Goal: Contribute content: Add original content to the website for others to see

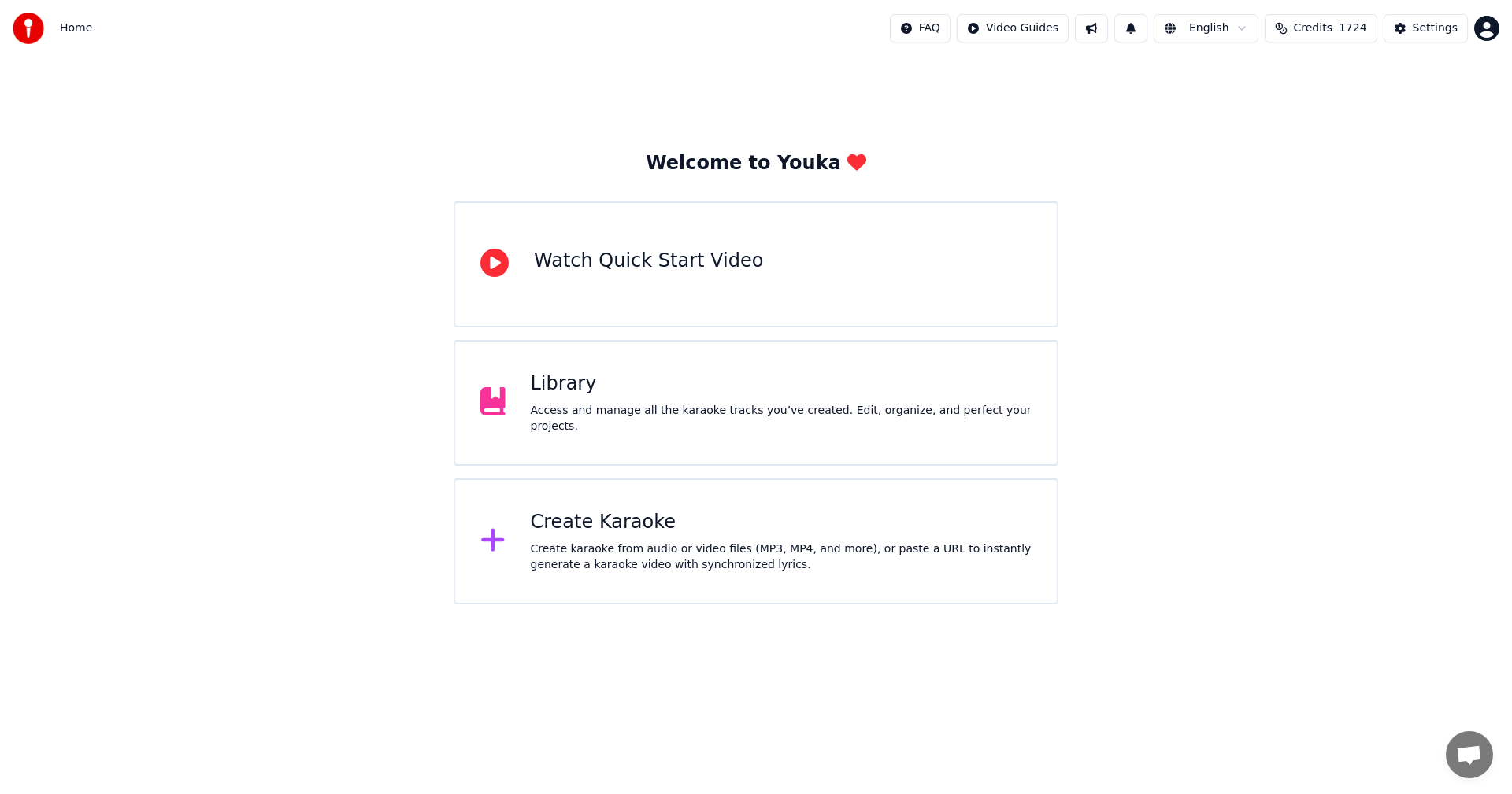
click at [548, 559] on div "Create karaoke from audio or video files (MP3, MP4, and more), or paste a URL t…" at bounding box center [781, 557] width 502 height 32
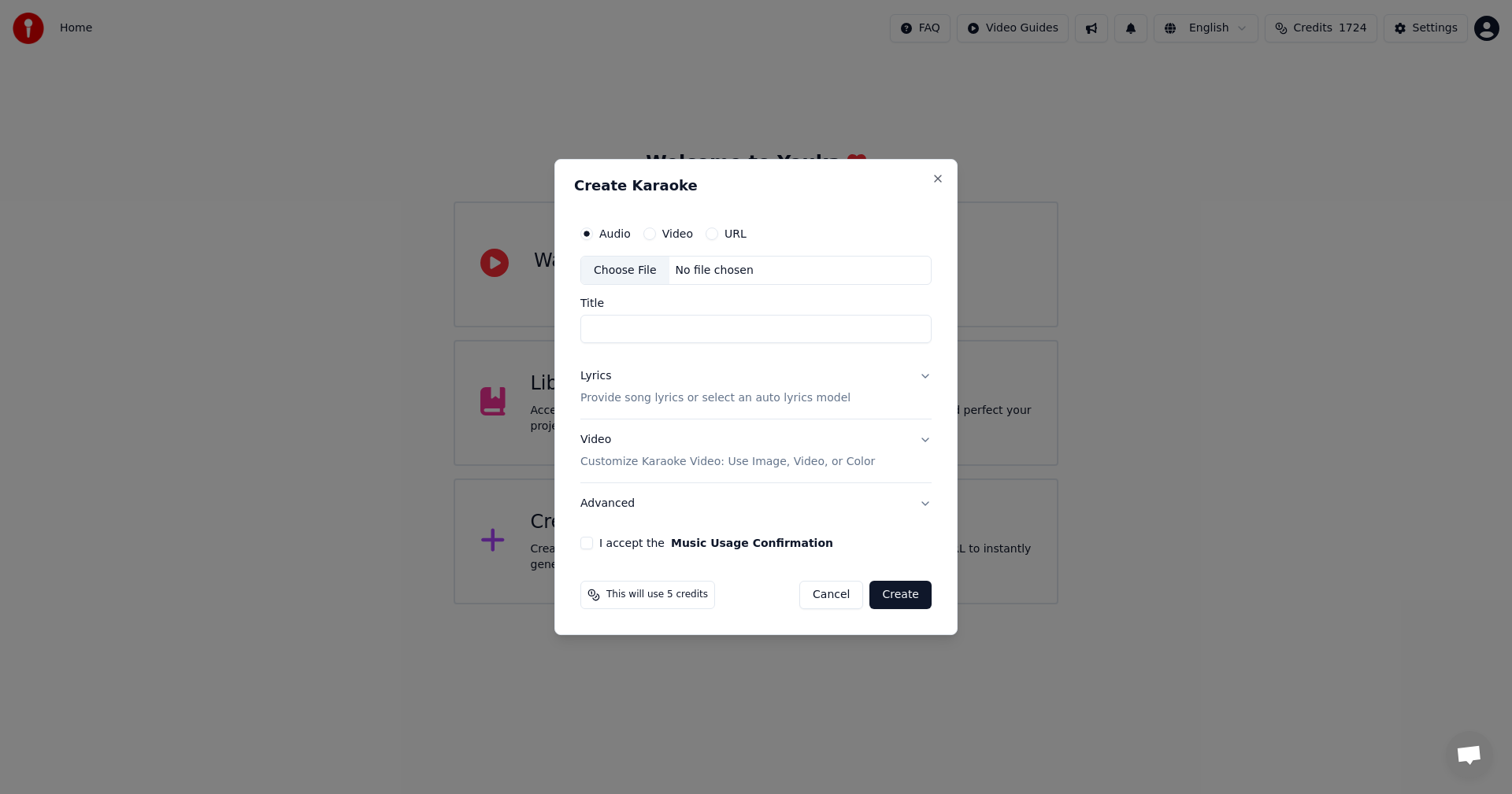
click at [615, 276] on div "Choose File" at bounding box center [625, 271] width 88 height 28
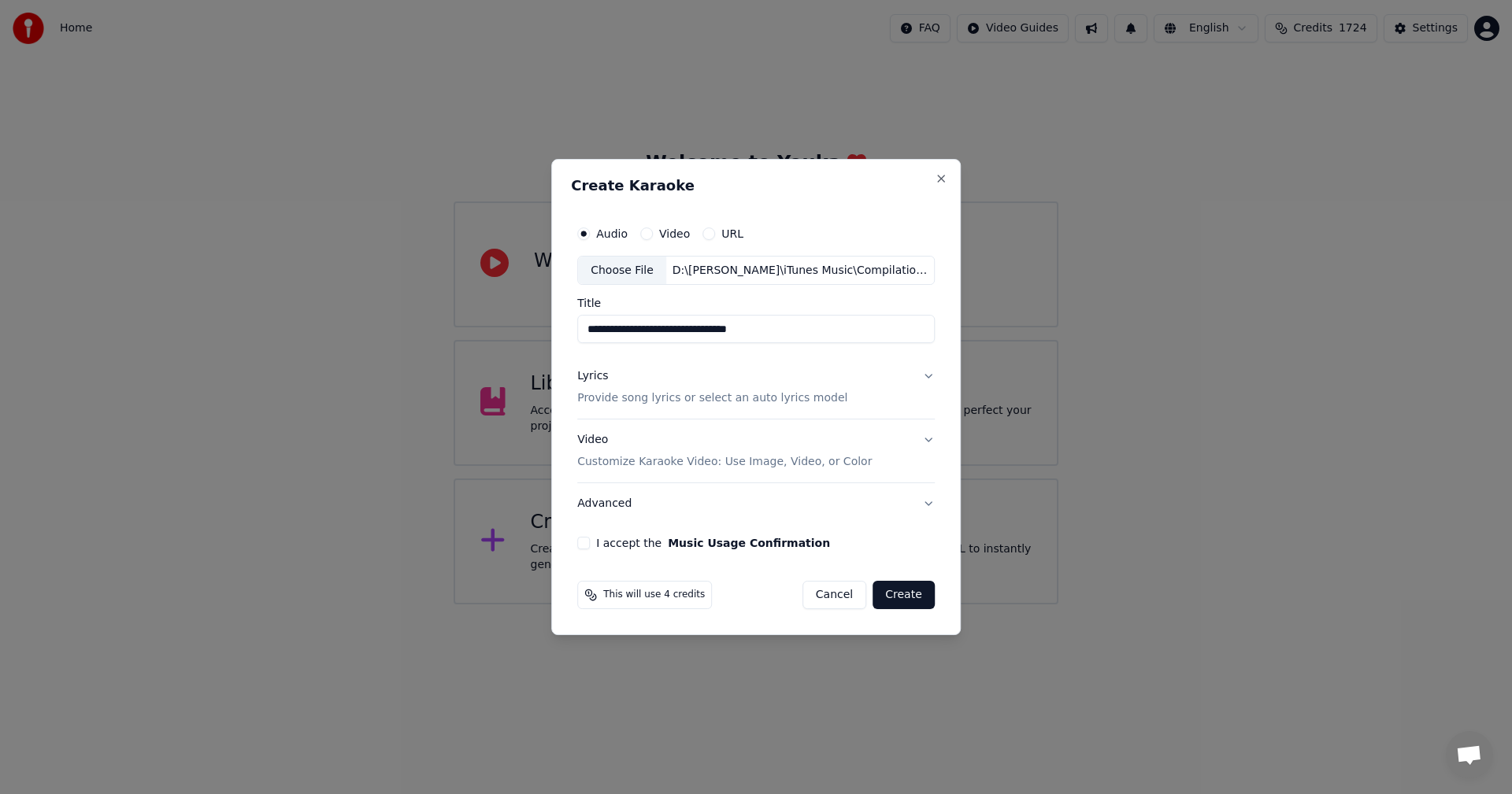
drag, startPoint x: 601, startPoint y: 328, endPoint x: 533, endPoint y: 328, distance: 68.0
click at [533, 328] on body "**********" at bounding box center [756, 302] width 1512 height 604
type input "**********"
click at [619, 466] on p "Customize Karaoke Video: Use Image, Video, or Color" at bounding box center [724, 462] width 294 height 16
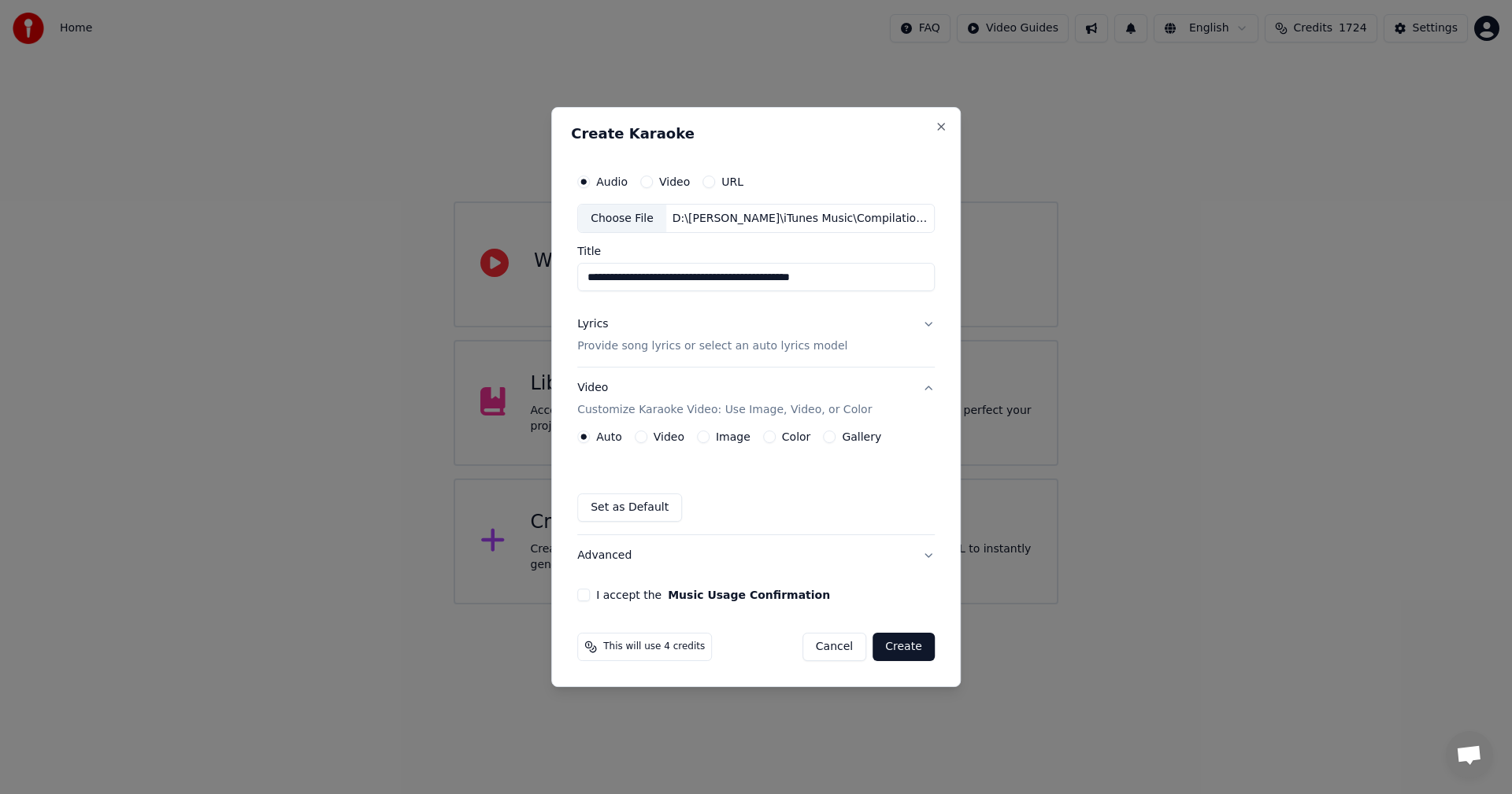
click at [734, 436] on label "Image" at bounding box center [733, 436] width 35 height 11
click at [710, 436] on button "Image" at bounding box center [703, 436] width 13 height 13
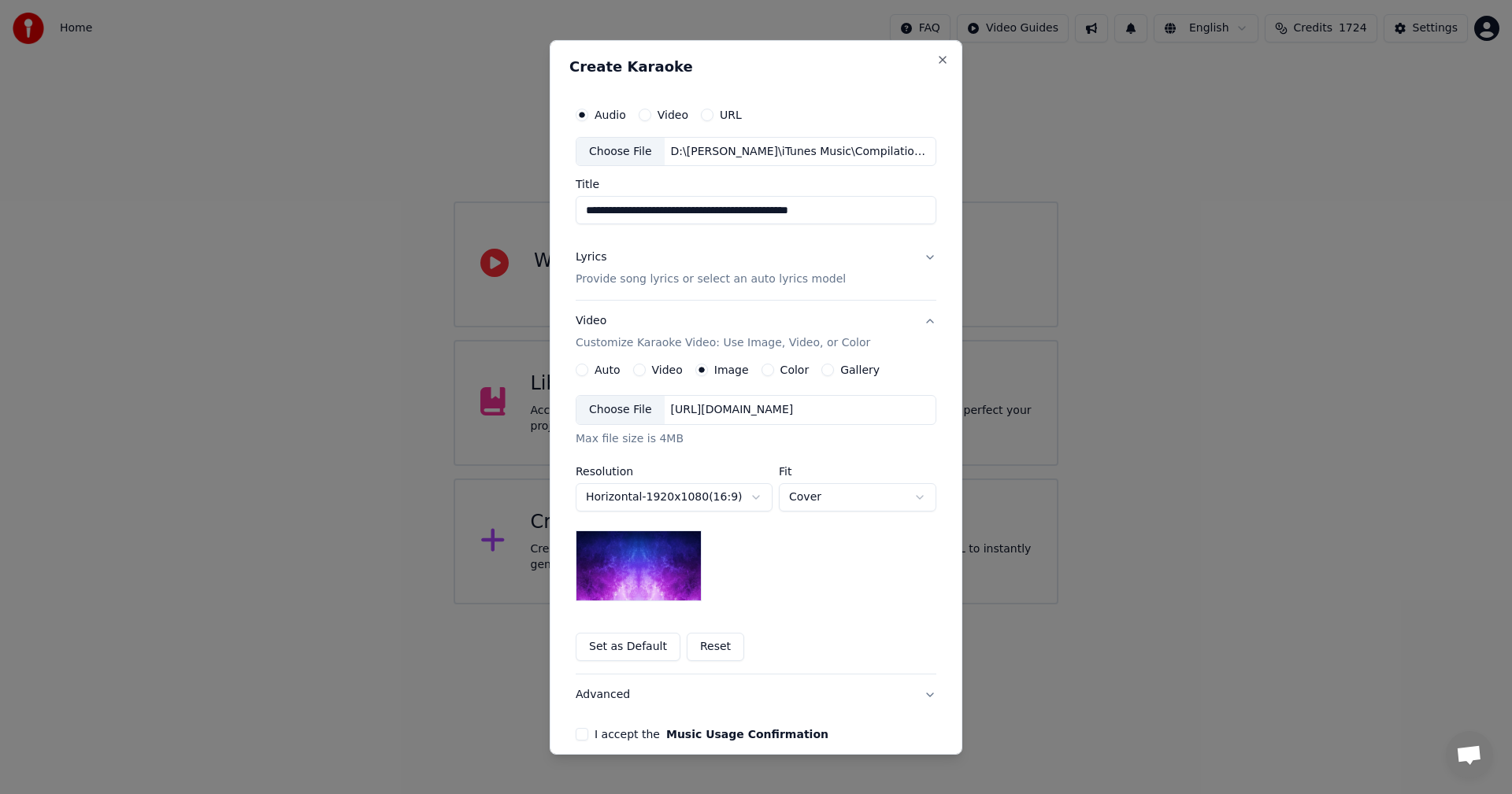
click at [605, 410] on div "Choose File" at bounding box center [620, 410] width 88 height 28
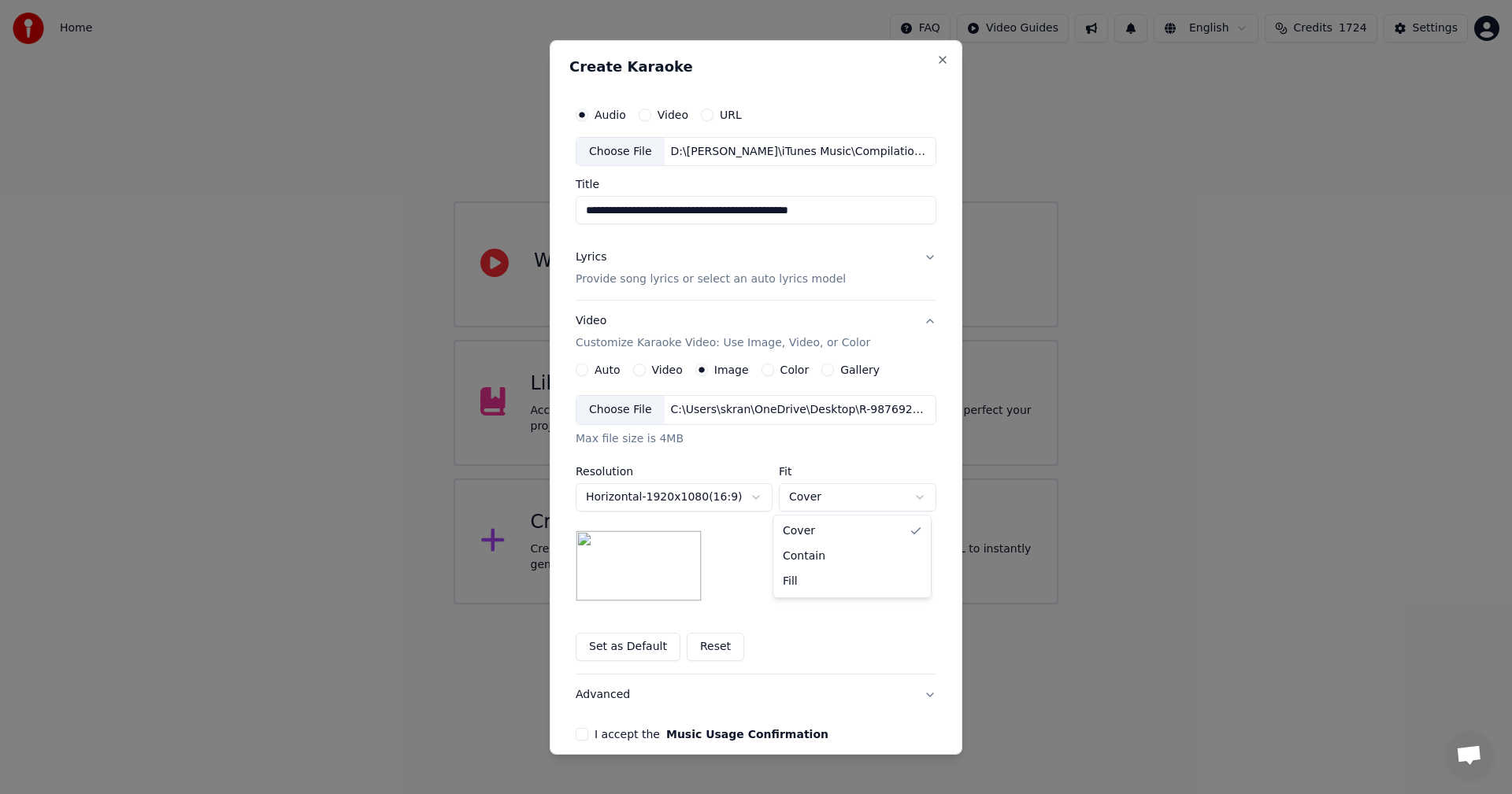
click at [799, 496] on body "**********" at bounding box center [756, 302] width 1512 height 604
select select "*******"
click at [594, 740] on label "I accept the Music Usage Confirmation" at bounding box center [711, 734] width 234 height 11
click at [588, 740] on button "I accept the Music Usage Confirmation" at bounding box center [581, 734] width 13 height 13
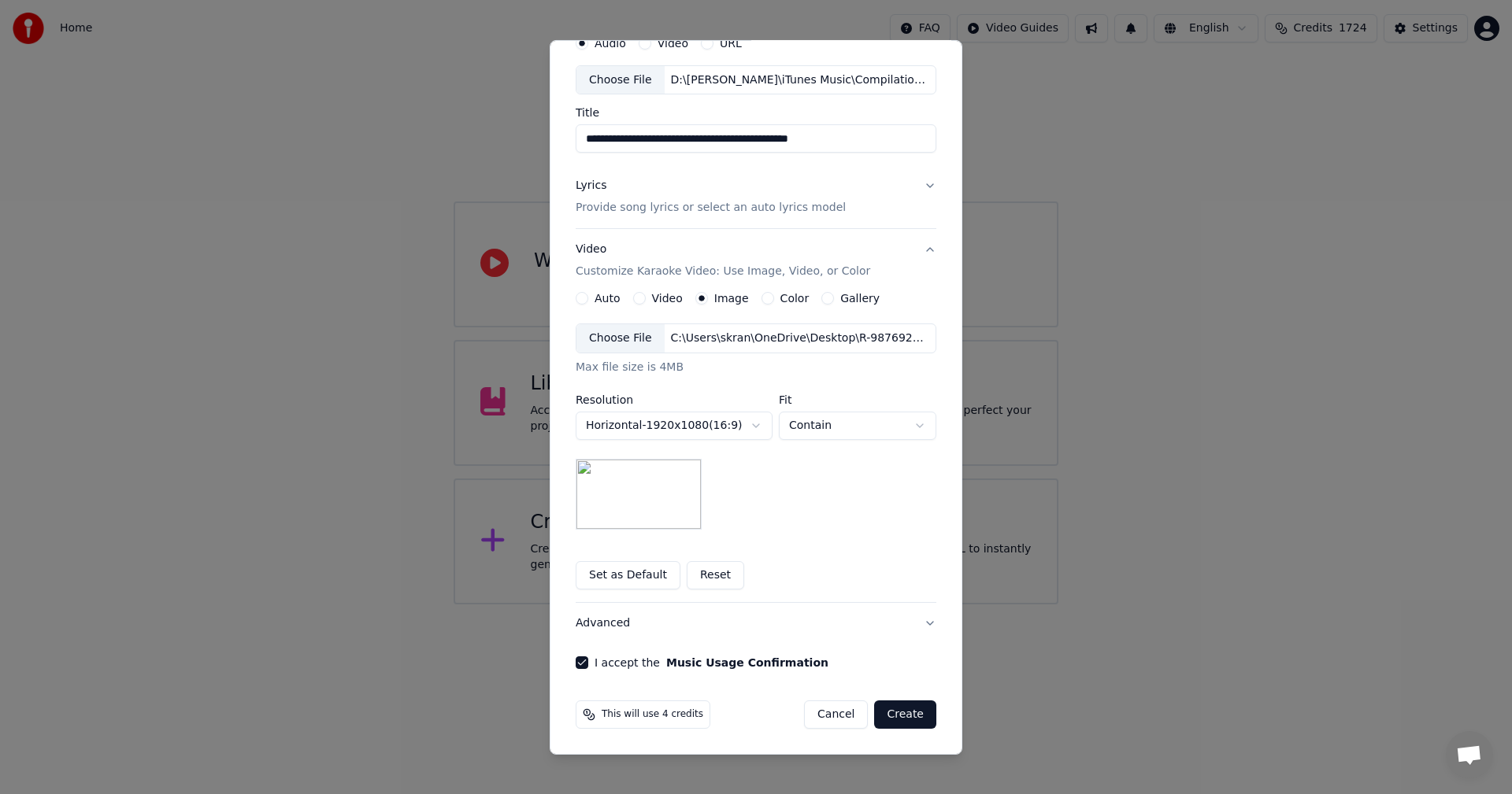
click at [900, 726] on button "Create" at bounding box center [905, 714] width 62 height 28
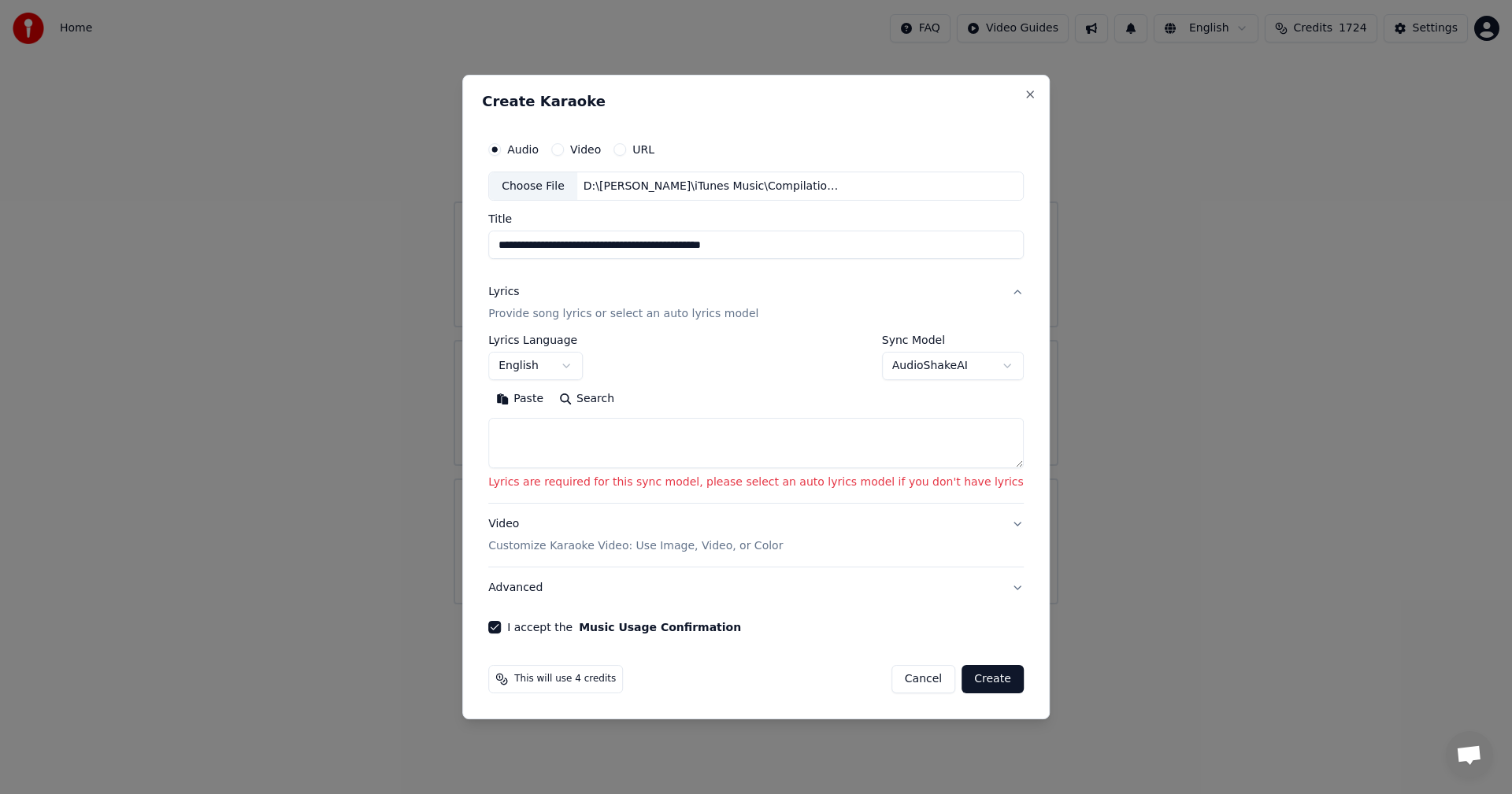
scroll to position [0, 0]
click at [883, 368] on body "**********" at bounding box center [756, 302] width 1512 height 604
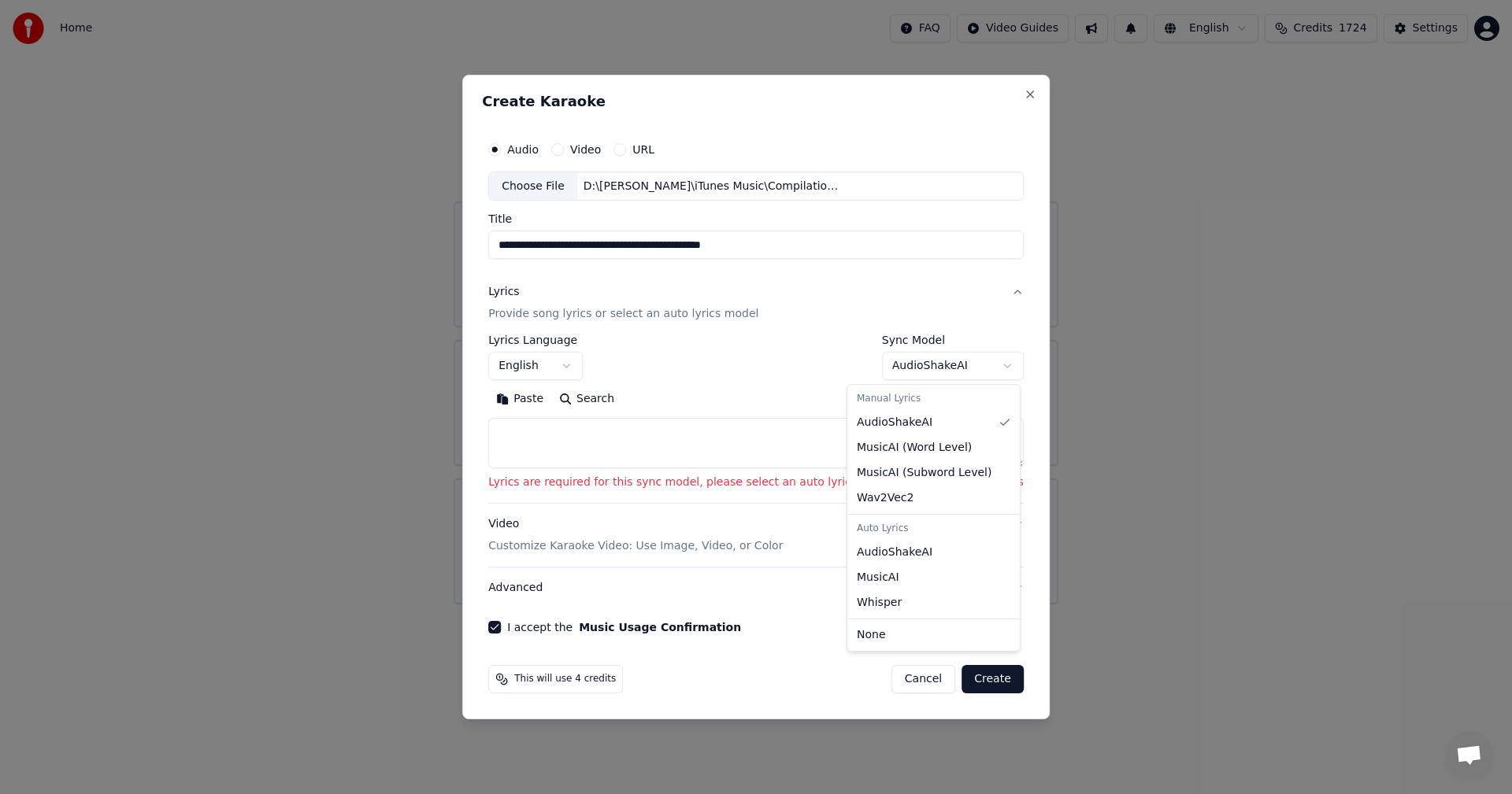
select select "**********"
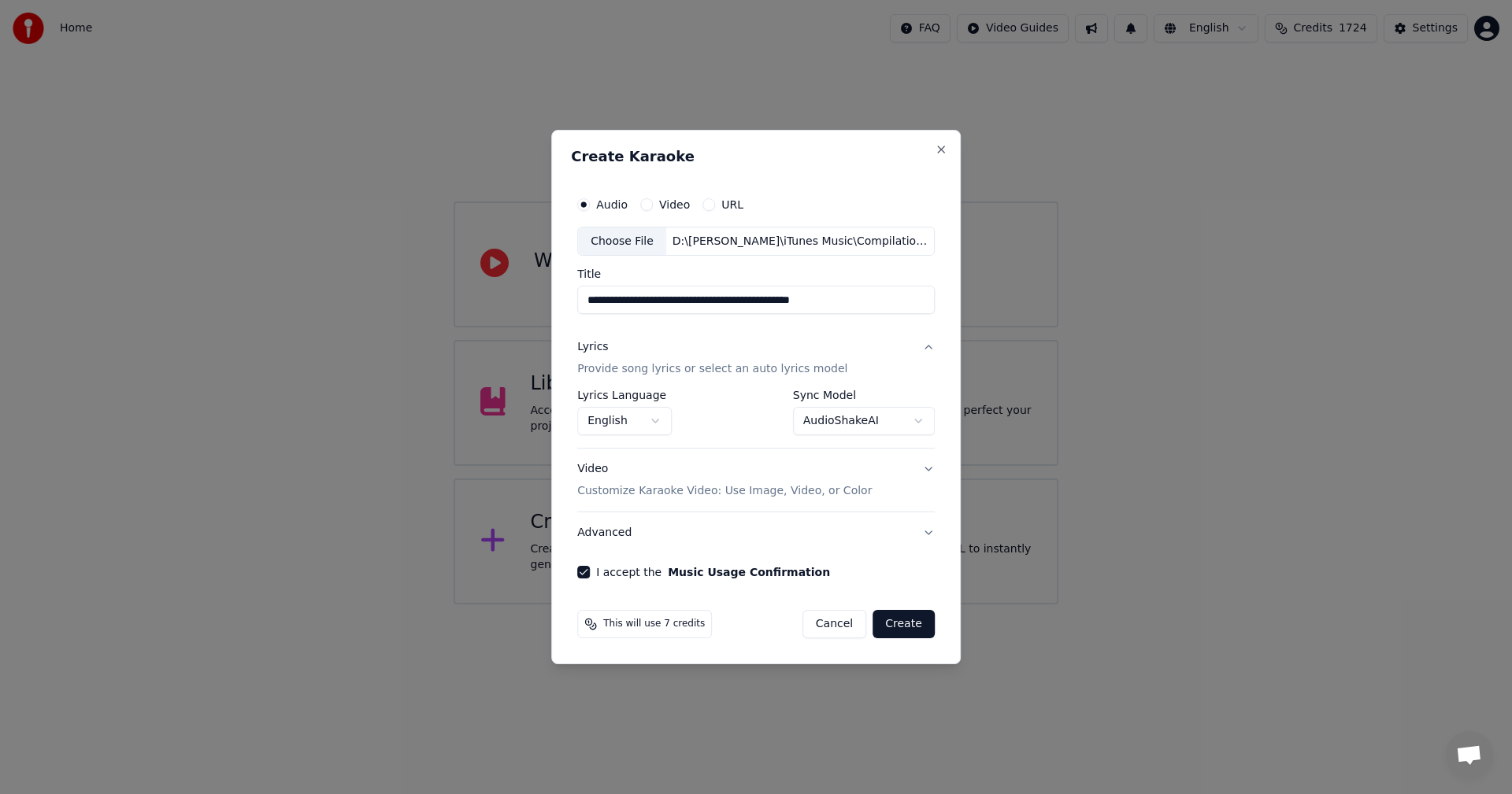
click at [898, 623] on button "Create" at bounding box center [903, 623] width 62 height 28
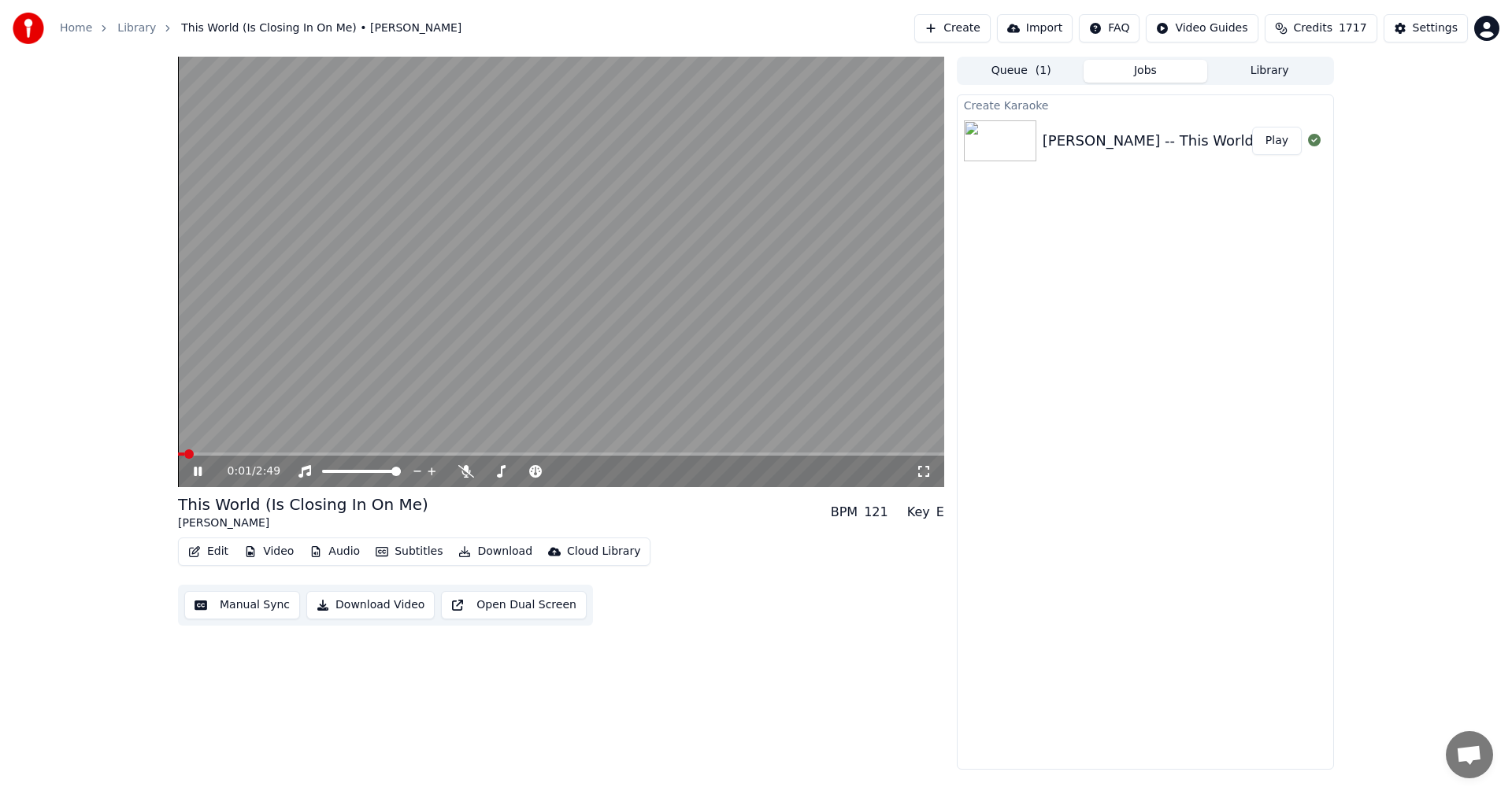
click at [197, 472] on icon at bounding box center [198, 471] width 8 height 9
click at [178, 456] on span at bounding box center [182, 453] width 9 height 9
click at [206, 555] on button "Edit" at bounding box center [208, 552] width 53 height 22
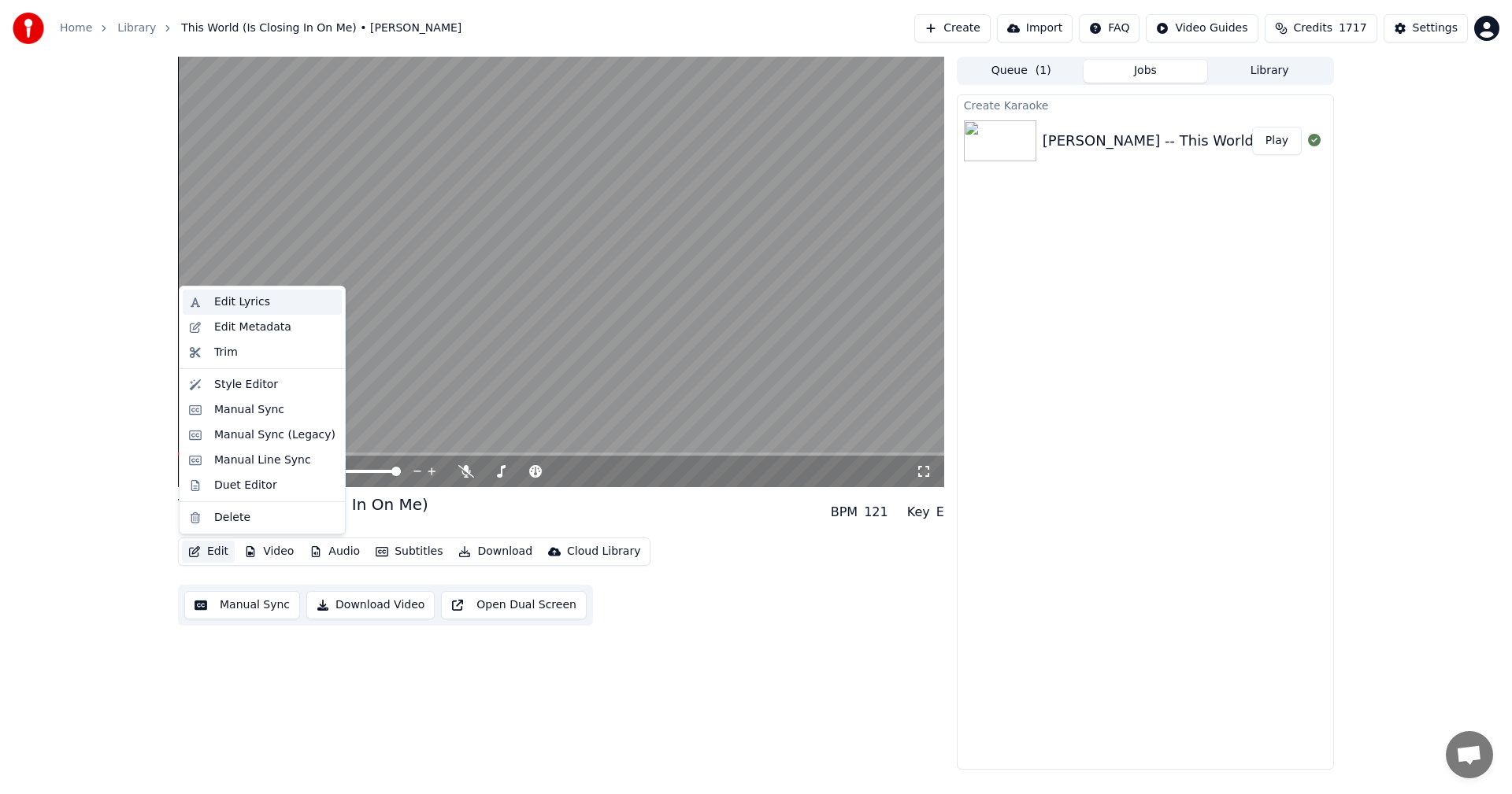
click at [230, 304] on div "Edit Lyrics" at bounding box center [242, 302] width 56 height 16
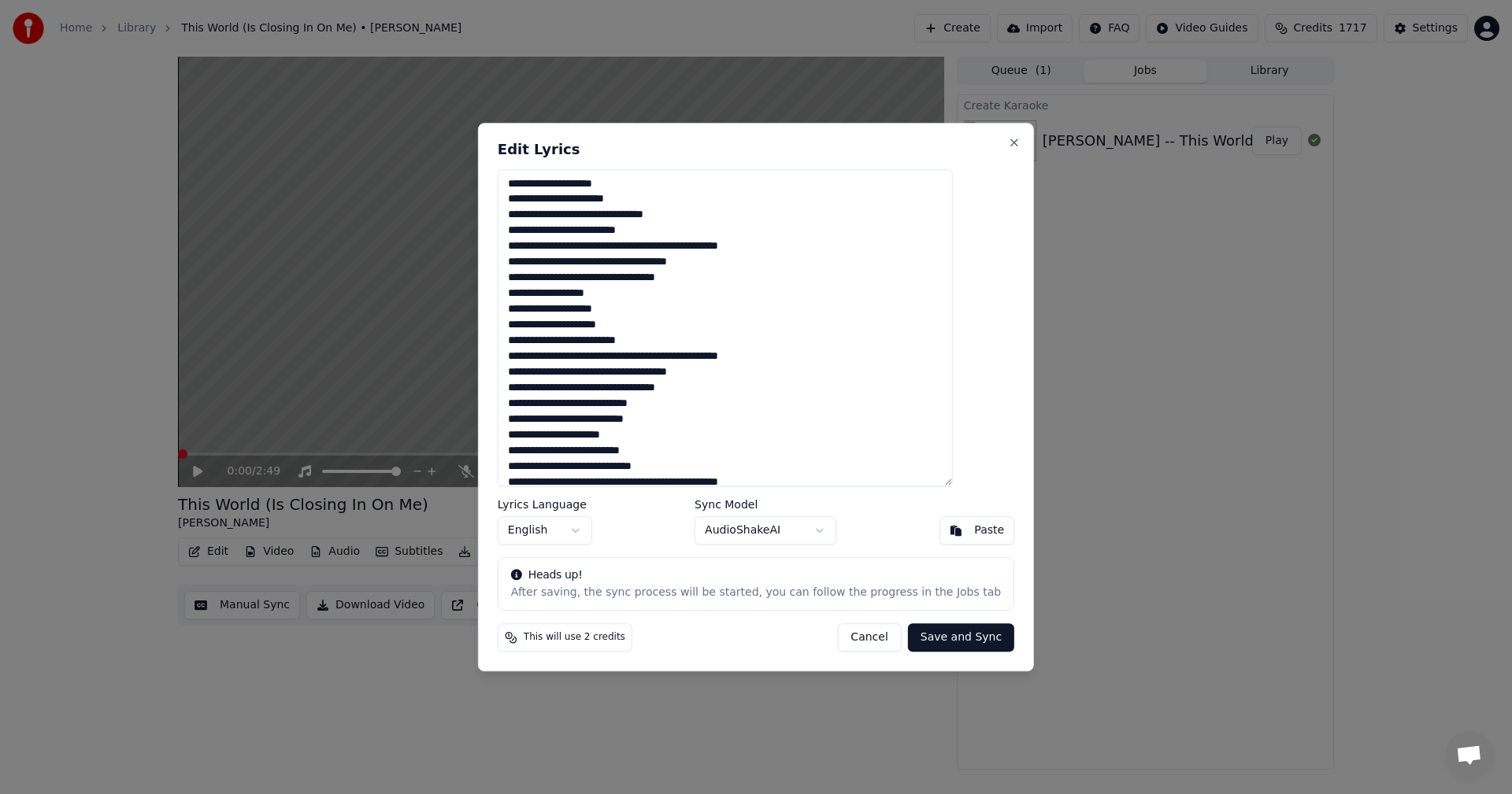
drag, startPoint x: 598, startPoint y: 249, endPoint x: 664, endPoint y: 248, distance: 66.0
click at [664, 248] on textarea "**********" at bounding box center [725, 328] width 455 height 318
click at [542, 327] on textarea "**********" at bounding box center [725, 328] width 455 height 318
click at [700, 329] on textarea "**********" at bounding box center [725, 328] width 455 height 318
click at [540, 342] on textarea "**********" at bounding box center [725, 328] width 455 height 318
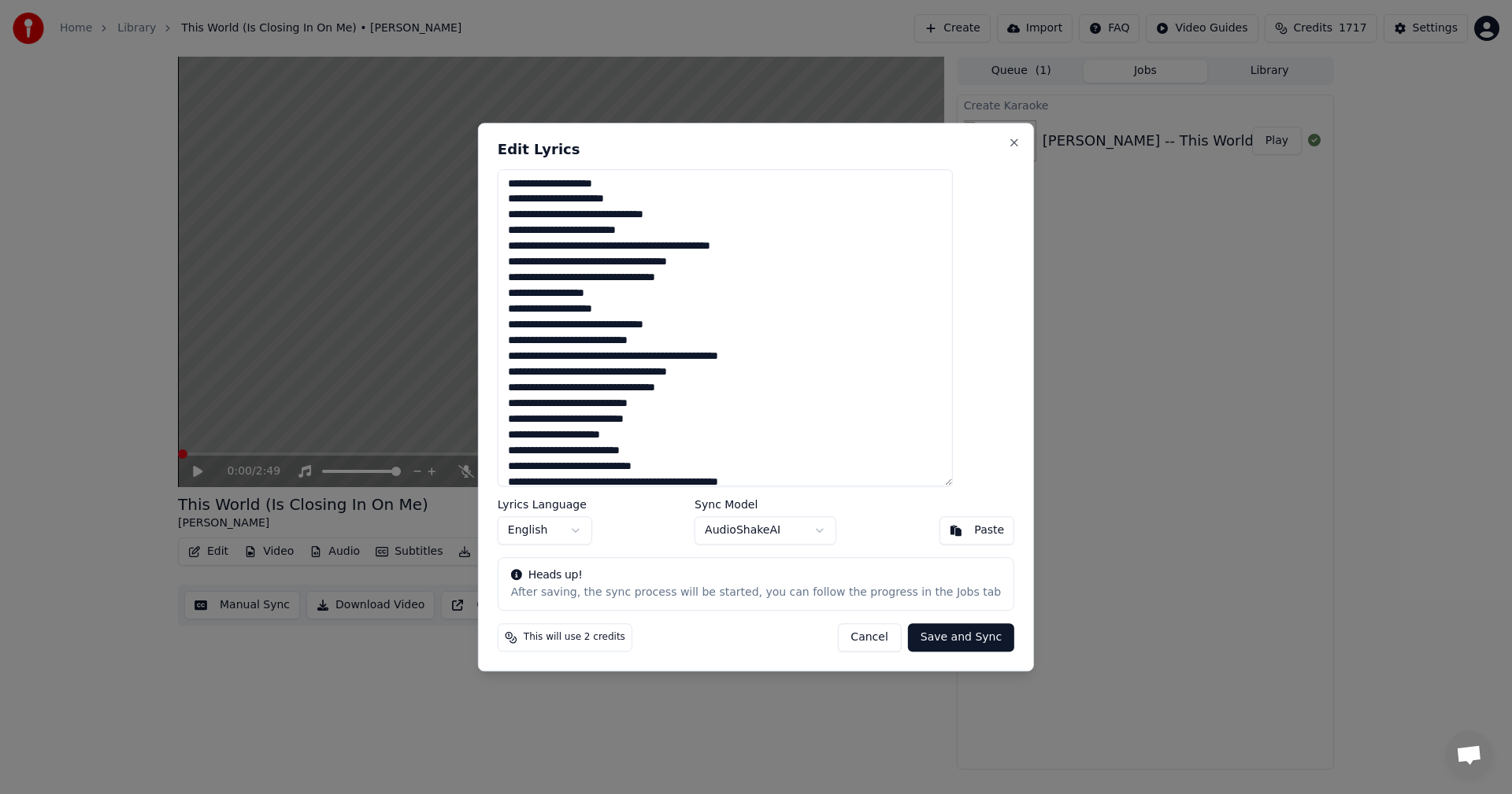
click at [624, 297] on textarea "**********" at bounding box center [725, 328] width 455 height 318
click at [859, 400] on textarea "**********" at bounding box center [725, 328] width 455 height 318
drag, startPoint x: 599, startPoint y: 357, endPoint x: 664, endPoint y: 357, distance: 65.0
click at [664, 357] on textarea "**********" at bounding box center [725, 328] width 455 height 318
drag, startPoint x: 587, startPoint y: 202, endPoint x: 682, endPoint y: 202, distance: 95.0
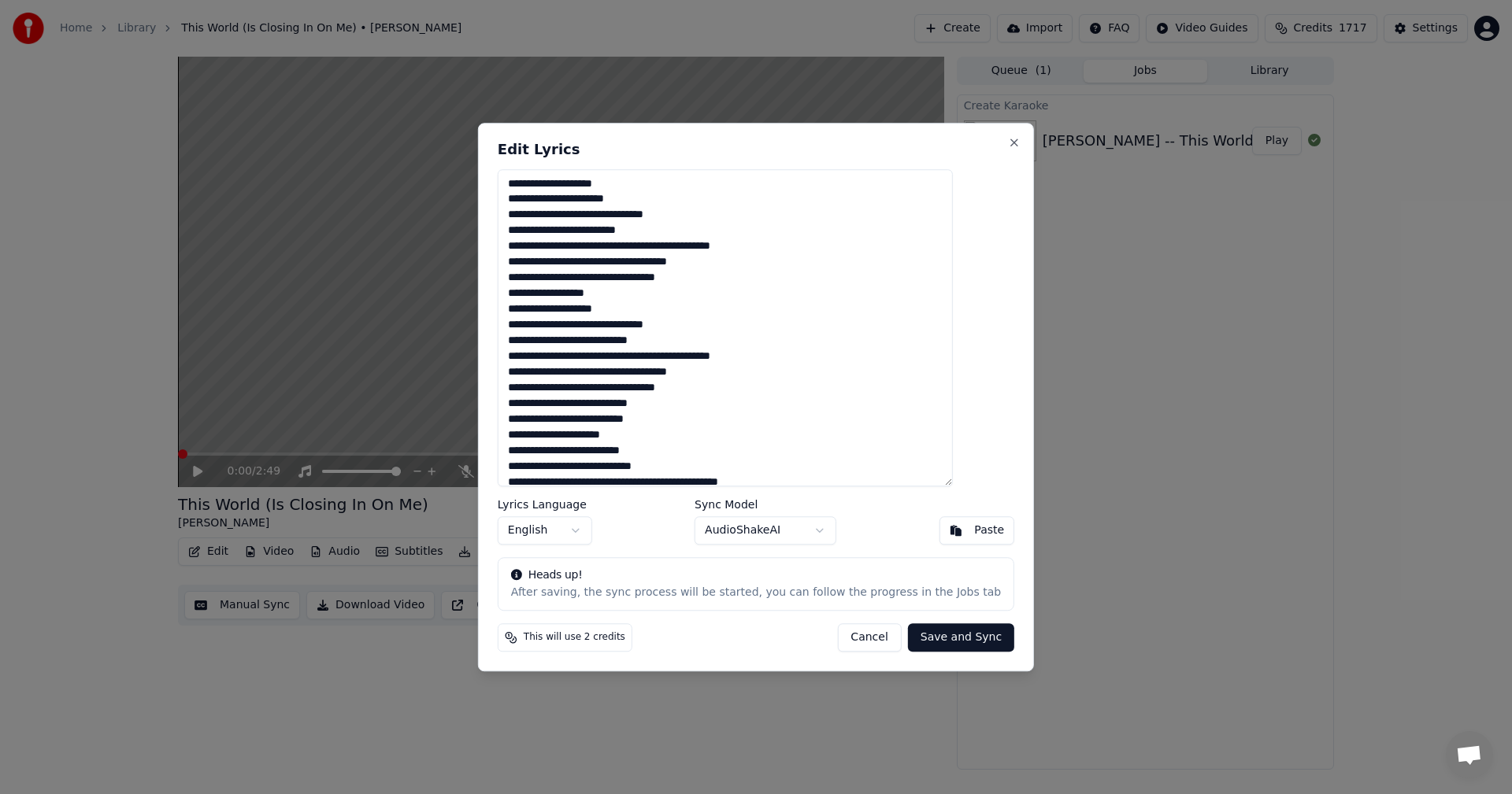
click at [682, 202] on textarea "**********" at bounding box center [725, 328] width 455 height 318
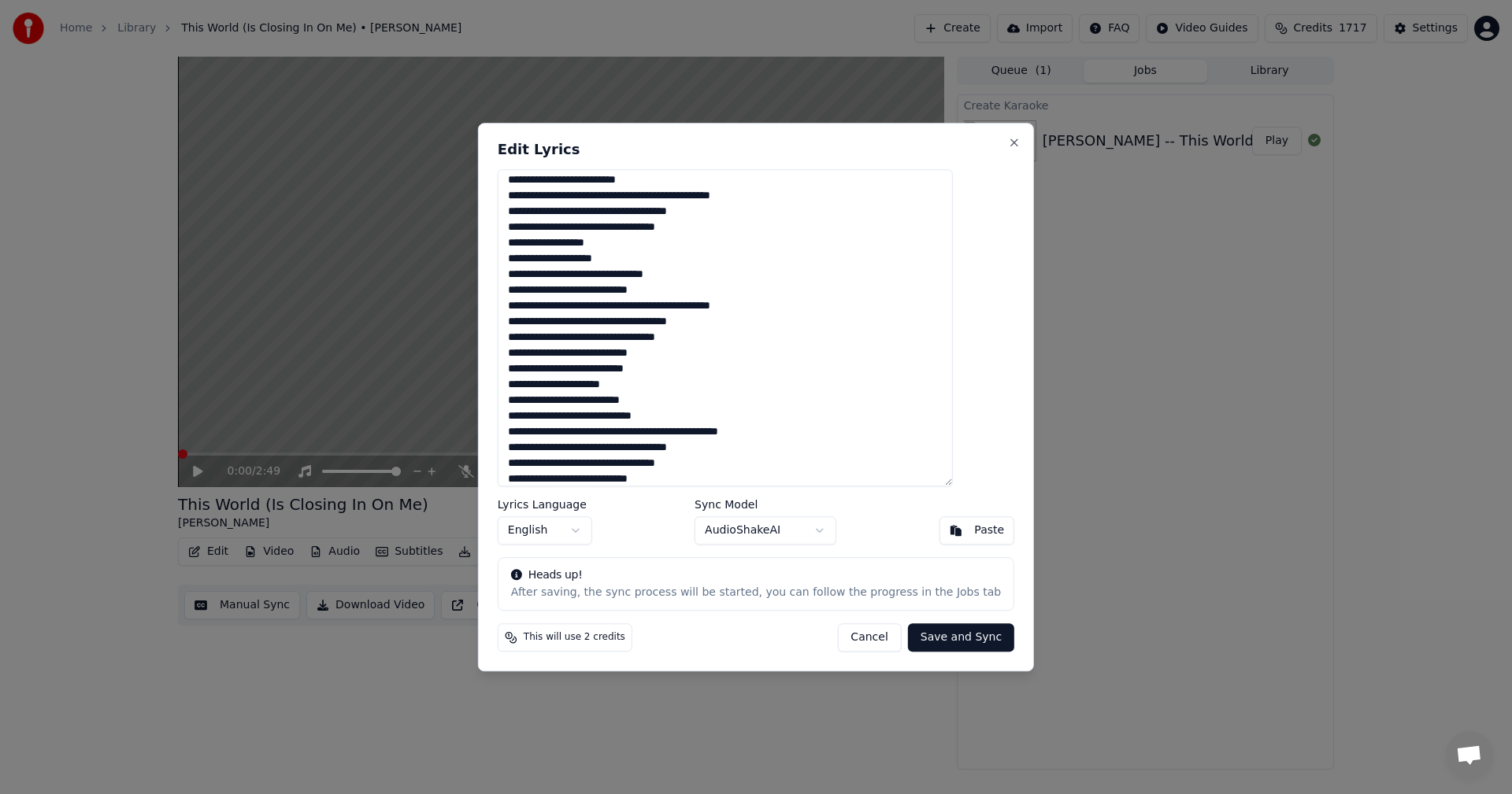
scroll to position [74, 0]
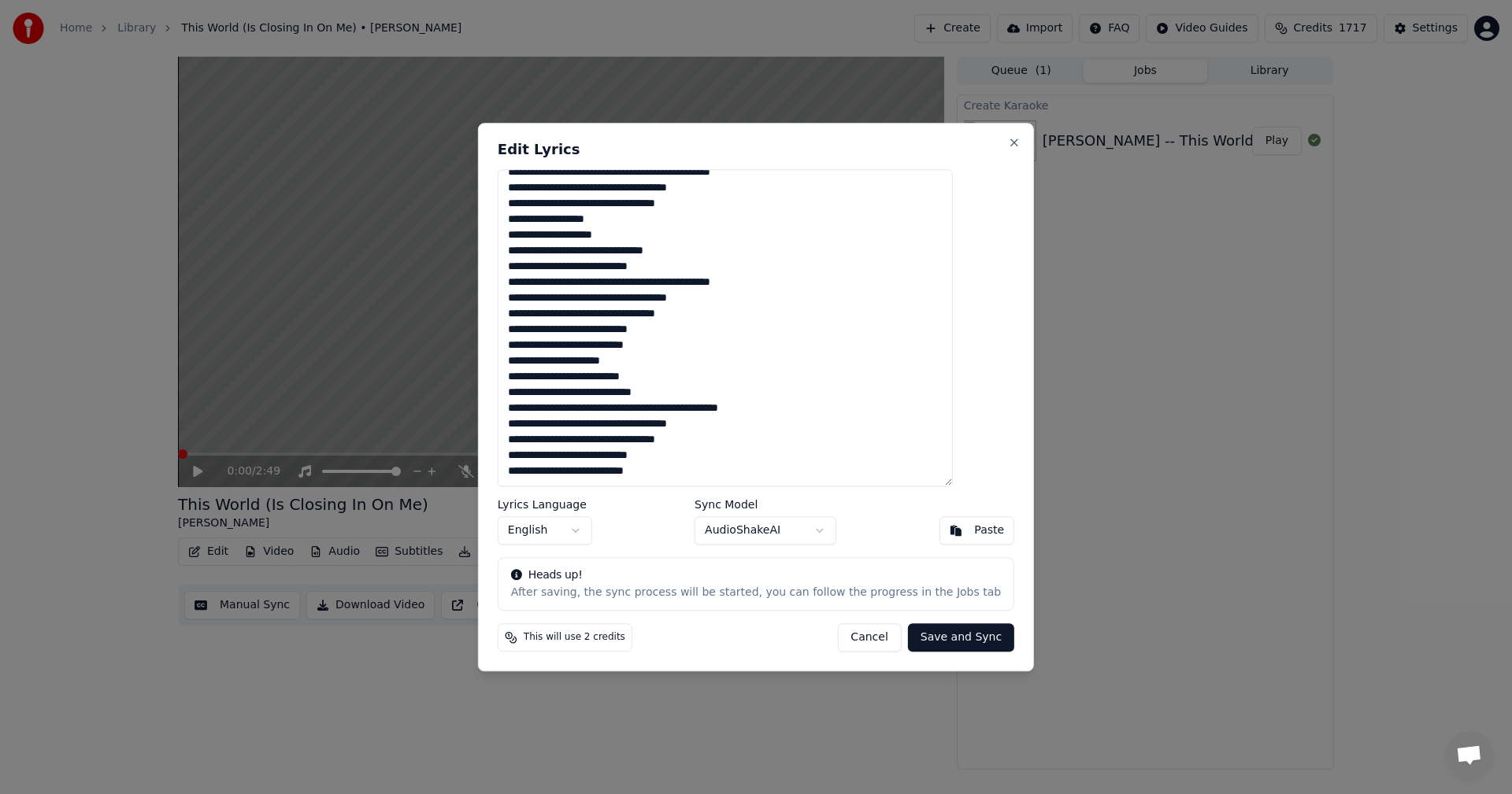
drag, startPoint x: 599, startPoint y: 361, endPoint x: 729, endPoint y: 393, distance: 133.9
click at [610, 366] on textarea "**********" at bounding box center [725, 328] width 455 height 318
drag, startPoint x: 598, startPoint y: 407, endPoint x: 664, endPoint y: 409, distance: 66.0
click at [664, 409] on textarea "**********" at bounding box center [725, 328] width 455 height 318
drag, startPoint x: 555, startPoint y: 376, endPoint x: 624, endPoint y: 382, distance: 69.3
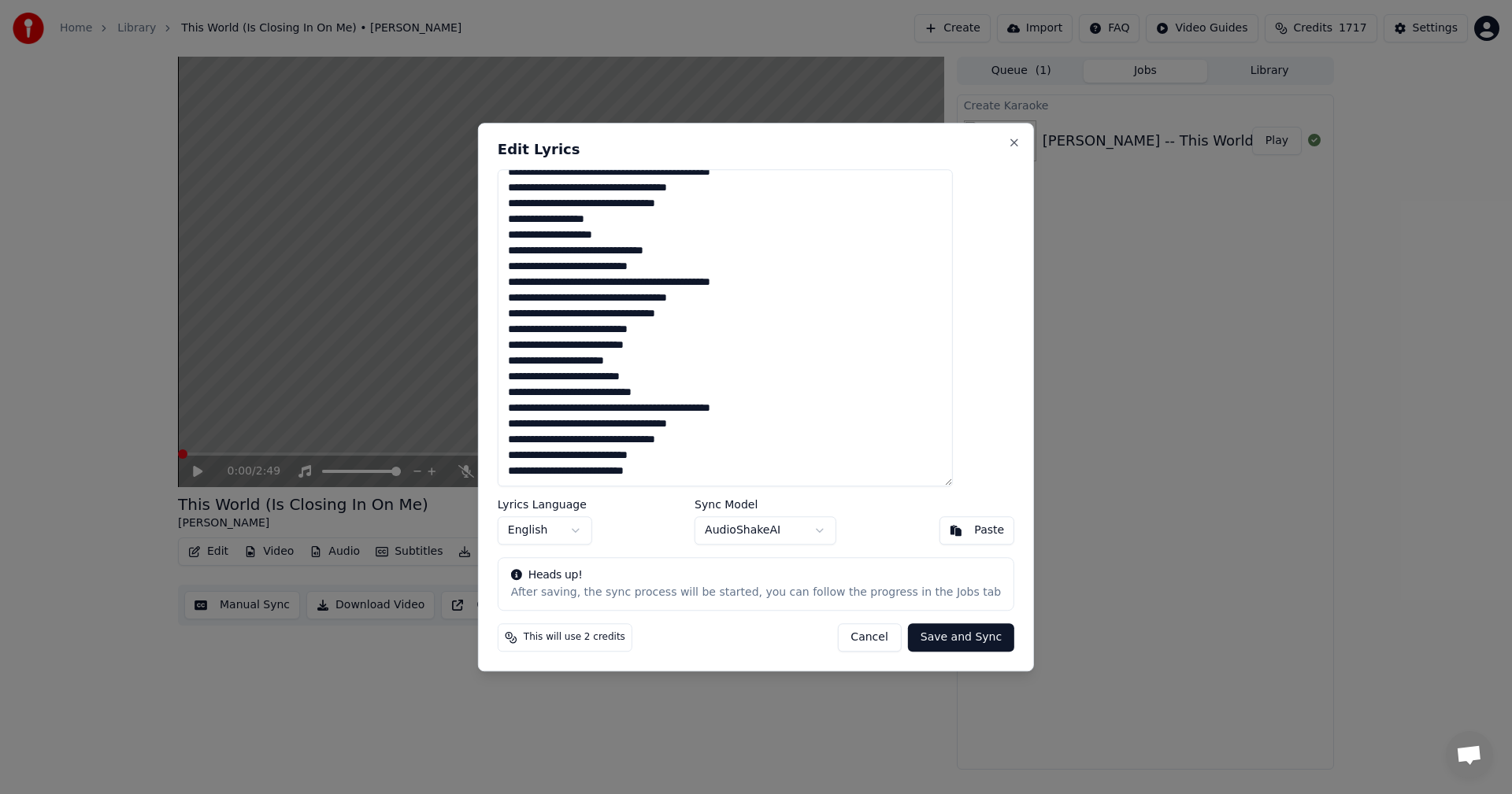
click at [624, 382] on textarea "**********" at bounding box center [725, 328] width 455 height 318
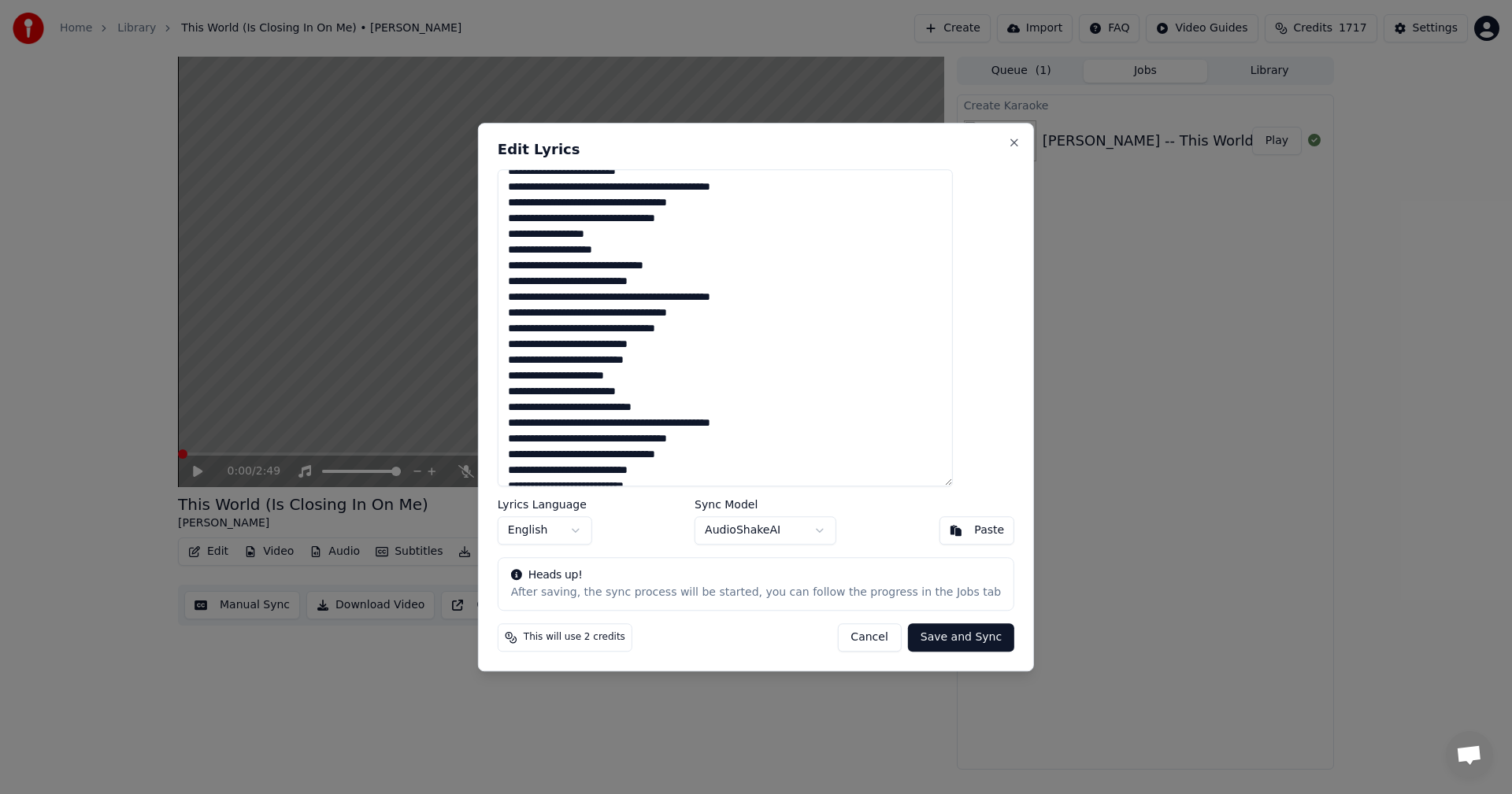
drag, startPoint x: 766, startPoint y: 367, endPoint x: 772, endPoint y: 292, distance: 75.2
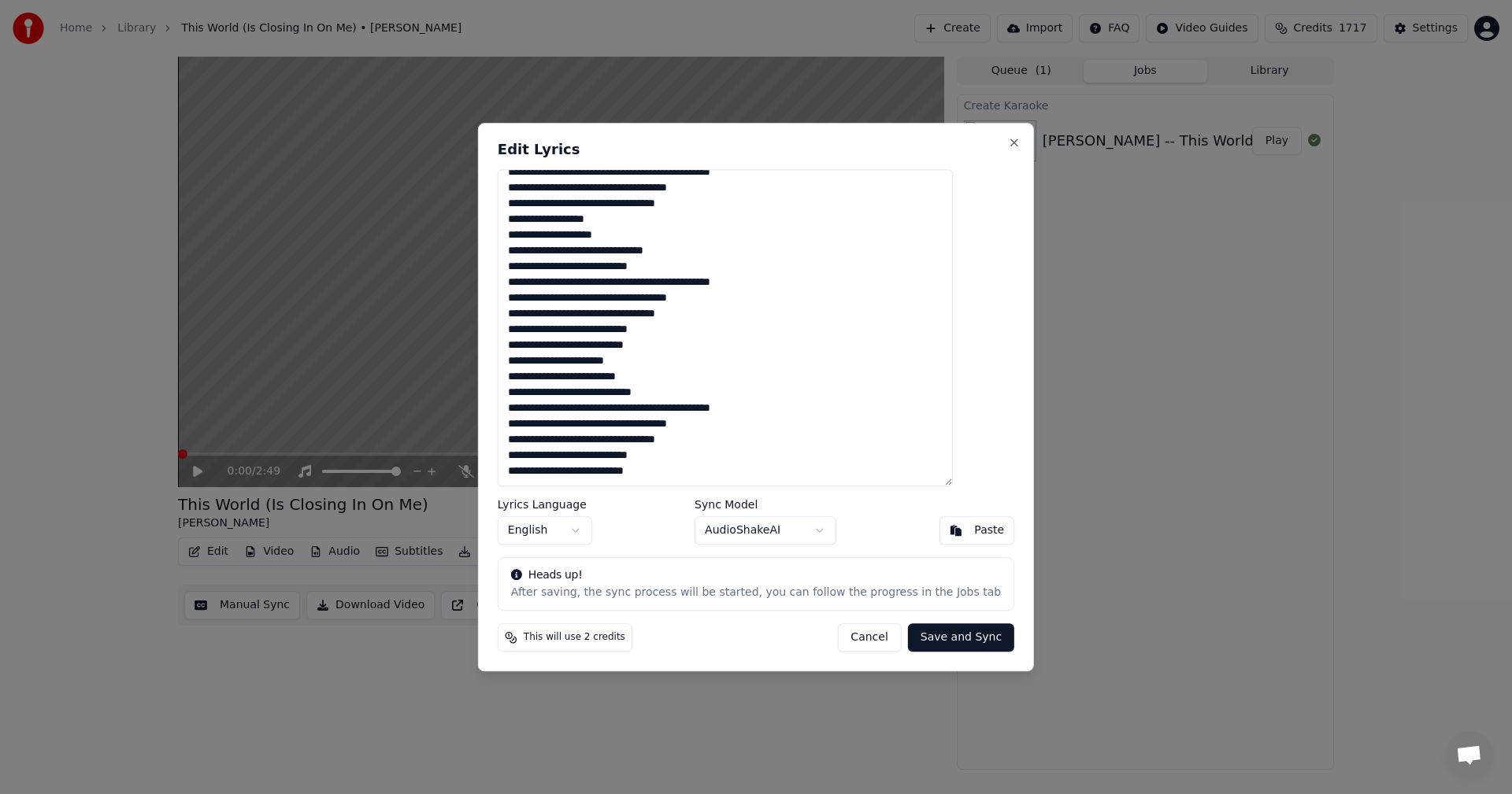
click at [685, 375] on textarea "**********" at bounding box center [725, 328] width 455 height 318
drag, startPoint x: 688, startPoint y: 397, endPoint x: 531, endPoint y: 391, distance: 157.1
click at [531, 391] on textarea "**********" at bounding box center [725, 328] width 455 height 318
drag, startPoint x: 618, startPoint y: 365, endPoint x: 674, endPoint y: 364, distance: 56.0
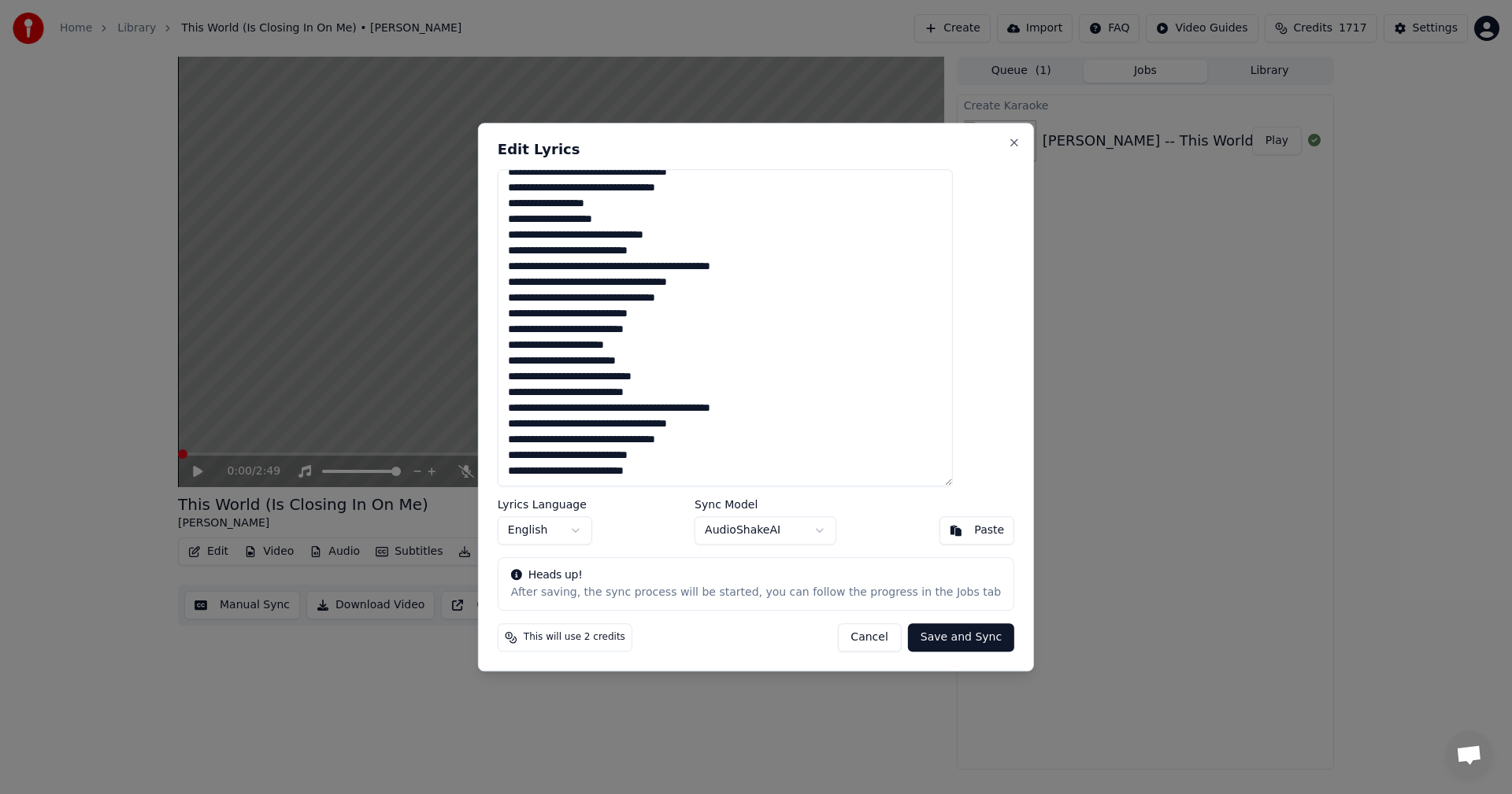
click at [674, 364] on textarea "**********" at bounding box center [725, 328] width 455 height 318
type textarea "**********"
click at [947, 641] on button "Save and Sync" at bounding box center [961, 637] width 106 height 28
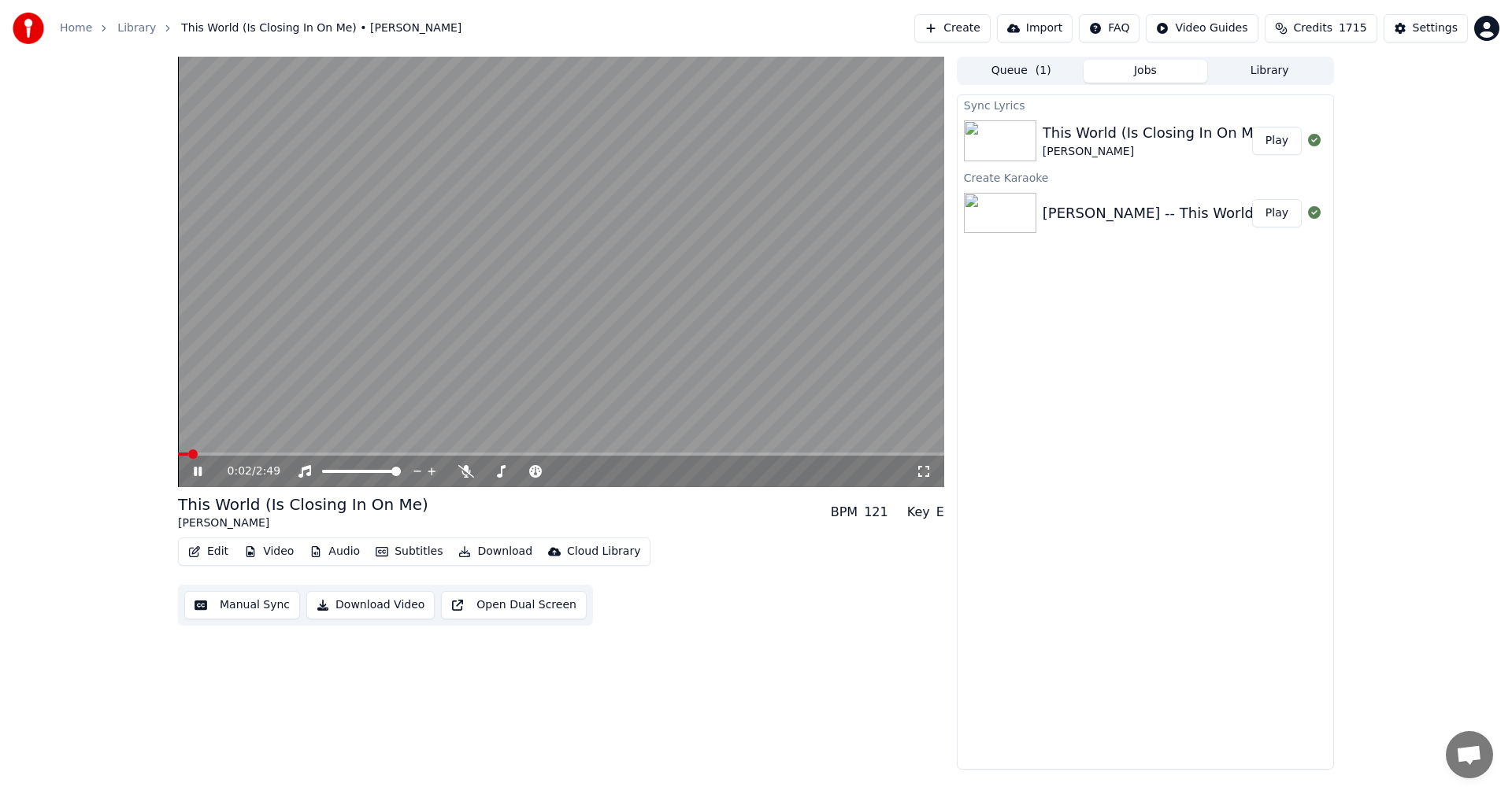
click at [921, 471] on icon at bounding box center [924, 472] width 16 height 13
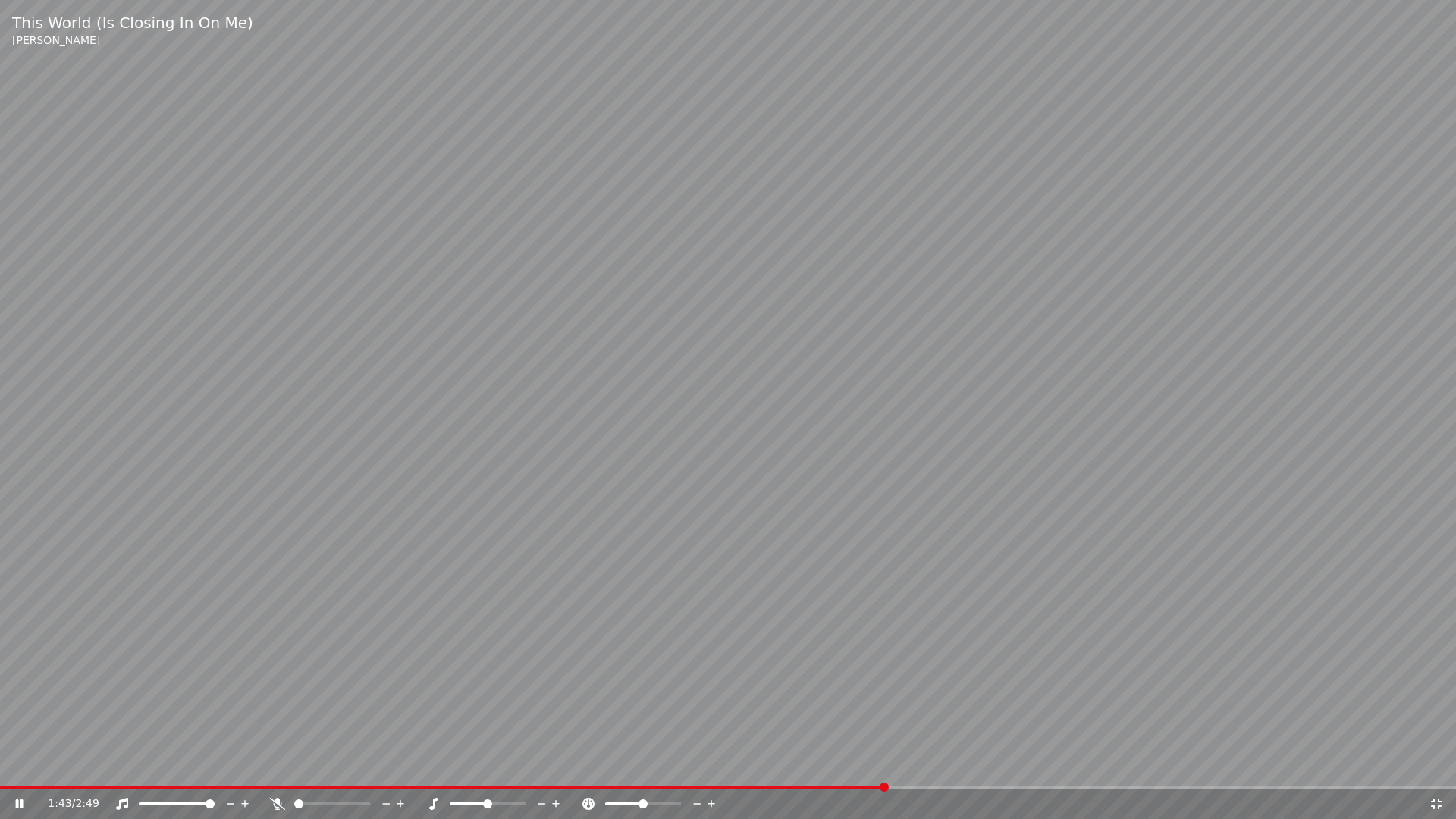
click at [1006, 603] on video at bounding box center [728, 410] width 1456 height 819
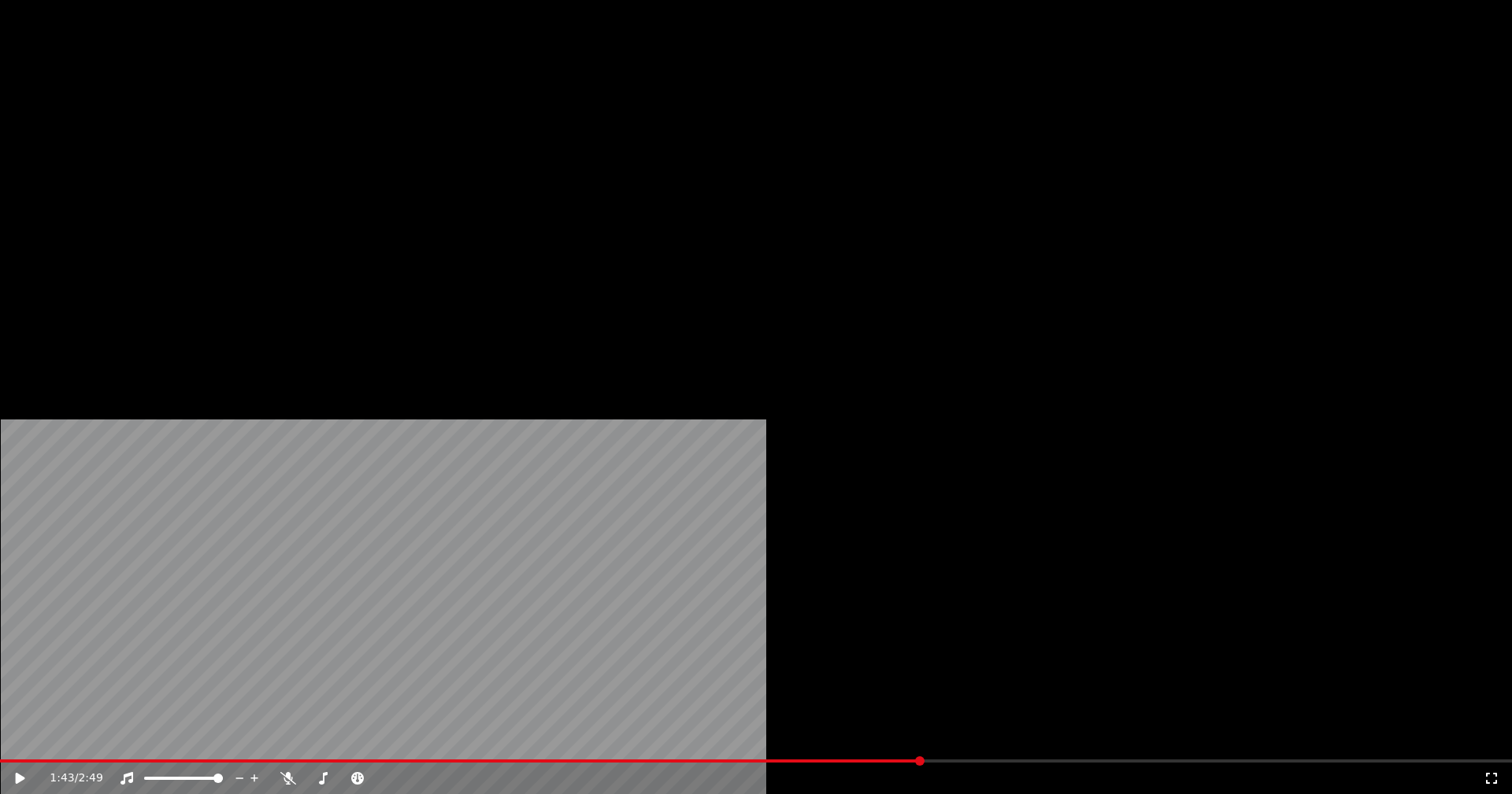
click at [209, 132] on button "Edit" at bounding box center [208, 122] width 53 height 22
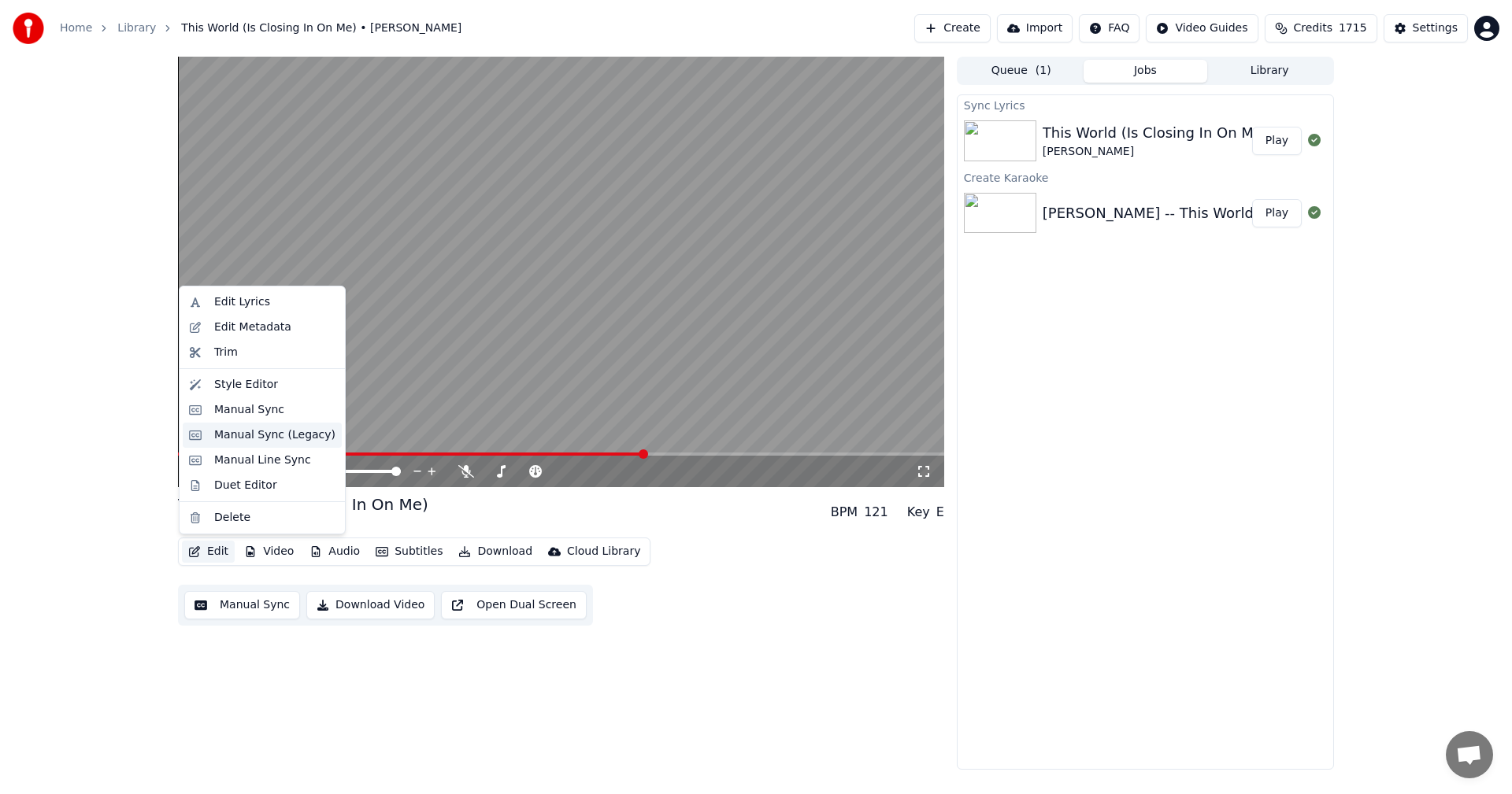
click at [235, 437] on div "Manual Sync (Legacy)" at bounding box center [274, 435] width 122 height 16
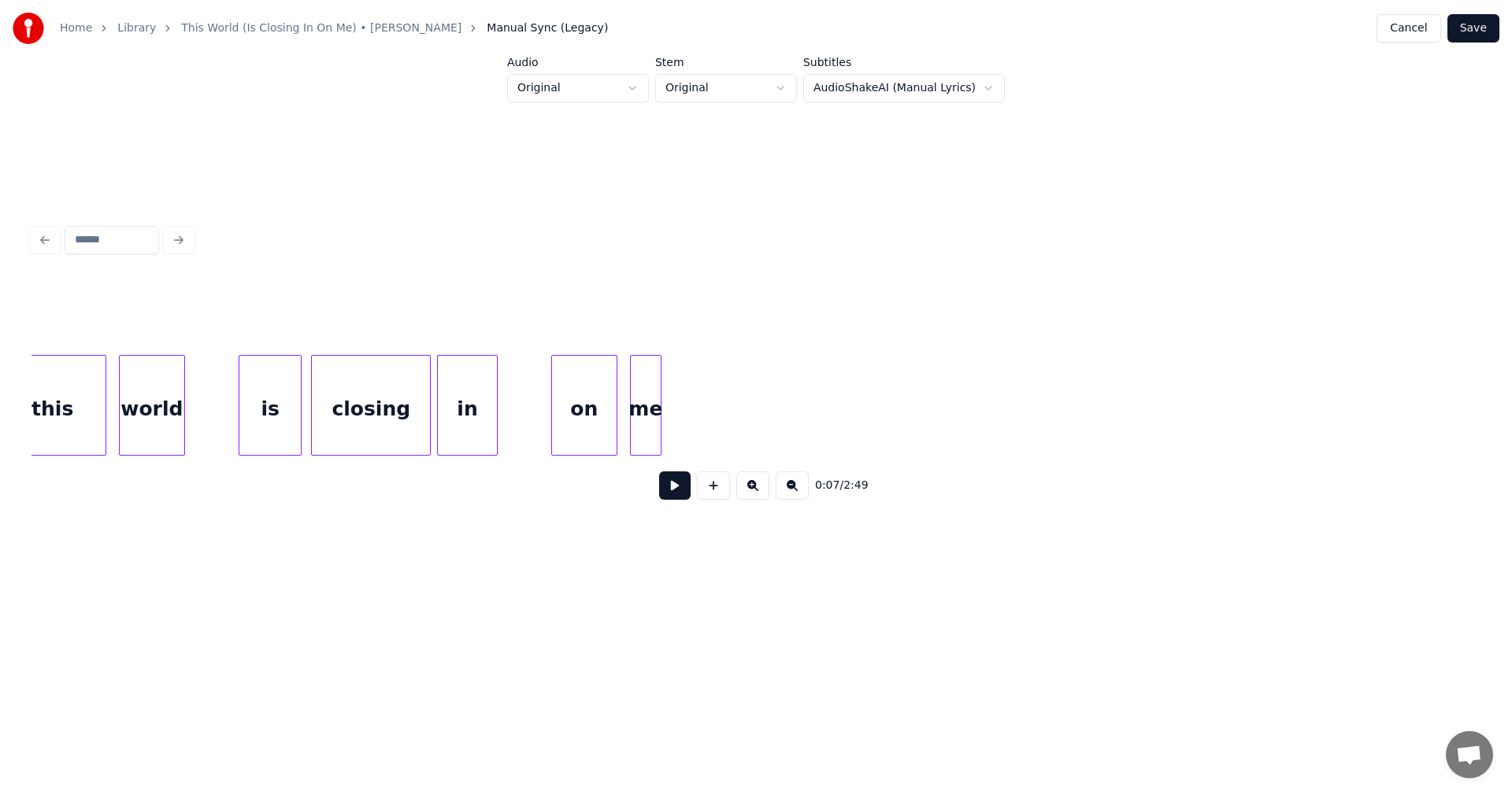
scroll to position [0, 10079]
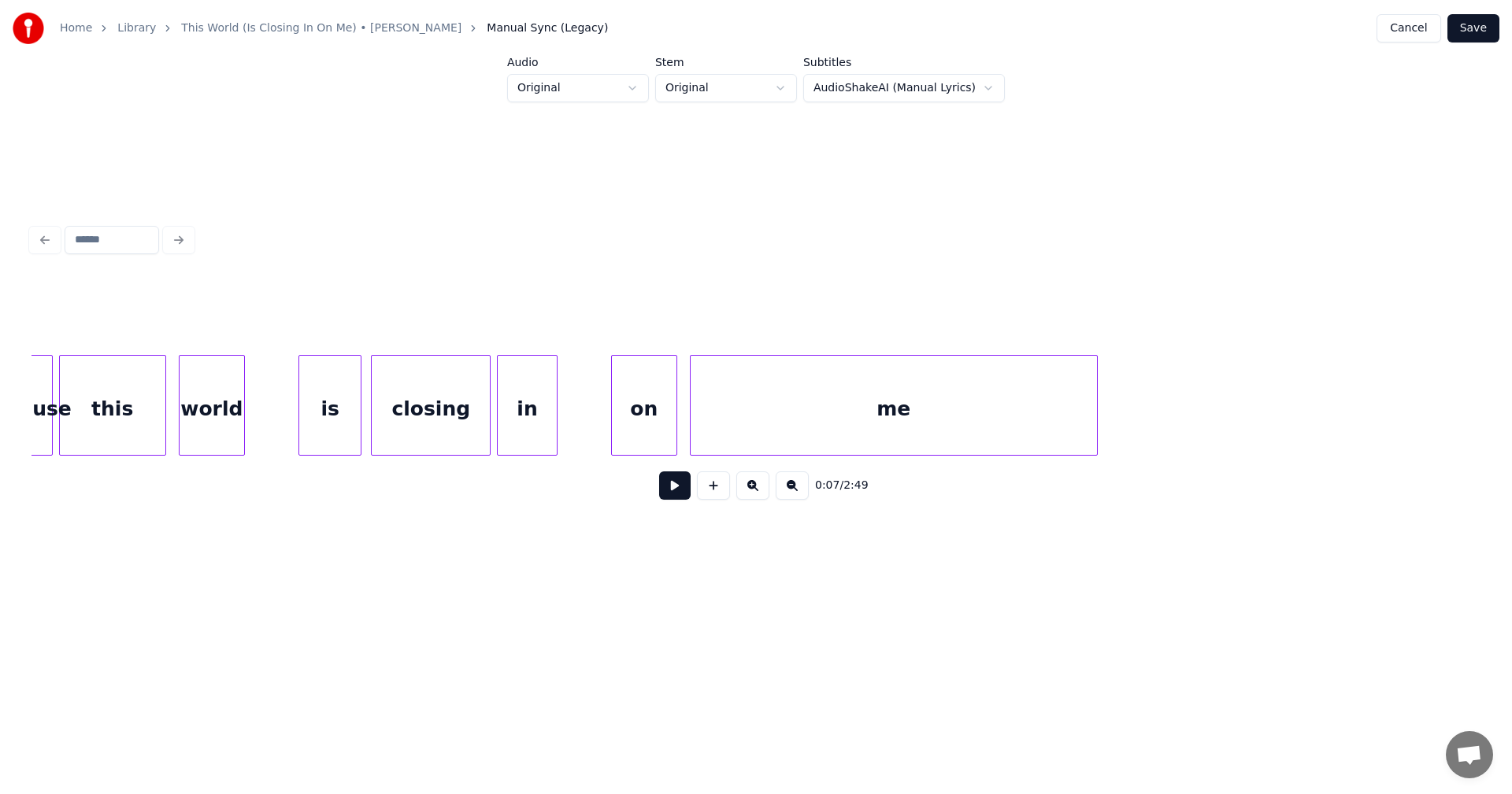
click at [1095, 384] on div at bounding box center [1094, 405] width 4 height 99
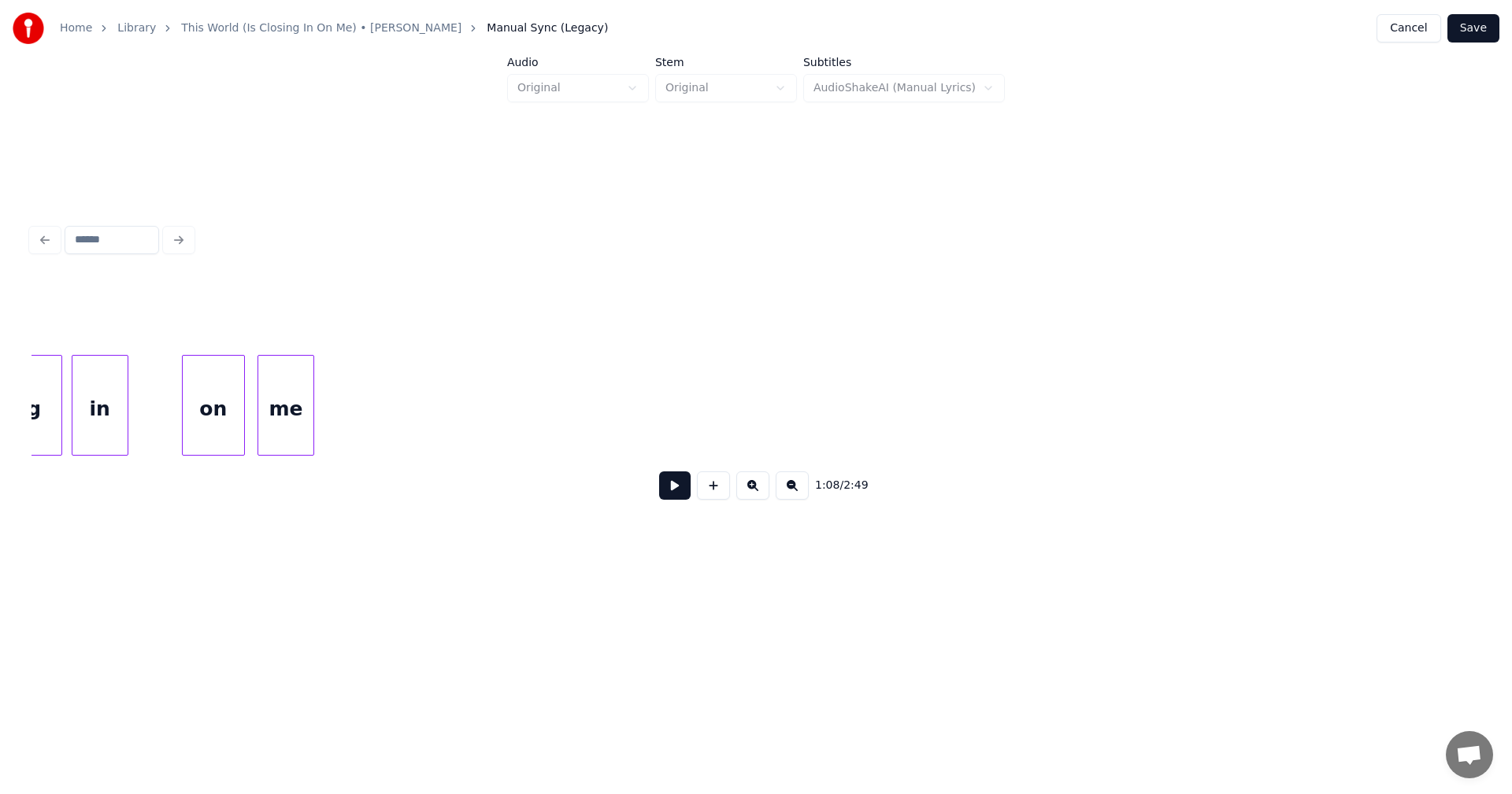
scroll to position [0, 4780]
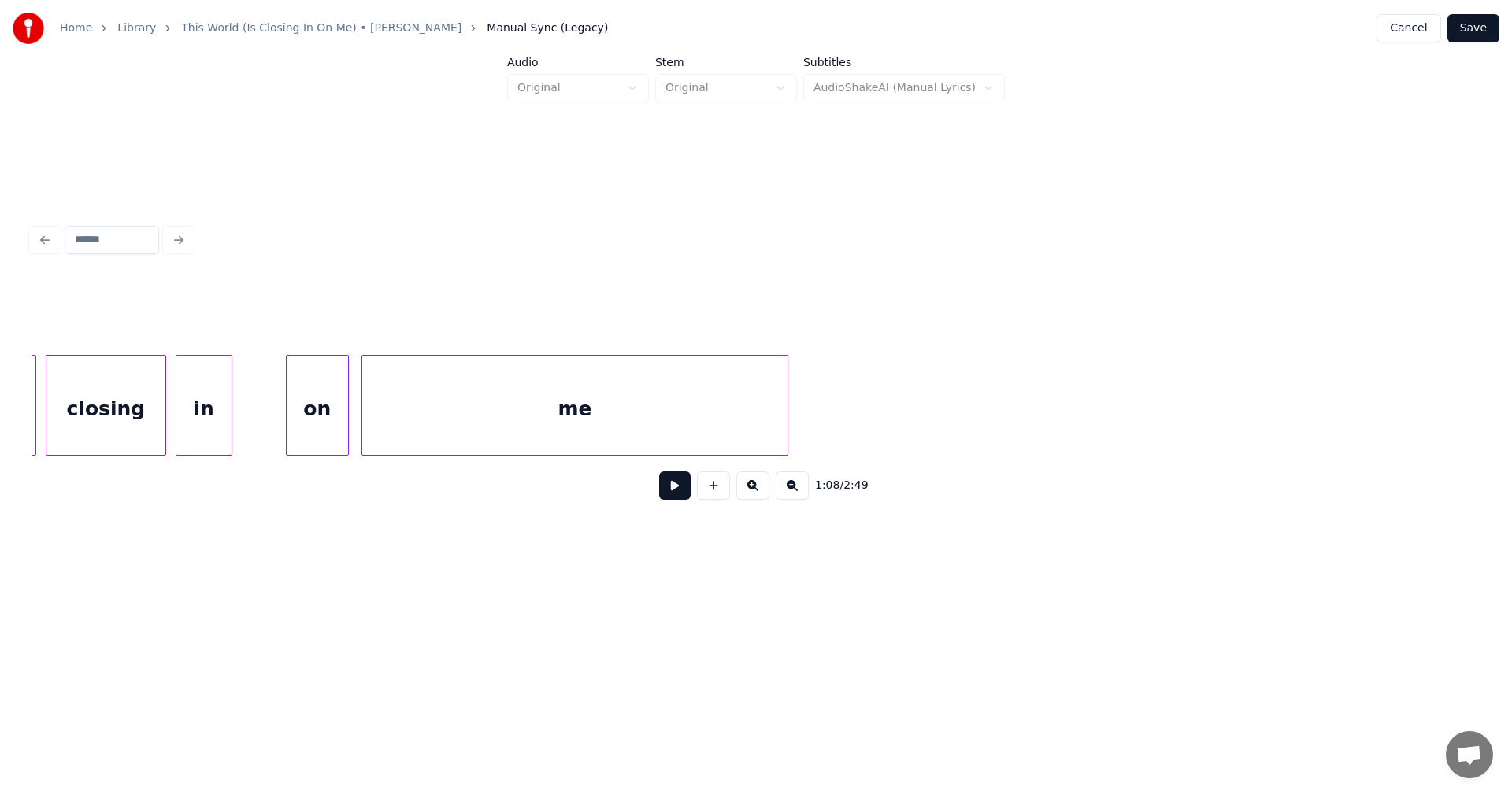
click at [787, 384] on div at bounding box center [784, 405] width 4 height 99
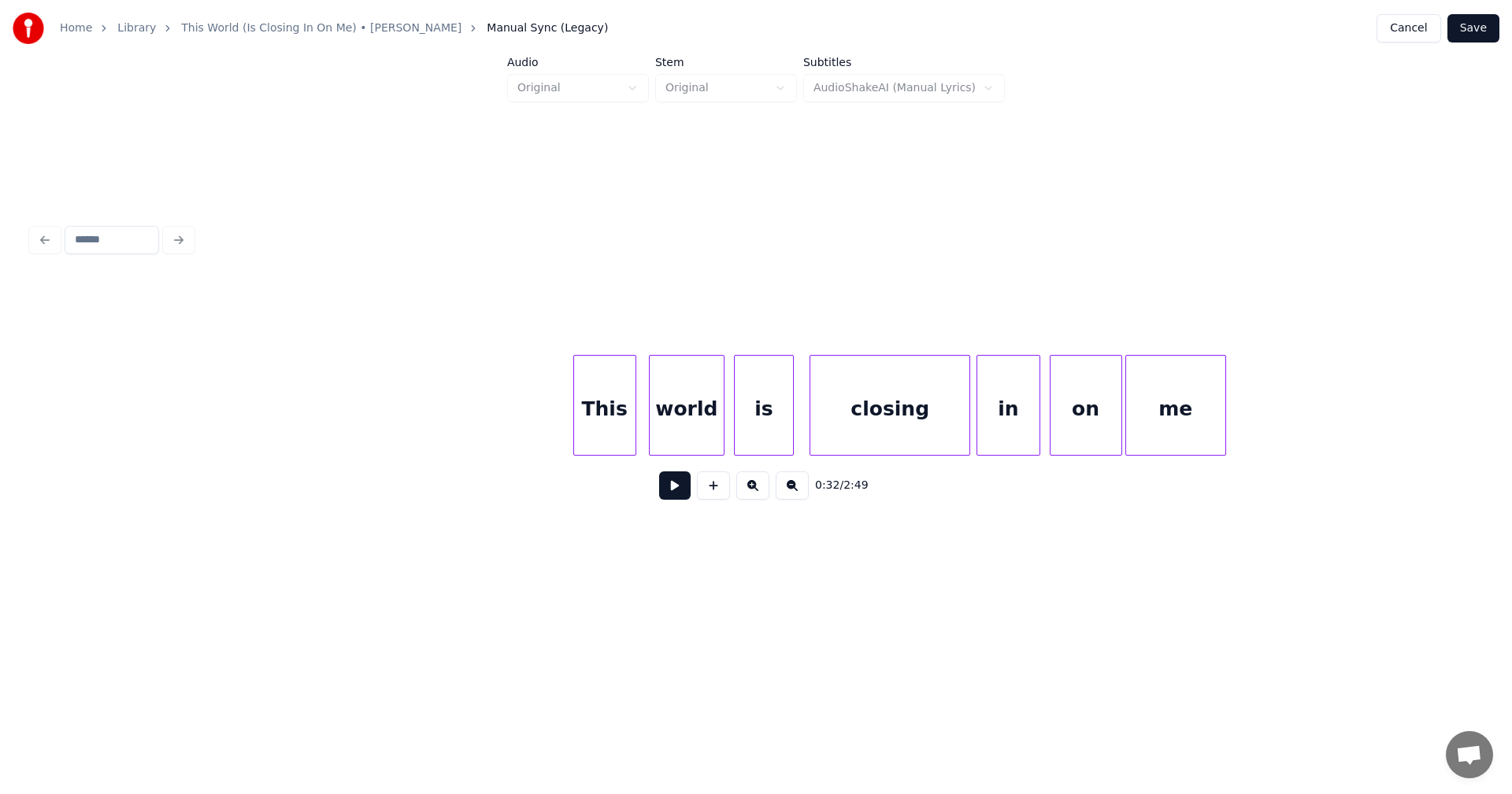
scroll to position [0, 12551]
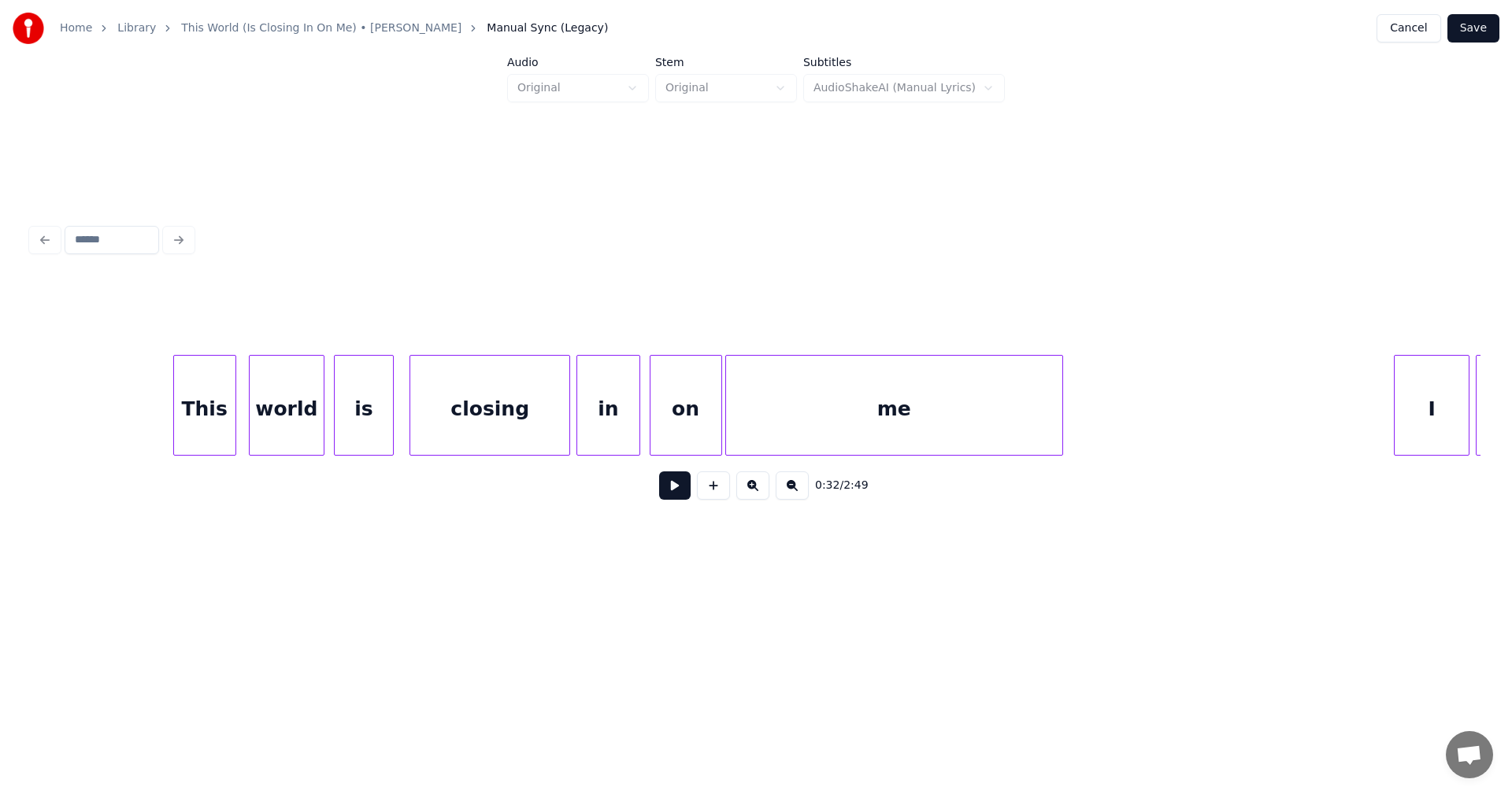
click at [1057, 387] on div at bounding box center [1059, 405] width 4 height 99
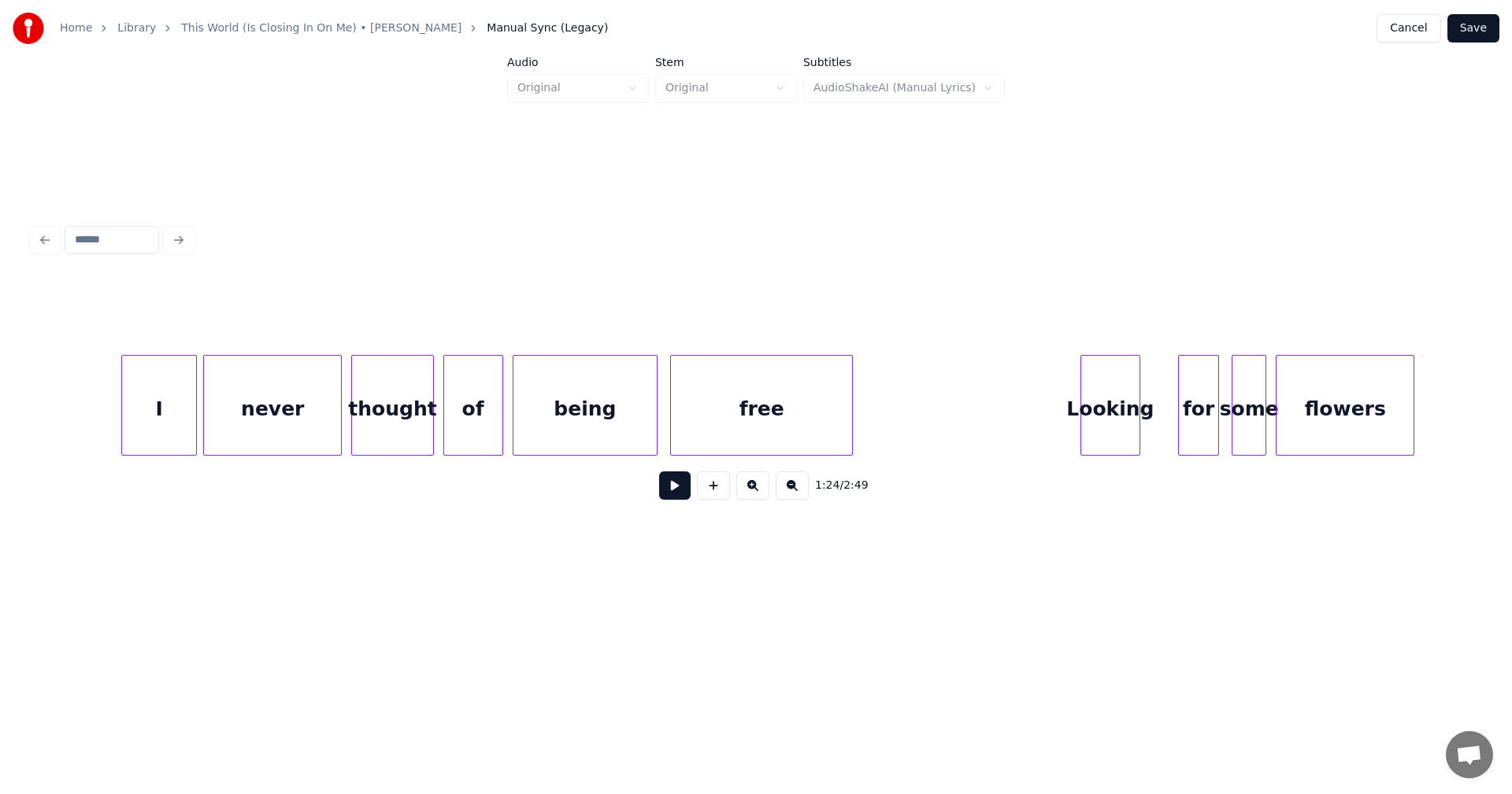
scroll to position [0, 13780]
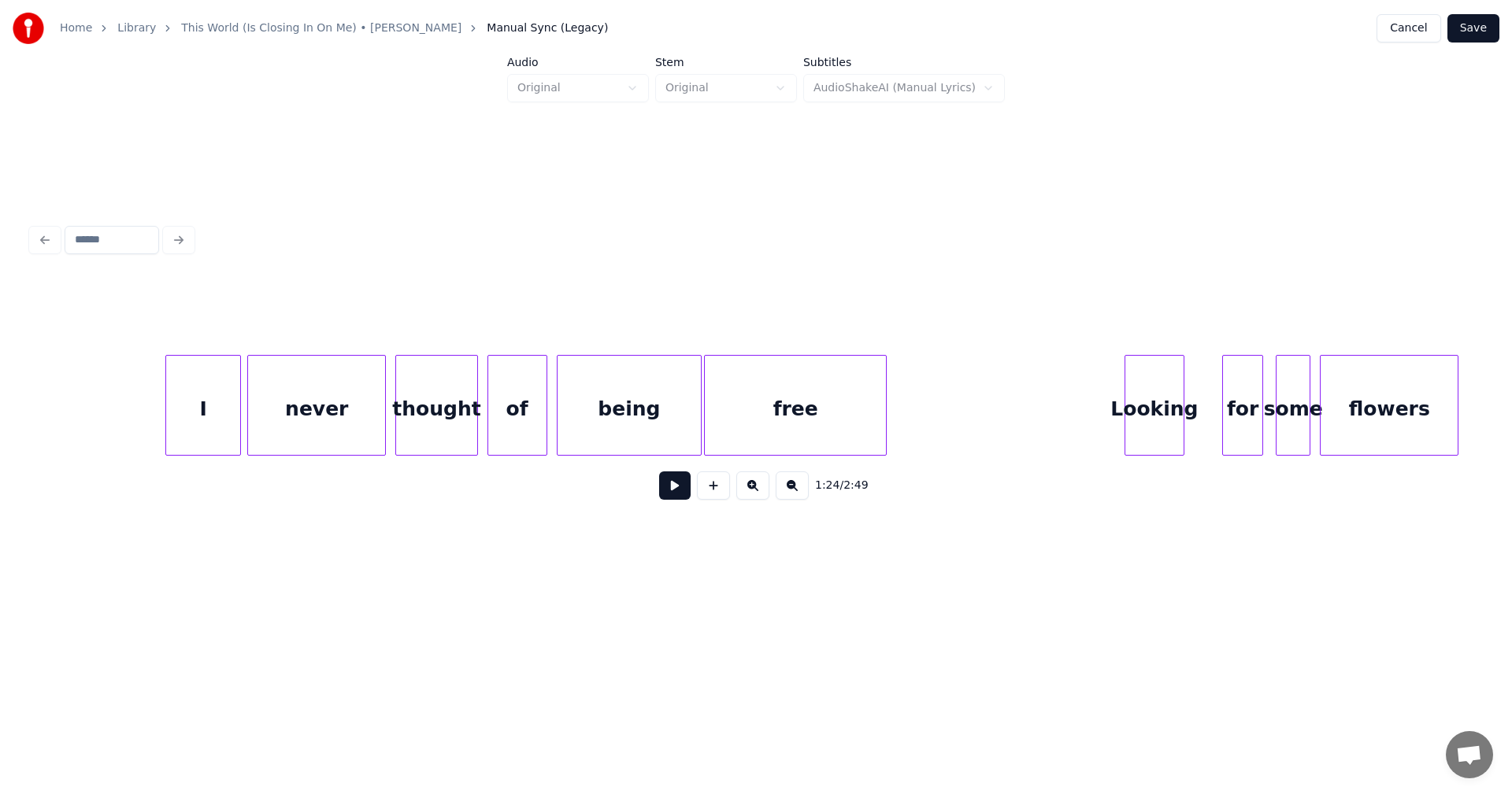
click at [887, 404] on div "free" at bounding box center [795, 405] width 183 height 101
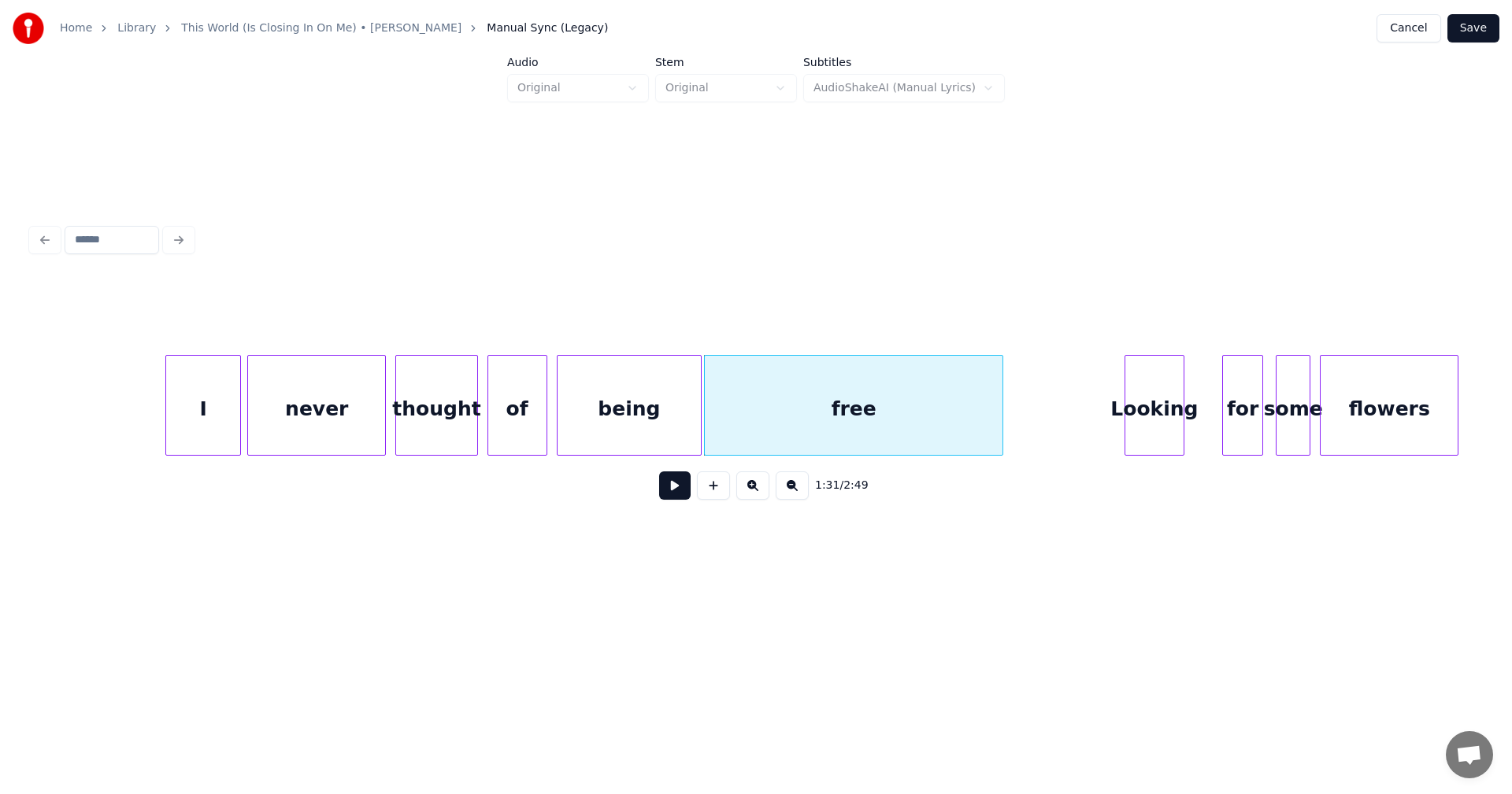
click at [1002, 396] on div at bounding box center [1000, 405] width 4 height 99
click at [1227, 391] on div "for" at bounding box center [1214, 410] width 40 height 107
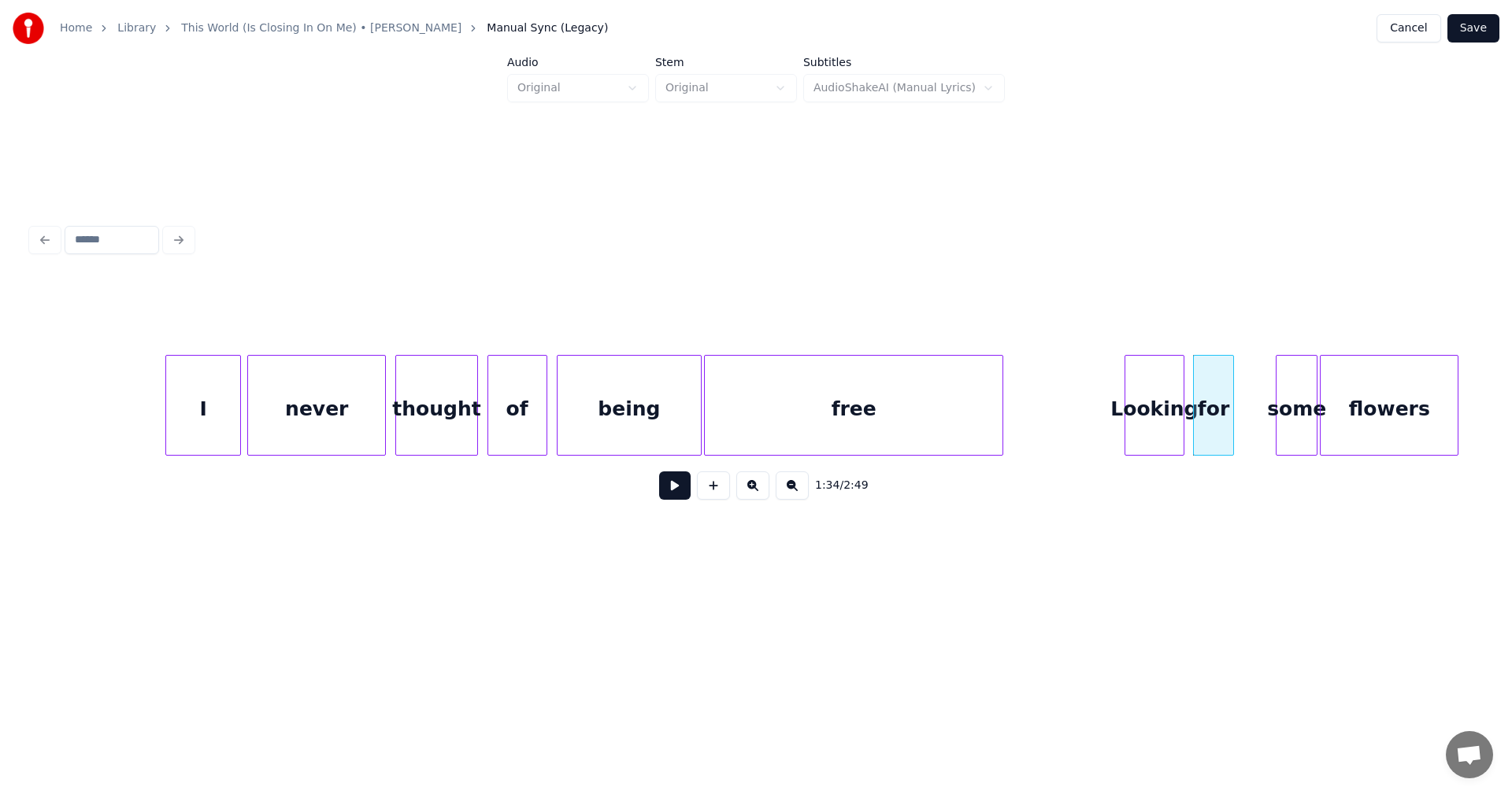
click at [1306, 397] on div "some" at bounding box center [1296, 405] width 41 height 101
click at [1262, 391] on div "some" at bounding box center [1254, 410] width 41 height 107
click at [1319, 389] on div "flowers" at bounding box center [1352, 410] width 137 height 107
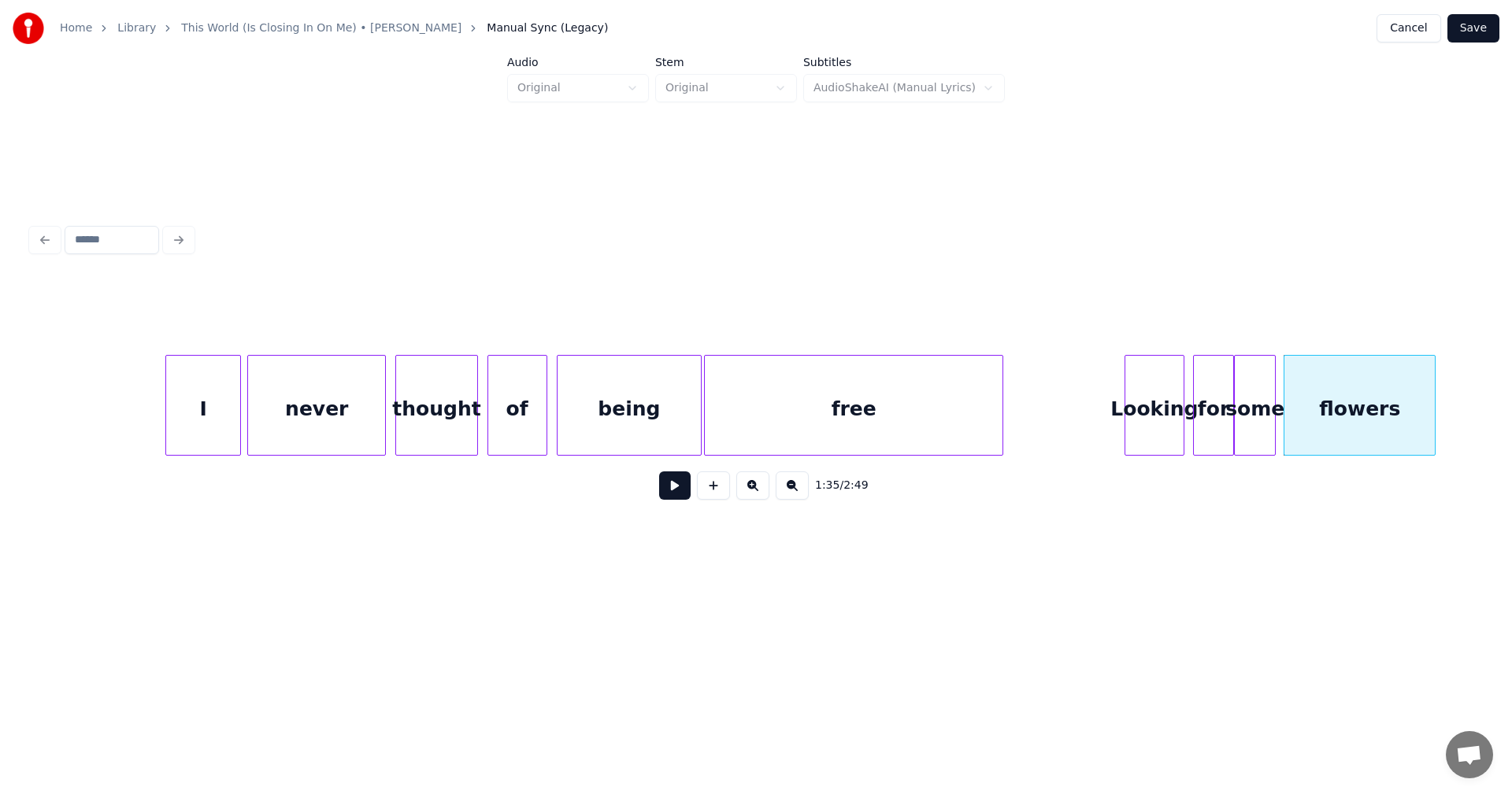
click at [1434, 395] on div at bounding box center [1432, 405] width 4 height 99
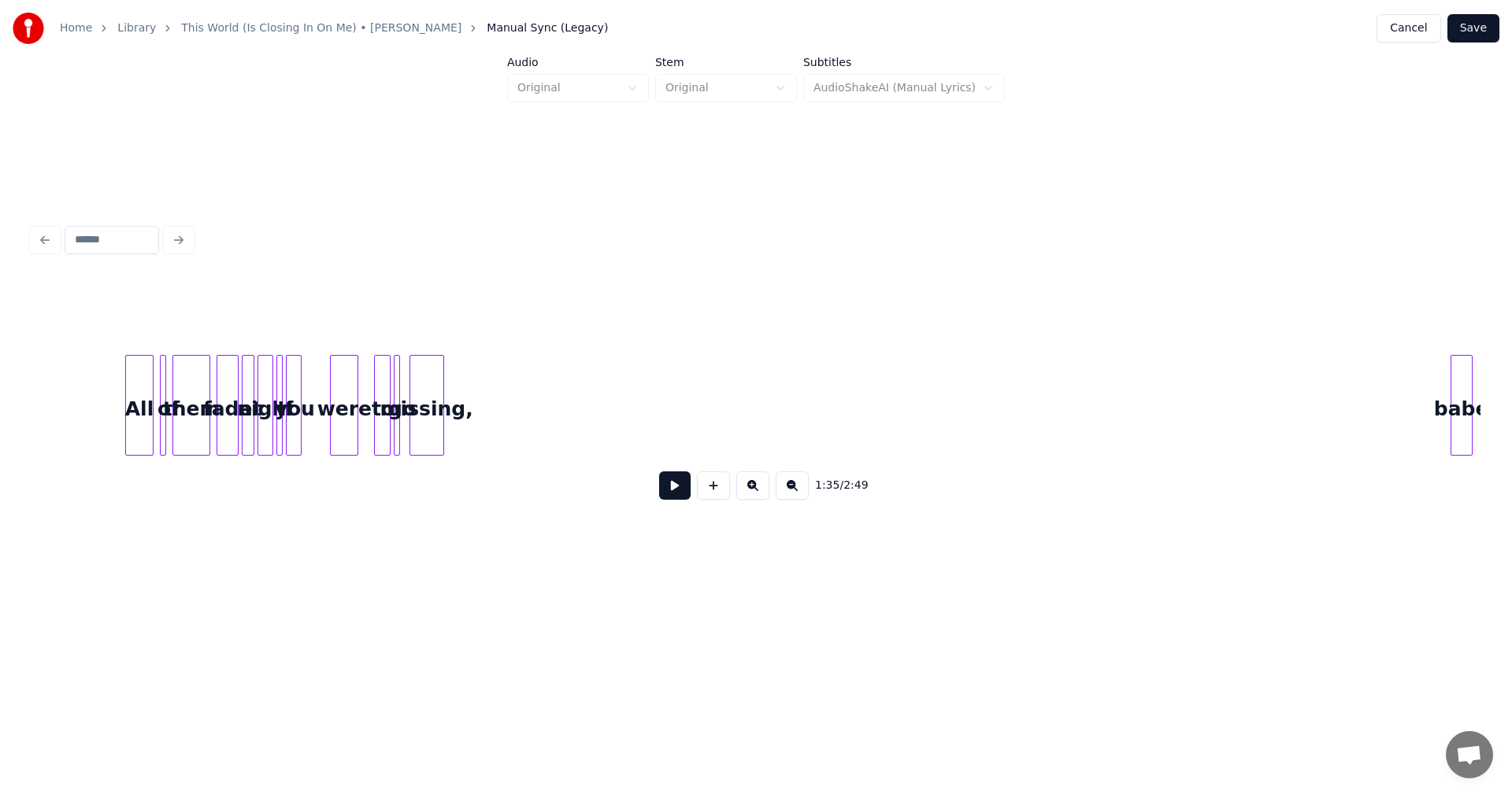
scroll to position [0, 15393]
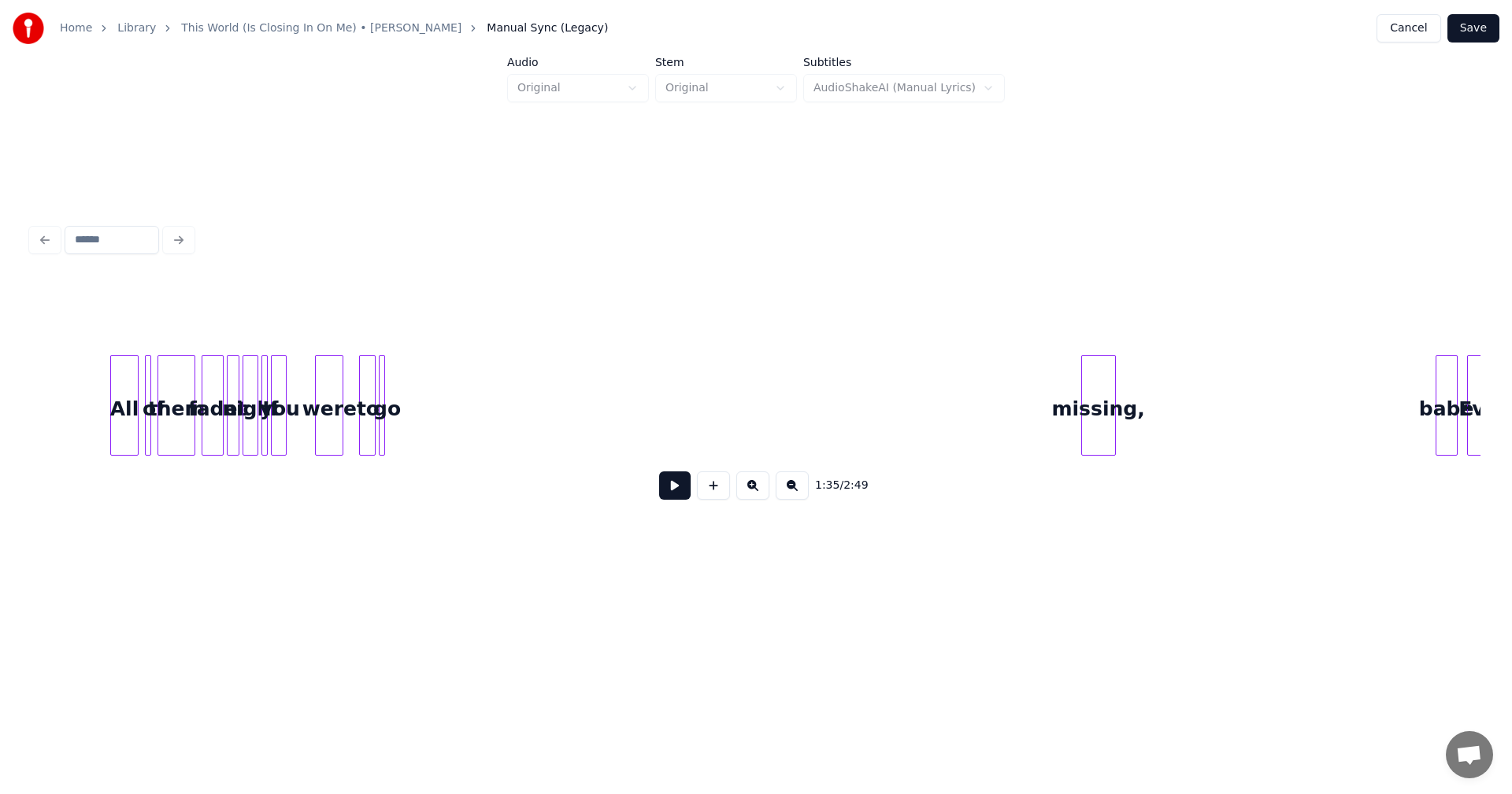
click at [1097, 402] on div "missing," at bounding box center [1098, 410] width 33 height 107
click at [1070, 387] on div "missing," at bounding box center [1062, 410] width 33 height 107
click at [1440, 387] on div at bounding box center [1438, 405] width 4 height 99
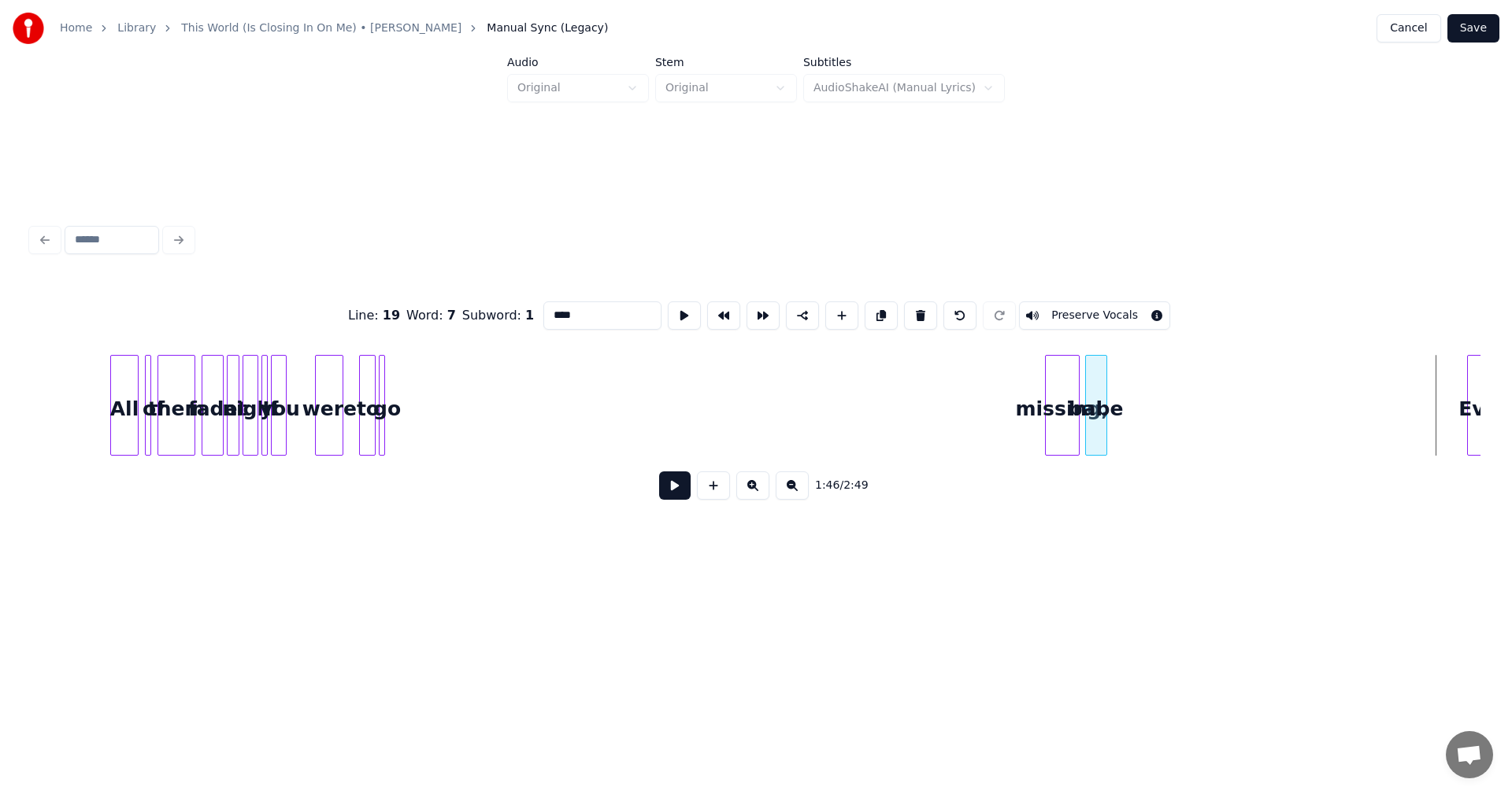
click at [1095, 398] on div "babe" at bounding box center [1096, 410] width 21 height 107
click at [908, 391] on div "missing," at bounding box center [909, 410] width 33 height 107
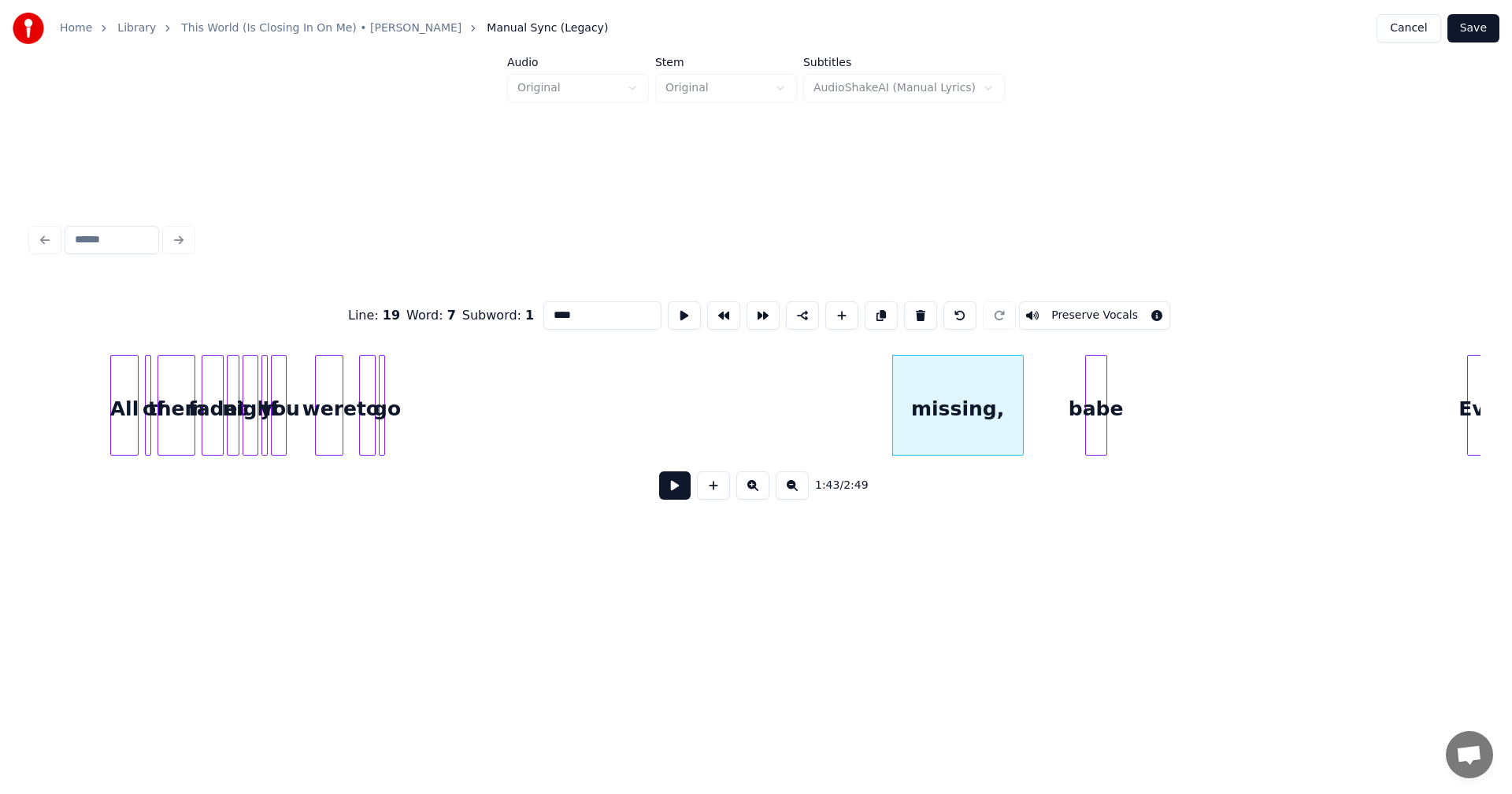
click at [1020, 395] on div at bounding box center [1020, 405] width 4 height 99
click at [1101, 397] on div at bounding box center [1103, 405] width 4 height 99
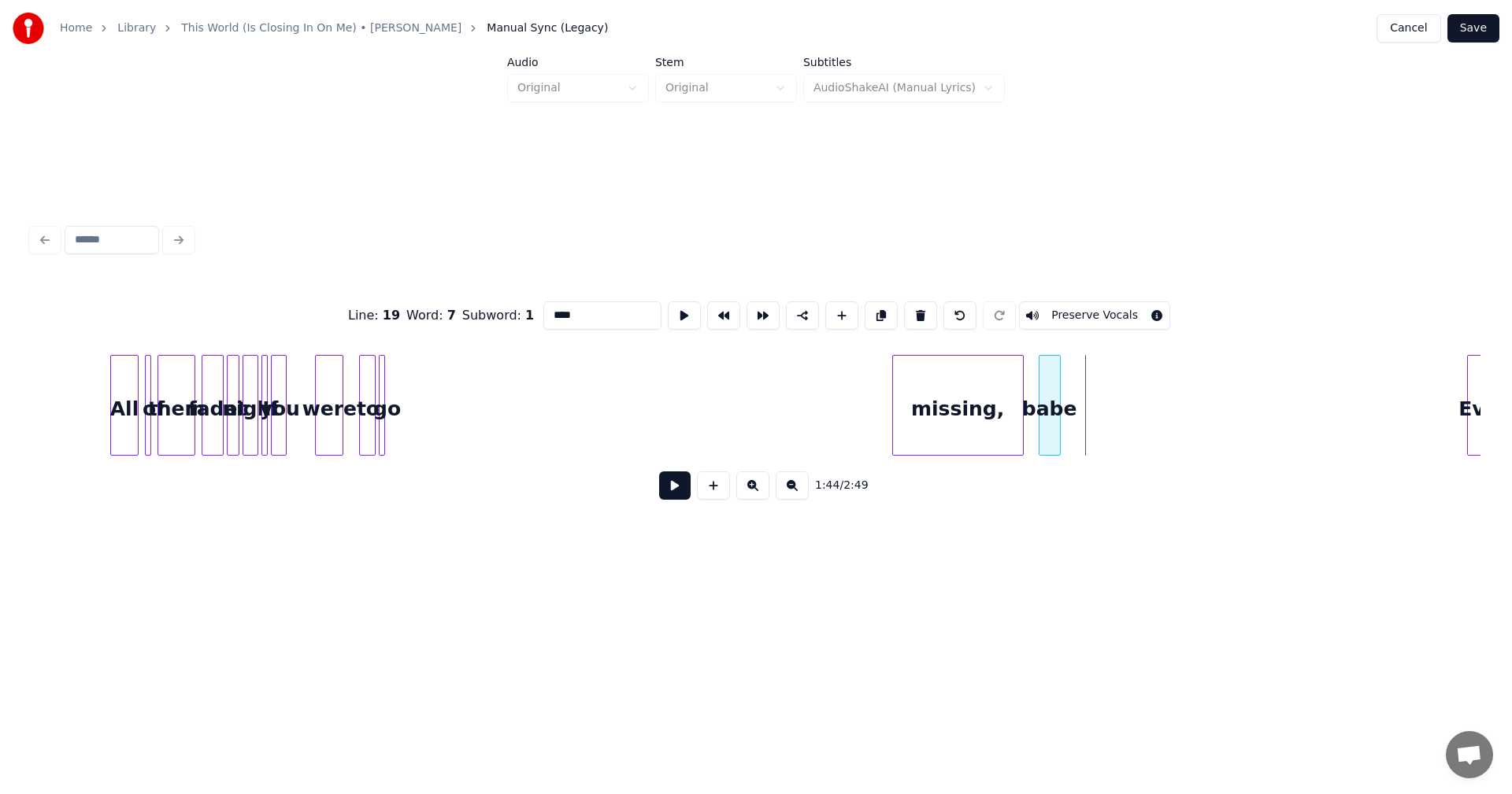
click at [1048, 395] on div "babe" at bounding box center [1050, 410] width 21 height 107
click at [1028, 393] on div at bounding box center [1027, 405] width 4 height 99
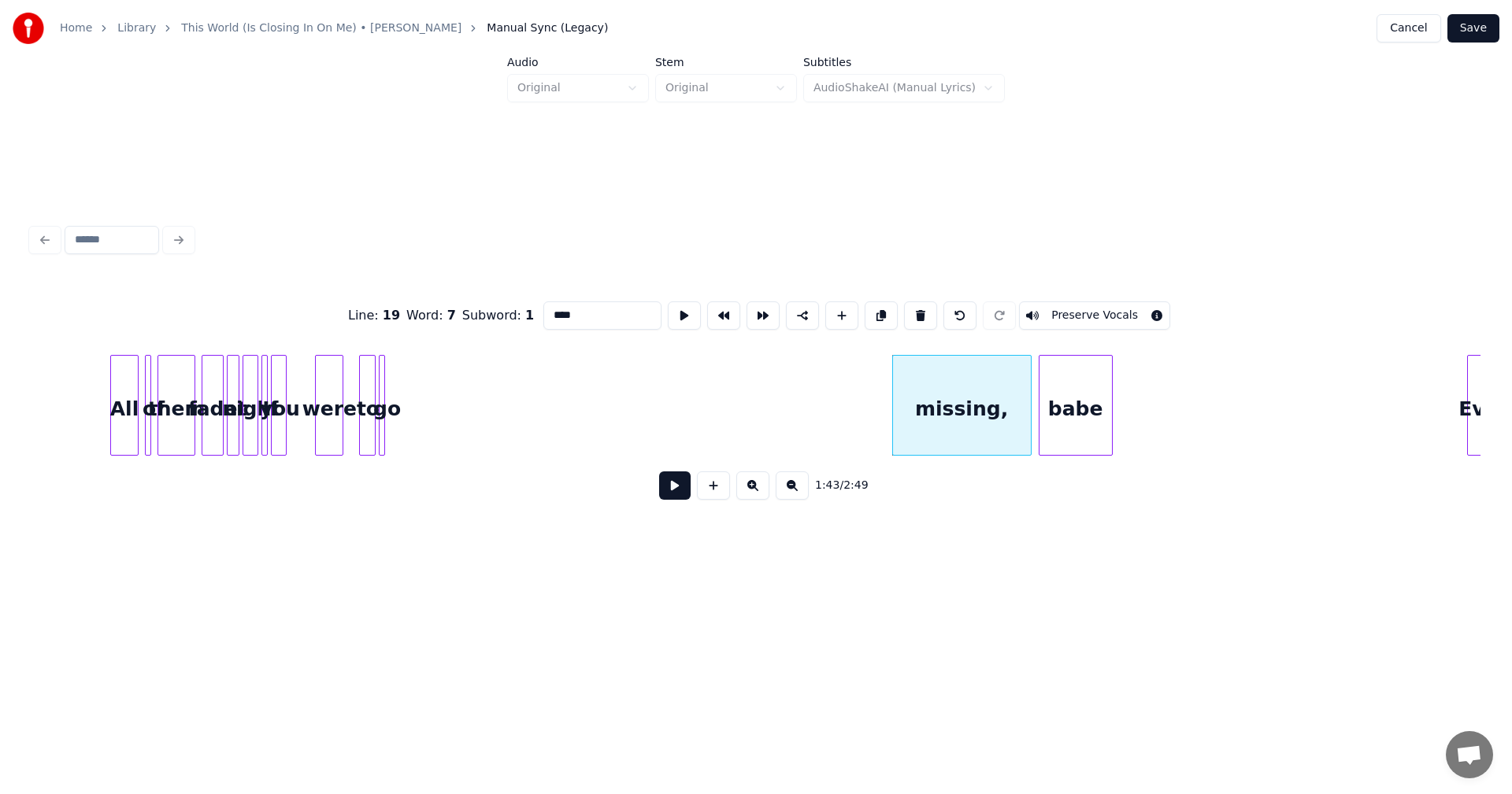
click at [1110, 398] on div at bounding box center [1109, 405] width 4 height 99
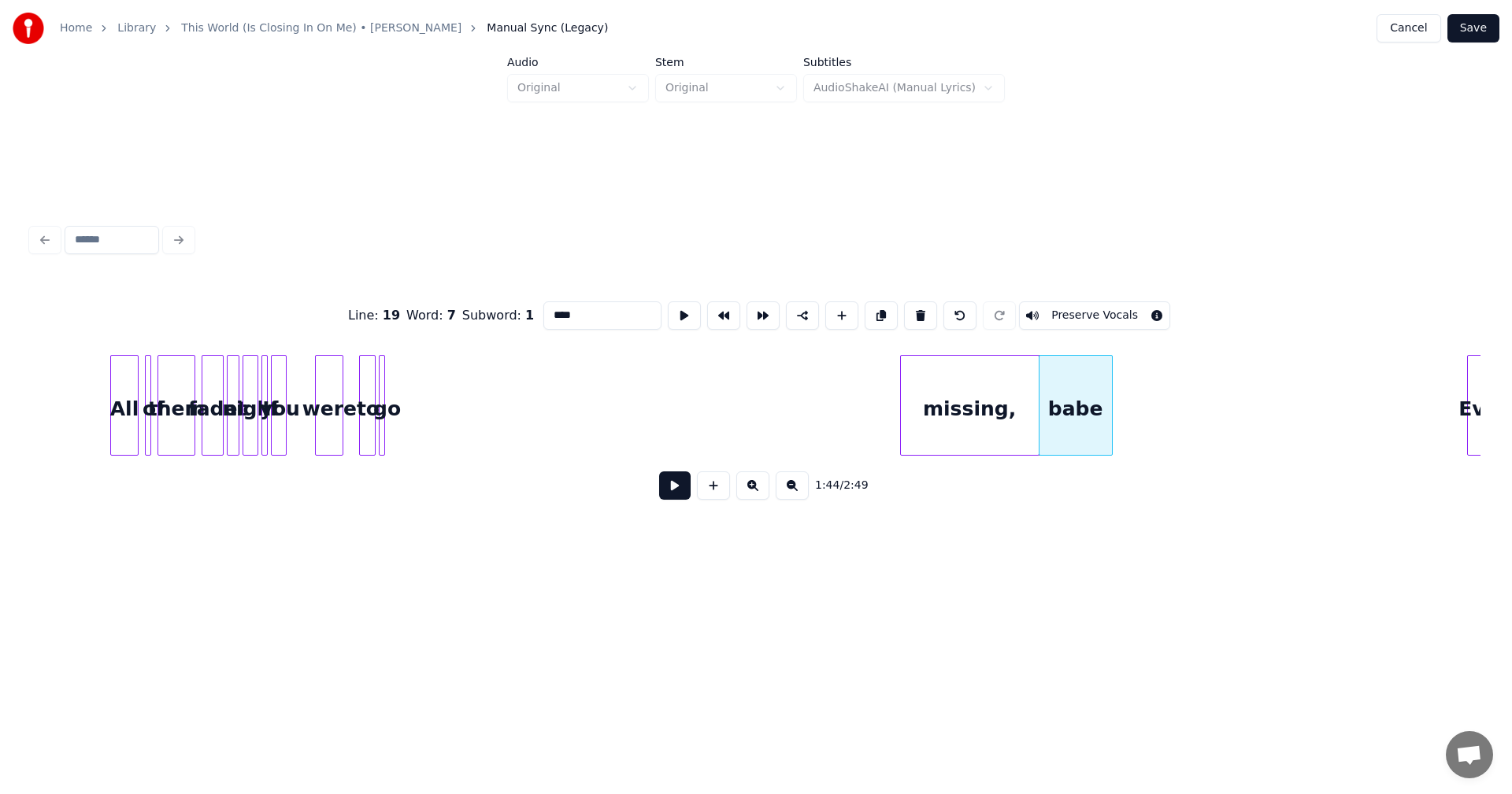
click at [1015, 384] on div "missing," at bounding box center [969, 410] width 138 height 107
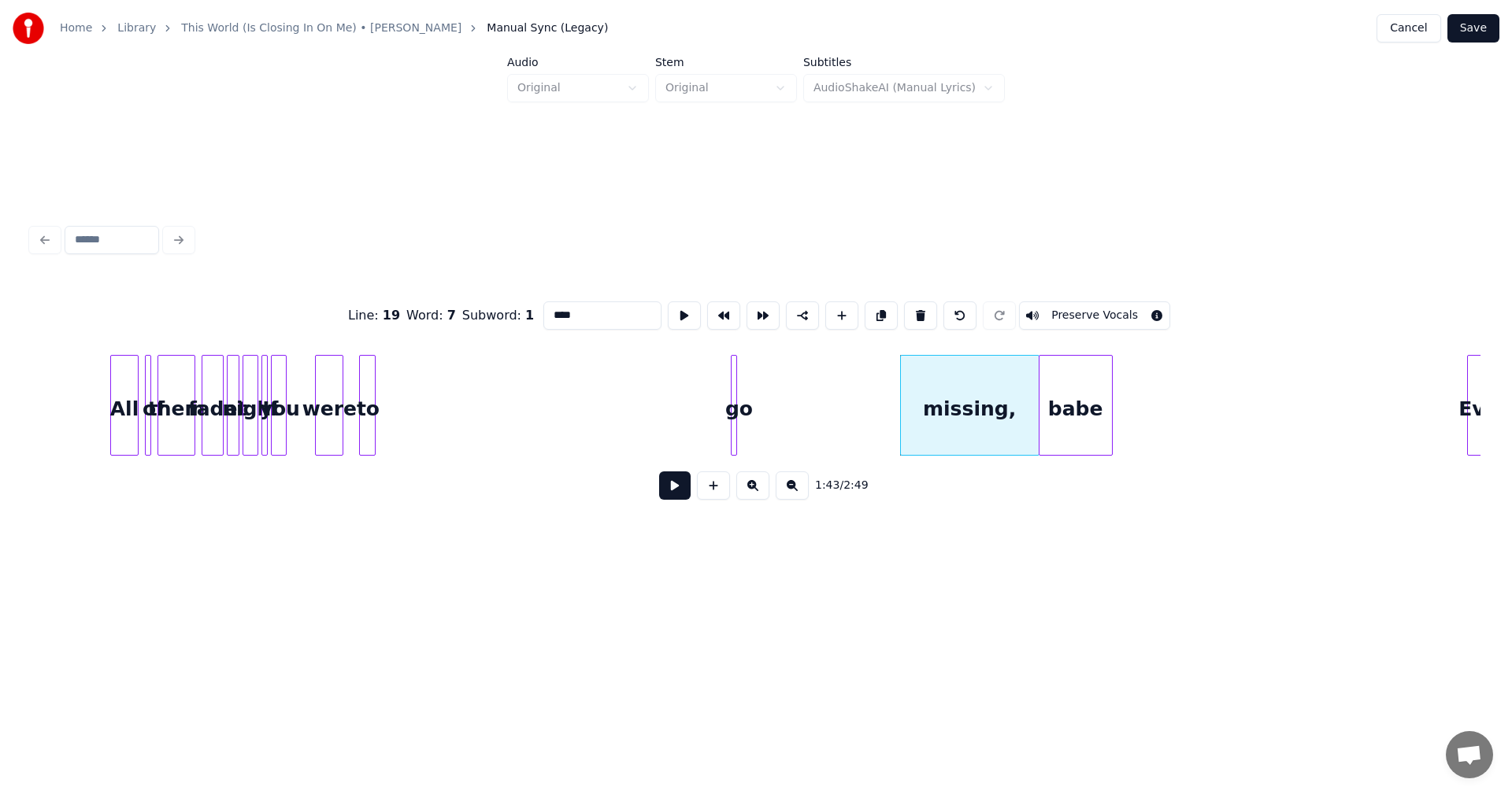
click at [738, 403] on div "go" at bounding box center [739, 410] width 16 height 107
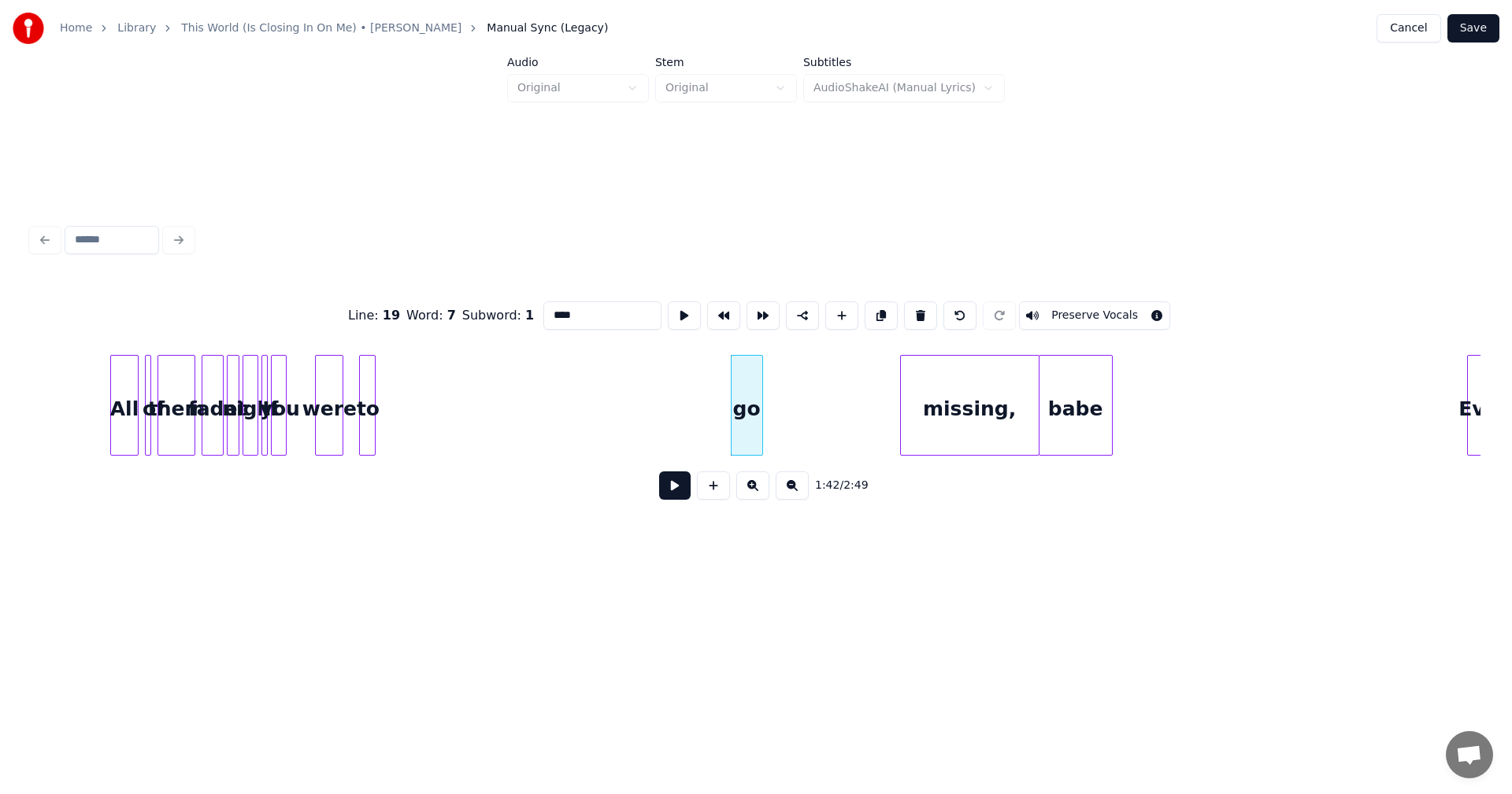
click at [757, 407] on div at bounding box center [759, 405] width 4 height 99
click at [886, 407] on div "go" at bounding box center [886, 410] width 29 height 107
click at [854, 388] on div "to" at bounding box center [856, 410] width 16 height 107
click at [866, 395] on div at bounding box center [864, 405] width 4 height 99
click at [842, 390] on div at bounding box center [844, 405] width 4 height 99
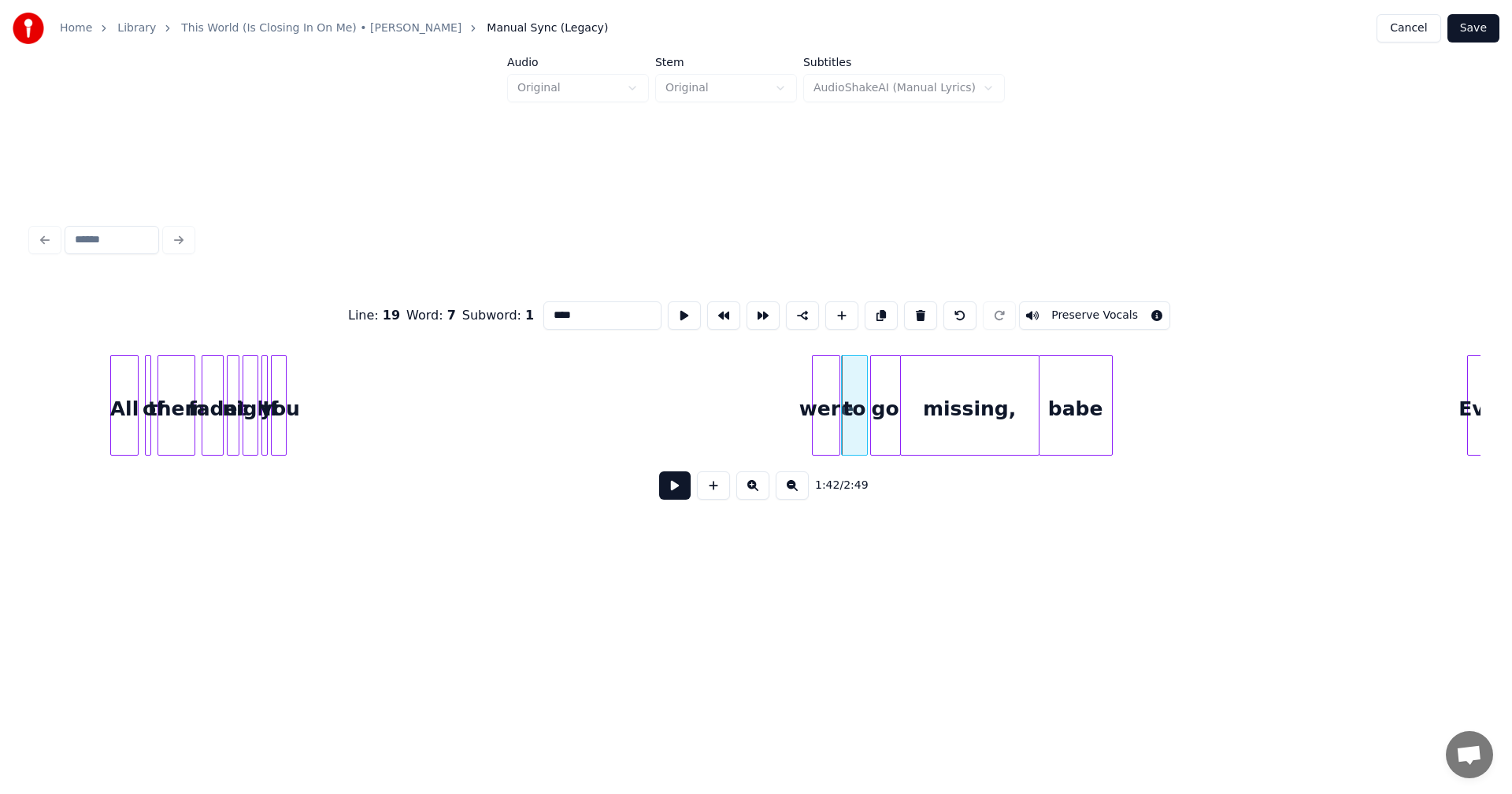
click at [826, 416] on div "were" at bounding box center [825, 410] width 27 height 107
click at [799, 439] on div "you" at bounding box center [793, 410] width 29 height 107
click at [285, 391] on div at bounding box center [283, 405] width 4 height 99
click at [747, 409] on div "If" at bounding box center [748, 410] width 23 height 107
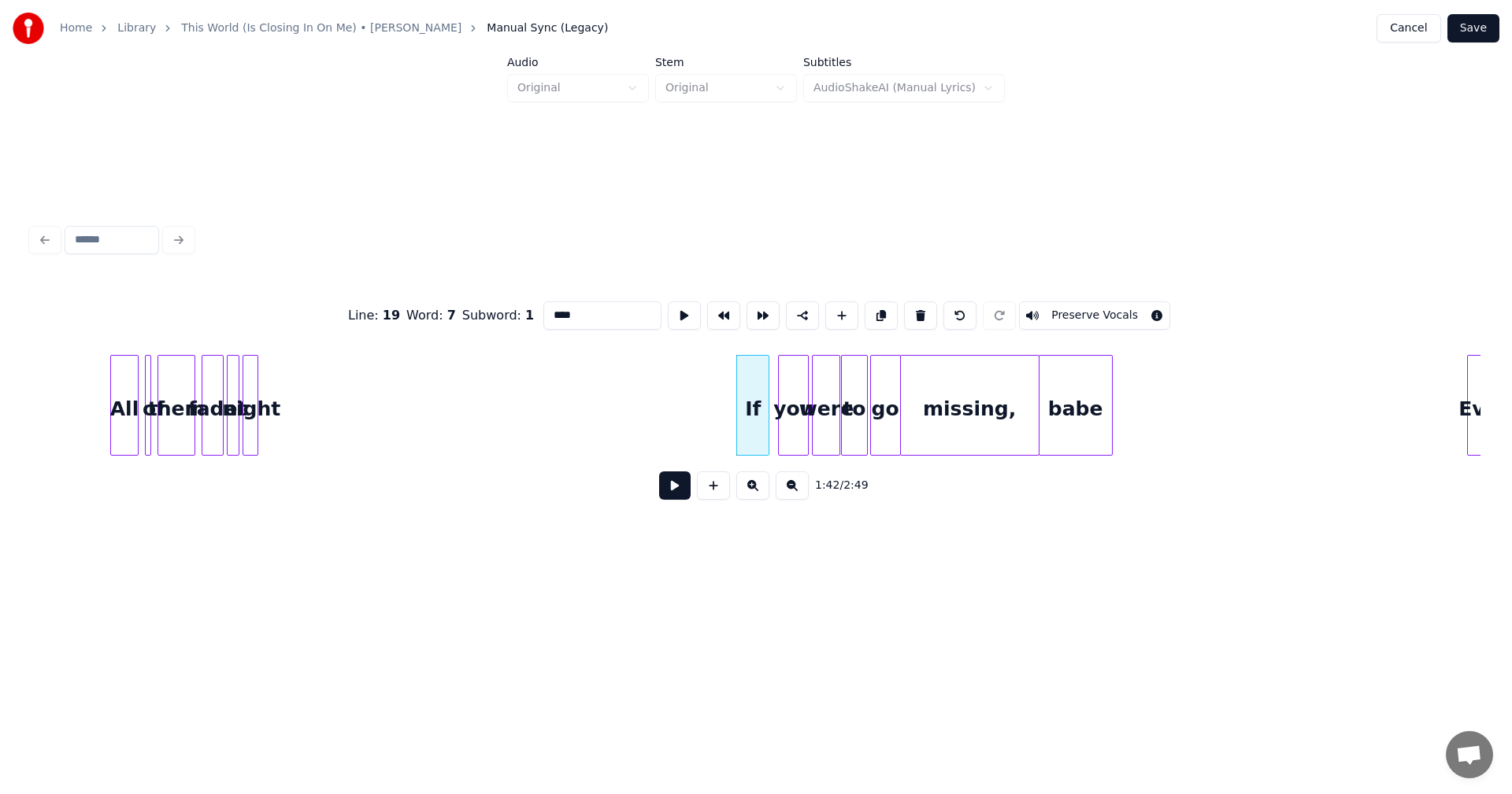
click at [767, 408] on div at bounding box center [765, 405] width 4 height 99
click at [781, 387] on div at bounding box center [777, 405] width 4 height 99
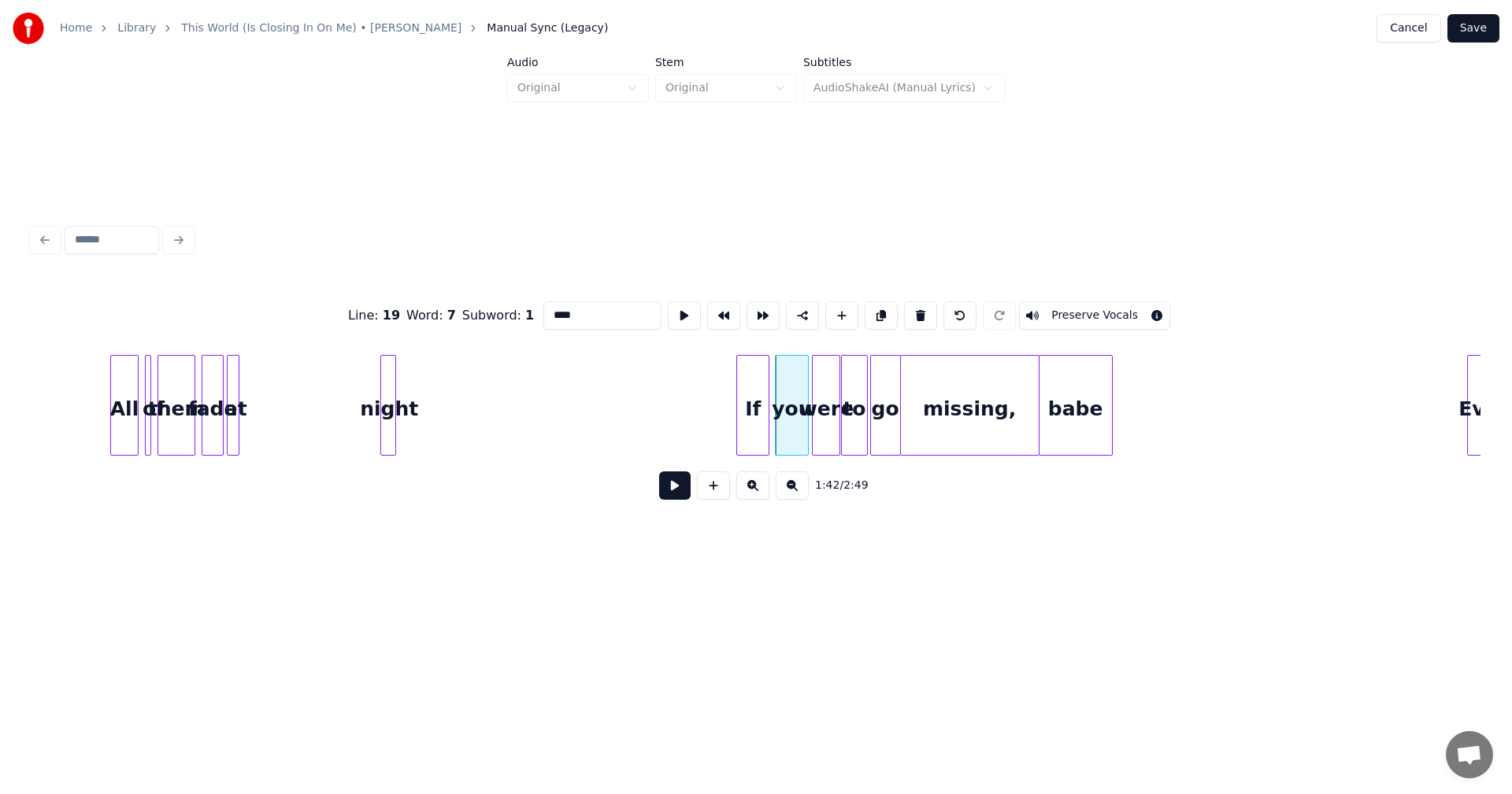
click at [388, 386] on div "night" at bounding box center [389, 410] width 16 height 107
click at [336, 398] on div "at" at bounding box center [332, 410] width 16 height 107
click at [351, 391] on div at bounding box center [350, 405] width 4 height 99
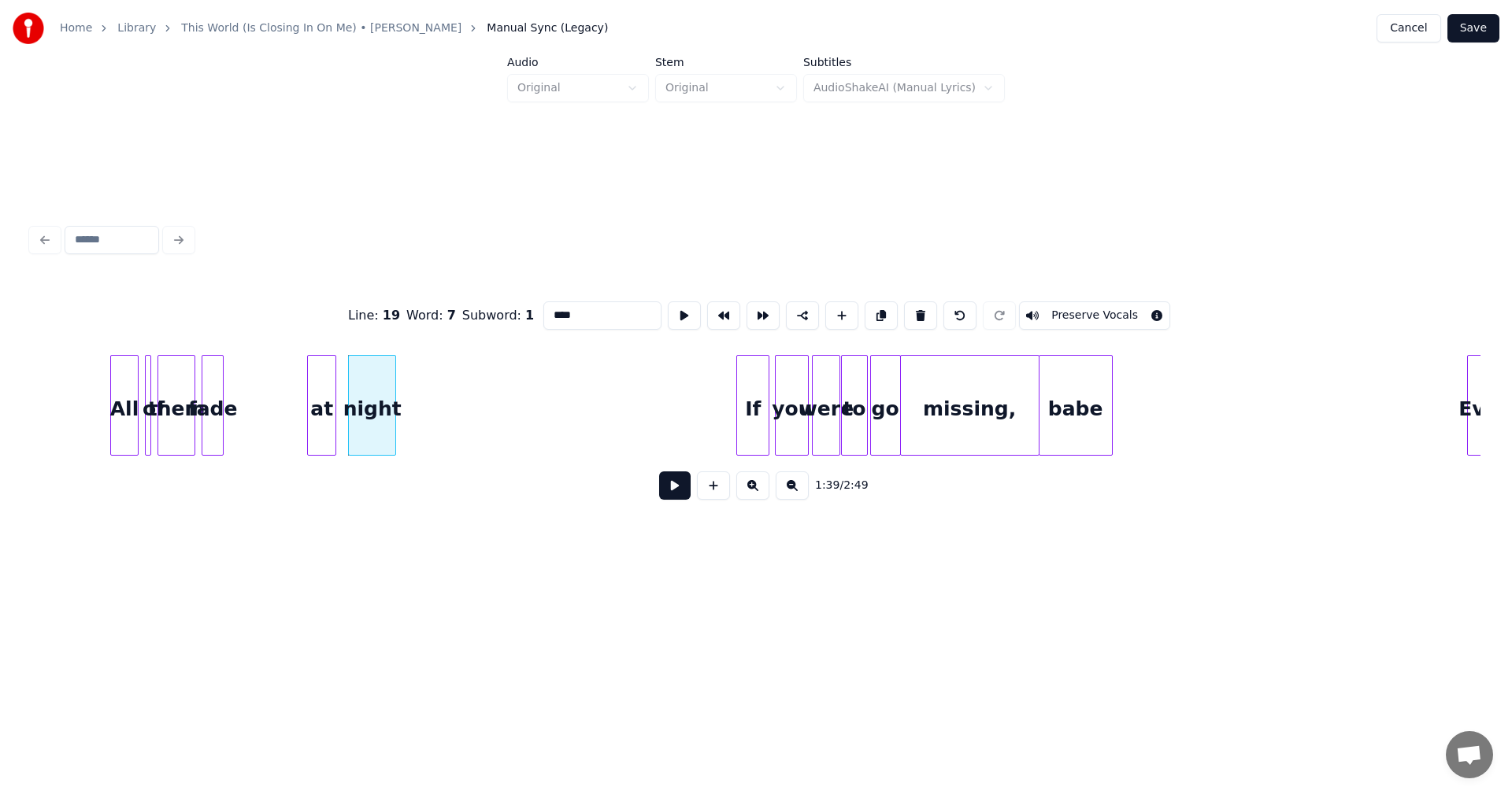
click at [311, 387] on div at bounding box center [310, 405] width 4 height 99
click at [332, 389] on div "at" at bounding box center [333, 410] width 28 height 107
click at [301, 404] on div "fade" at bounding box center [303, 410] width 21 height 107
click at [234, 402] on div "them" at bounding box center [231, 410] width 36 height 107
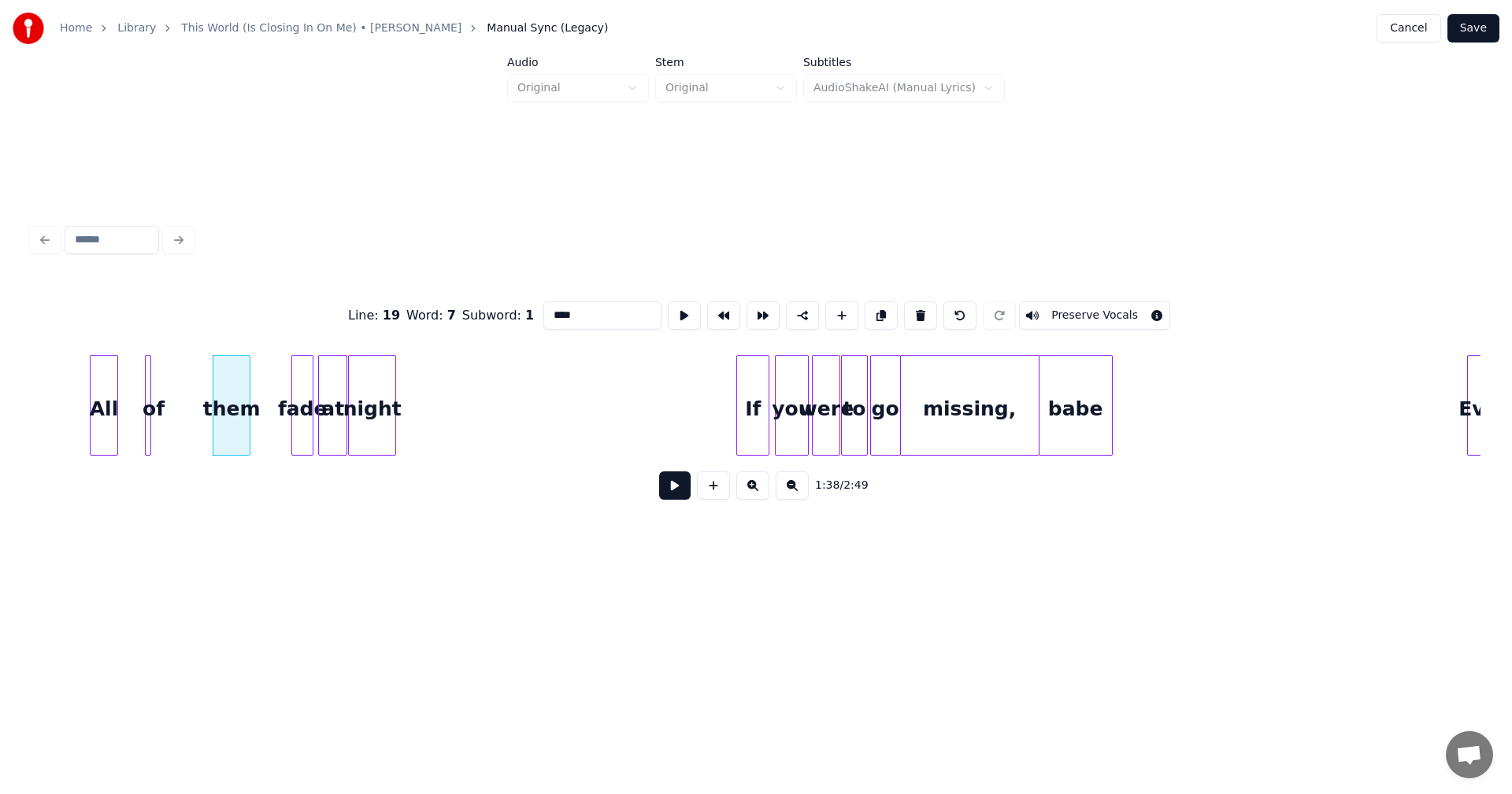
click at [100, 398] on div "All" at bounding box center [104, 410] width 27 height 107
click at [173, 398] on div at bounding box center [170, 405] width 4 height 99
click at [185, 394] on div at bounding box center [182, 405] width 4 height 99
click at [276, 388] on div at bounding box center [275, 405] width 4 height 99
click at [276, 381] on div "fade" at bounding box center [276, 410] width 40 height 107
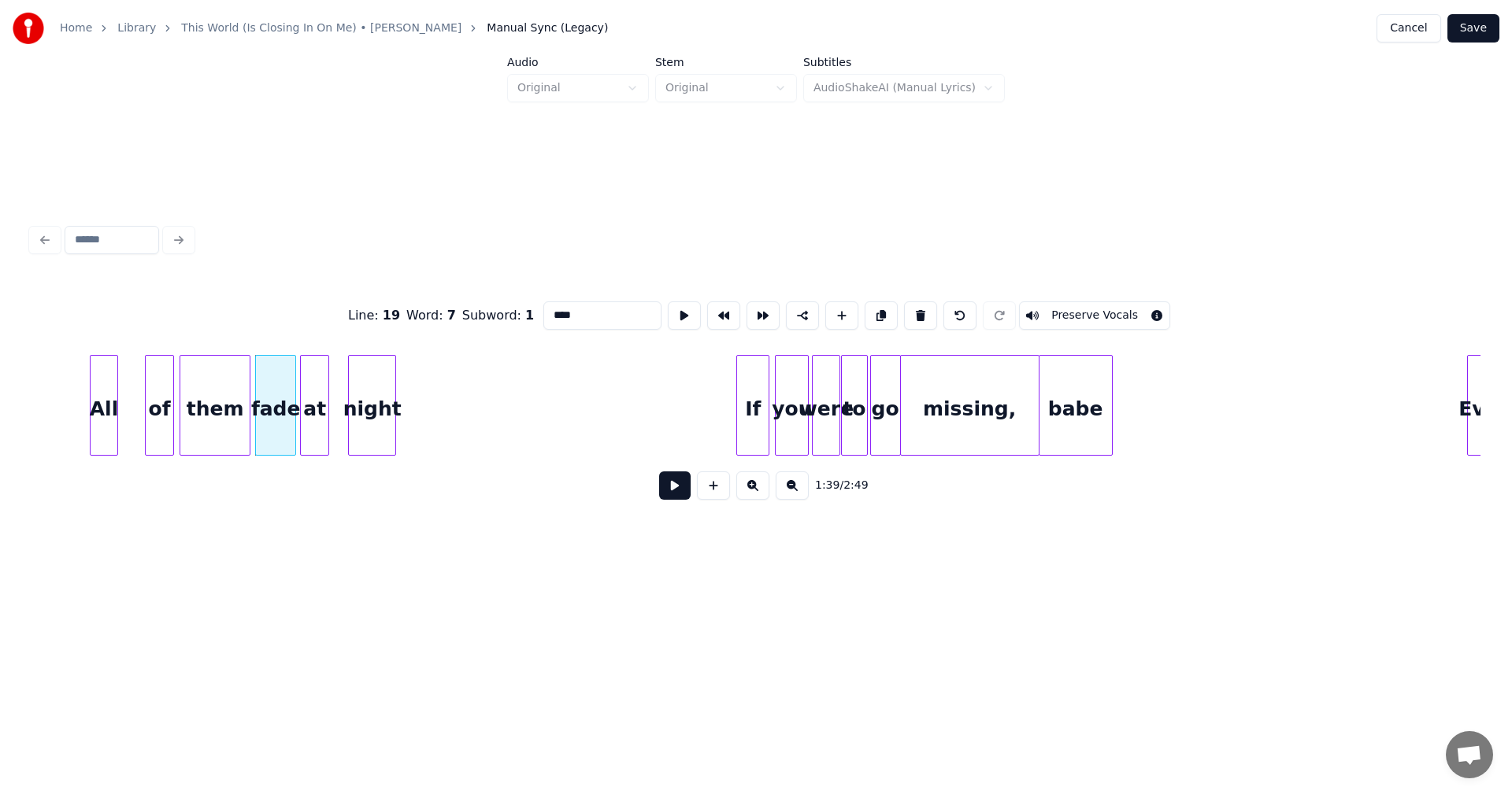
click at [320, 391] on div "at" at bounding box center [315, 410] width 28 height 107
click at [336, 394] on div at bounding box center [336, 405] width 4 height 99
click at [141, 395] on div at bounding box center [139, 405] width 4 height 99
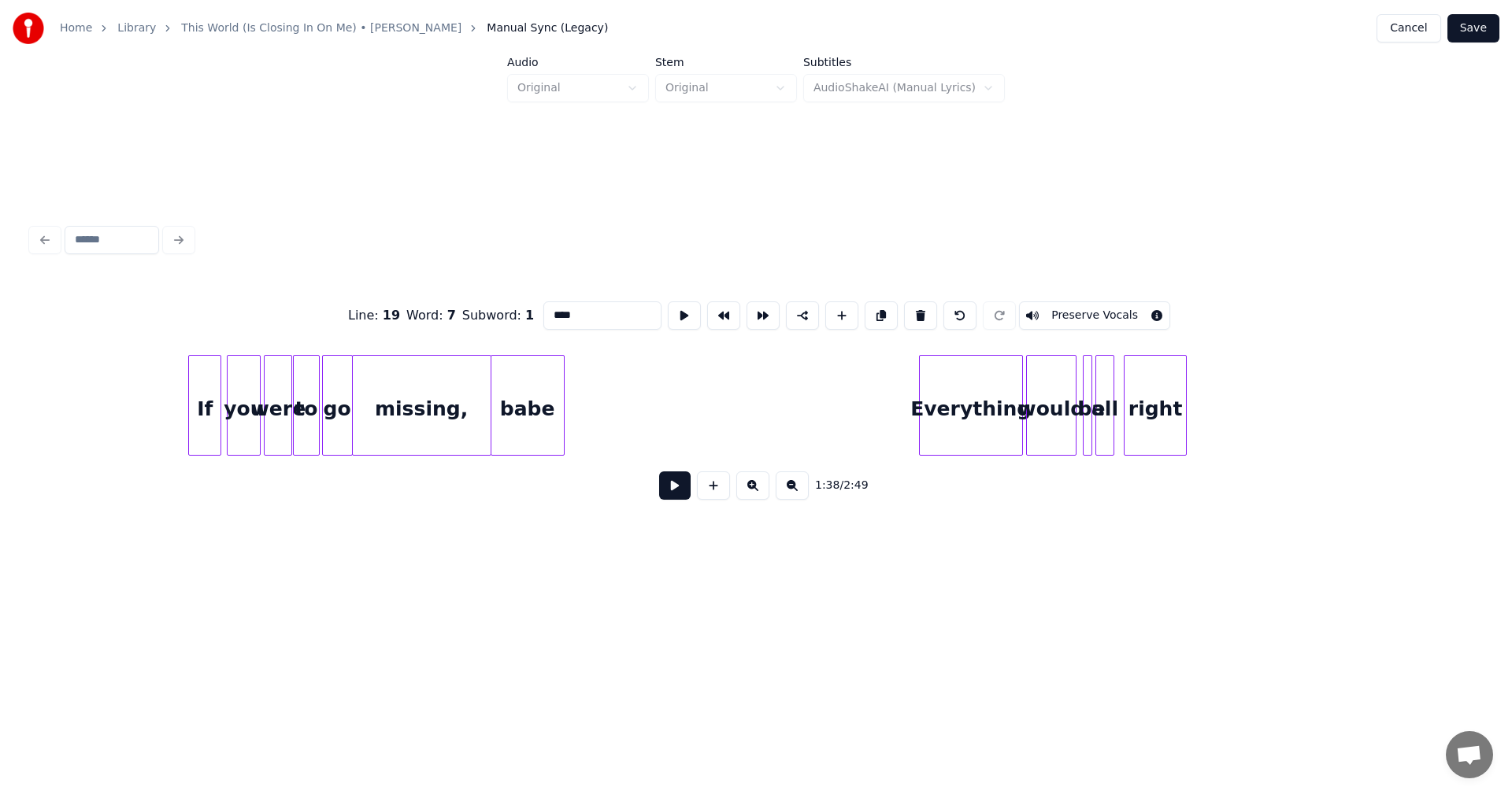
scroll to position [0, 16001]
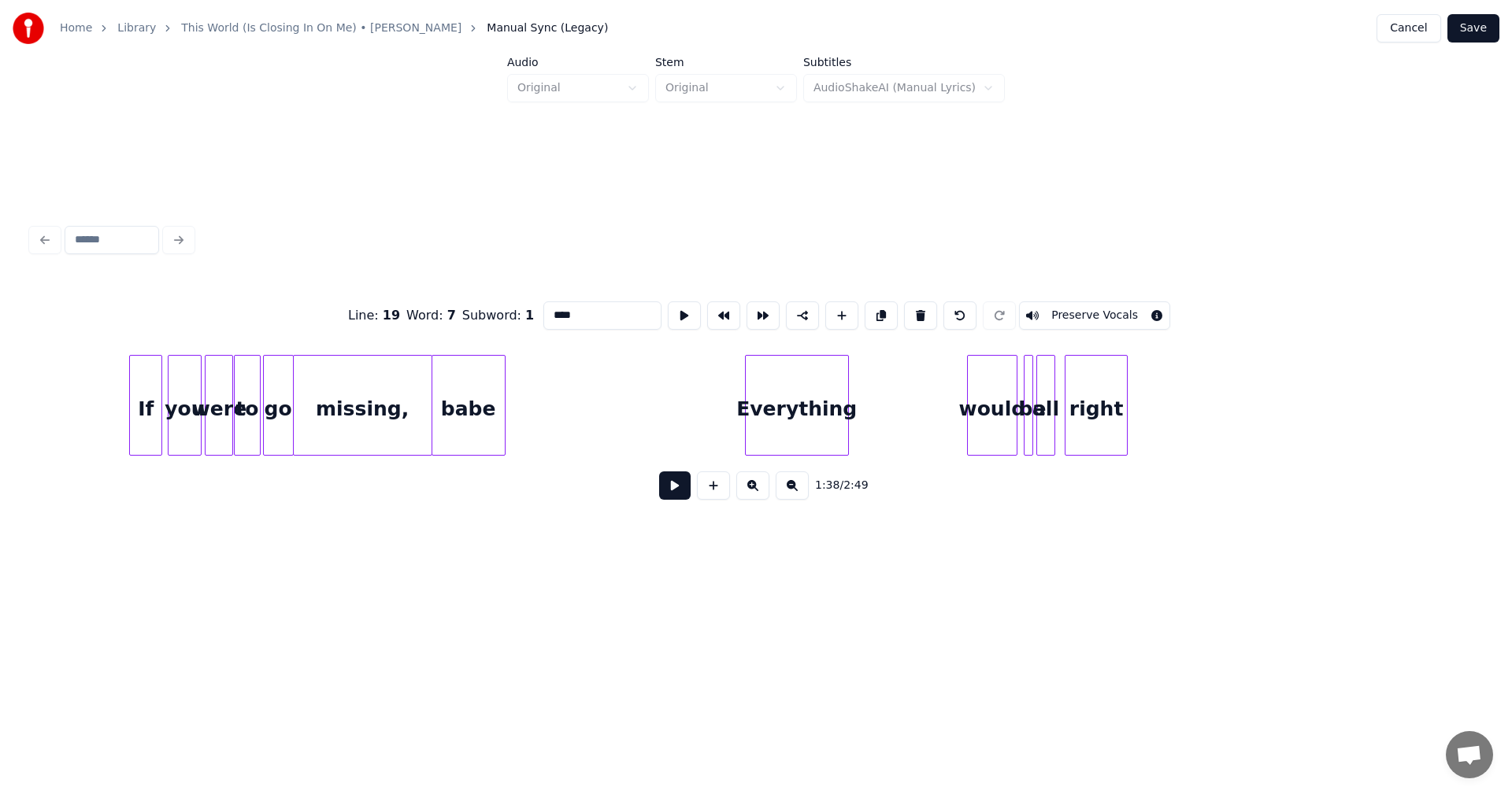
click at [807, 388] on div "Everything" at bounding box center [796, 410] width 103 height 107
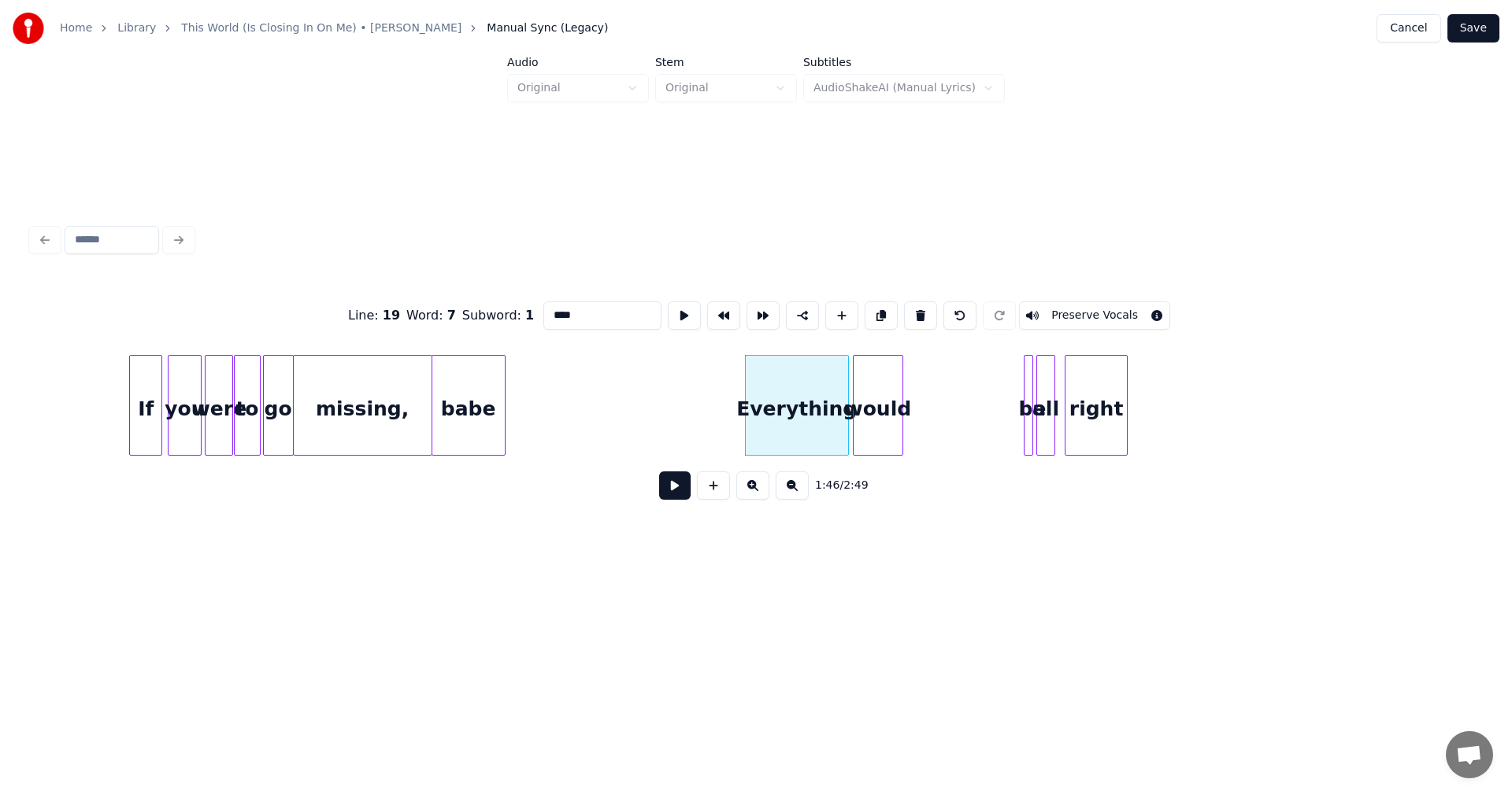
click at [881, 401] on div "would" at bounding box center [878, 410] width 49 height 107
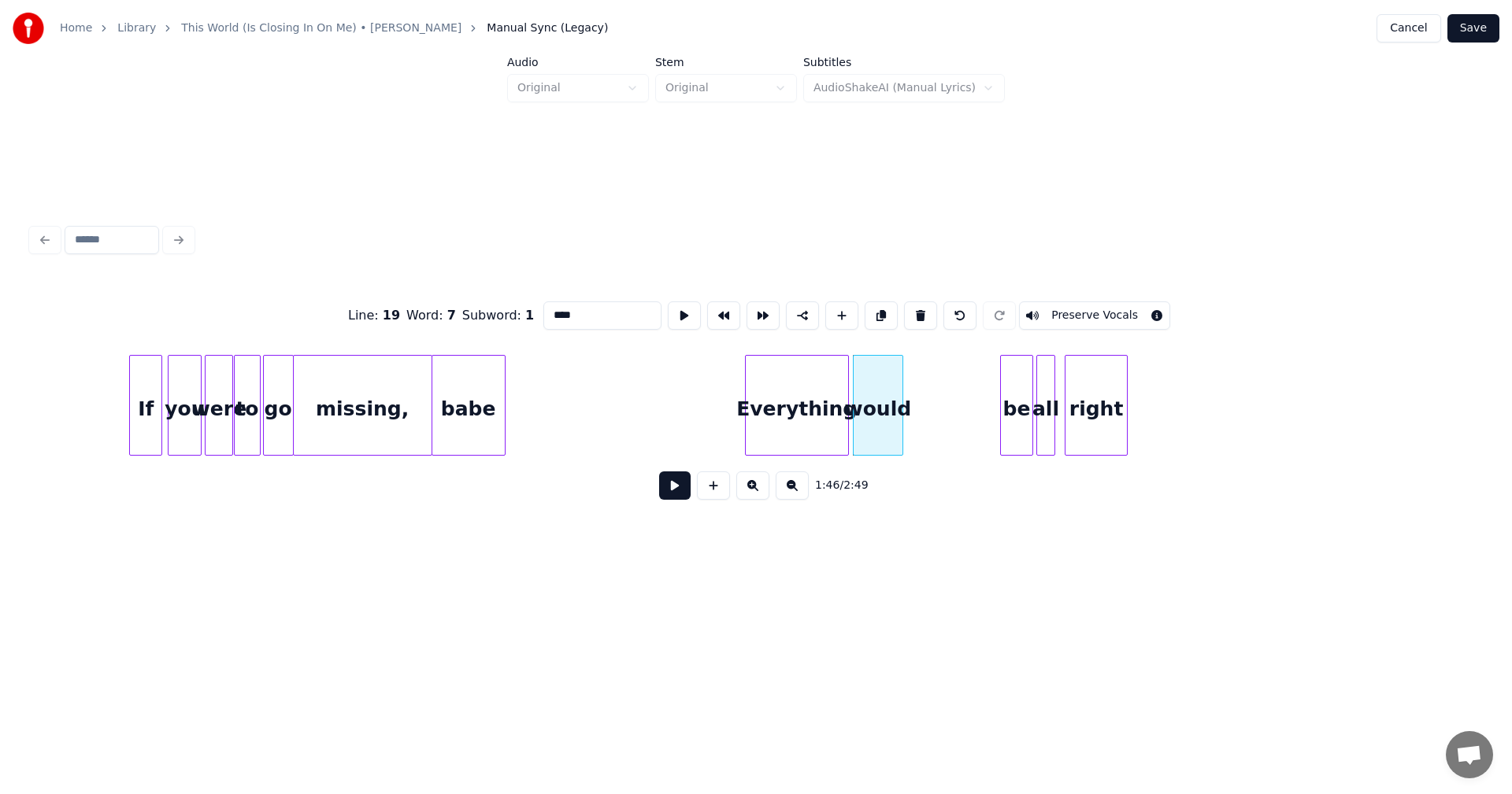
click at [1002, 388] on div at bounding box center [1002, 405] width 4 height 99
click at [925, 376] on div "be" at bounding box center [923, 410] width 32 height 107
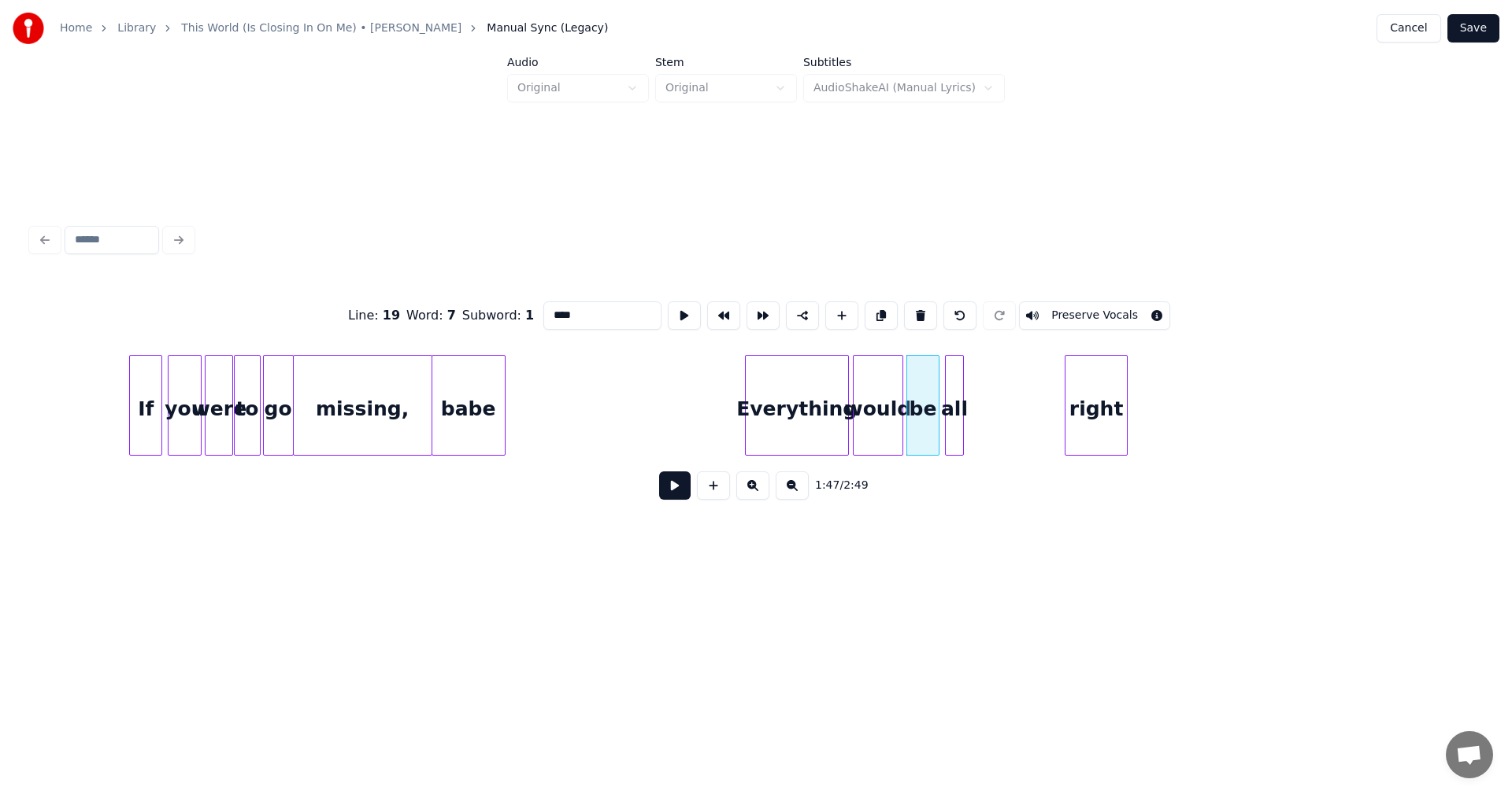
click at [951, 389] on div "all" at bounding box center [954, 410] width 17 height 107
click at [963, 391] on div "all" at bounding box center [954, 410] width 17 height 107
click at [980, 384] on div at bounding box center [979, 405] width 4 height 99
click at [1107, 395] on div "right" at bounding box center [1095, 410] width 61 height 107
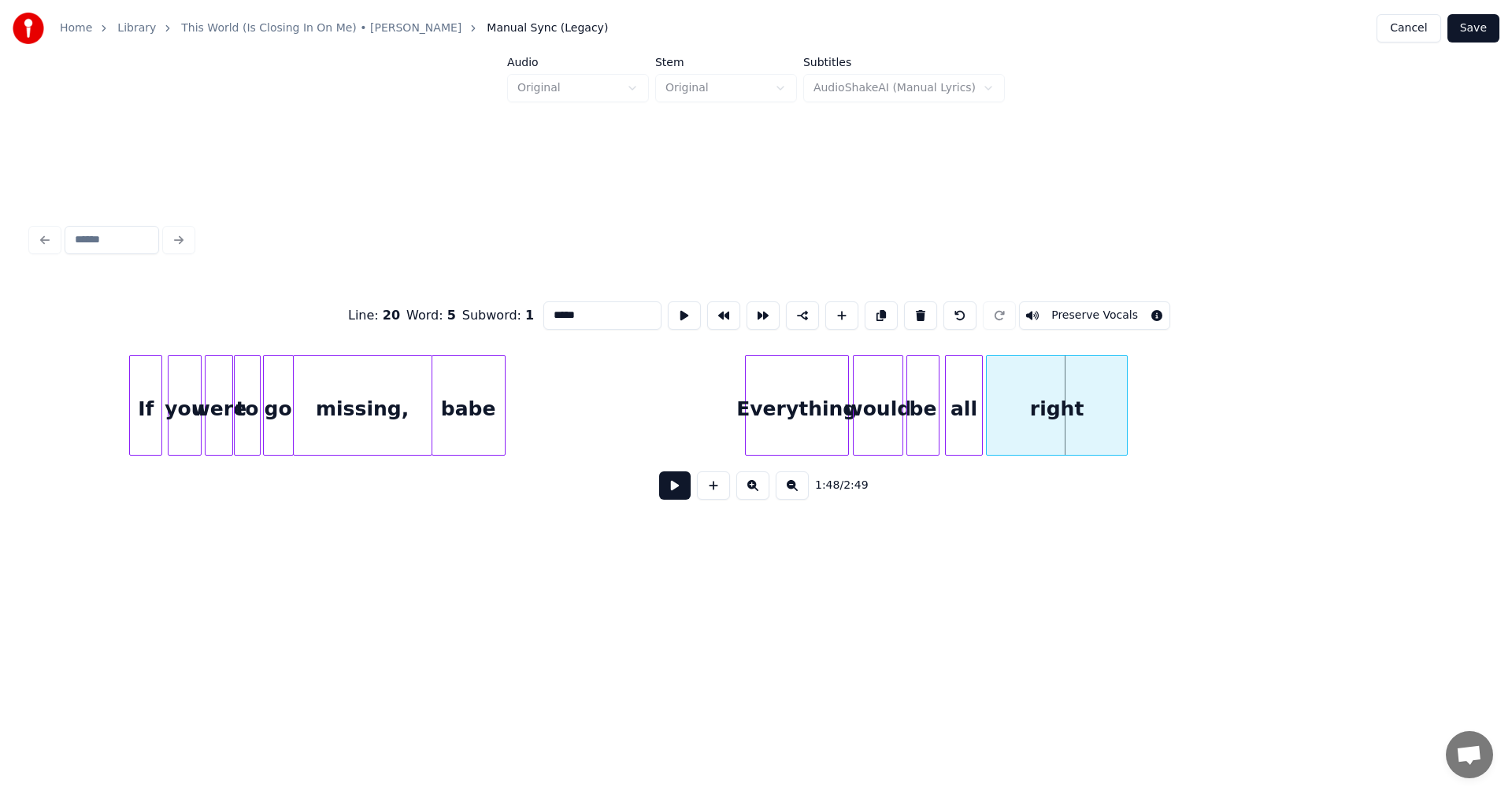
click at [988, 397] on div at bounding box center [988, 405] width 4 height 99
click at [1093, 399] on div at bounding box center [1090, 405] width 4 height 99
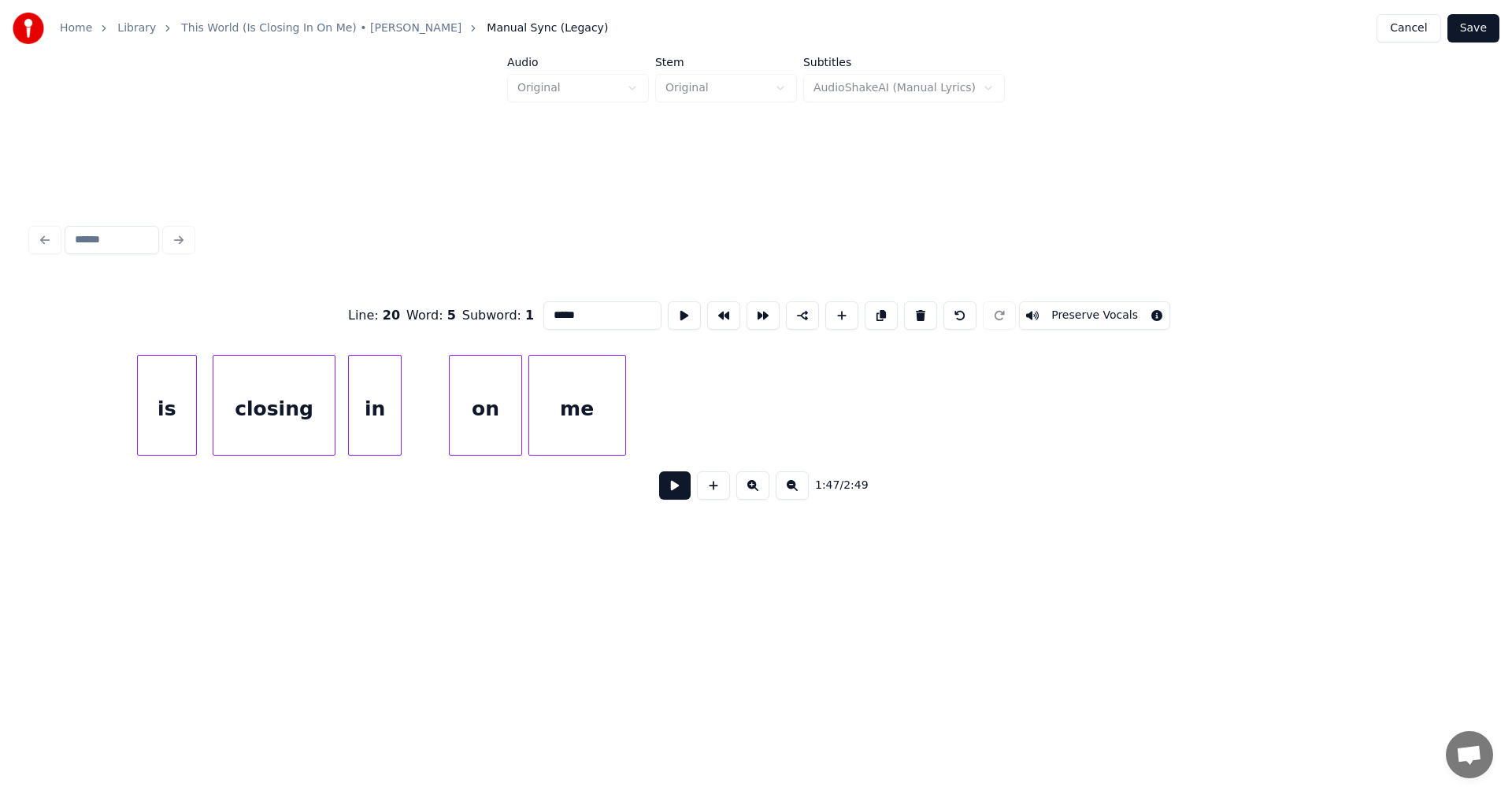
scroll to position [0, 18413]
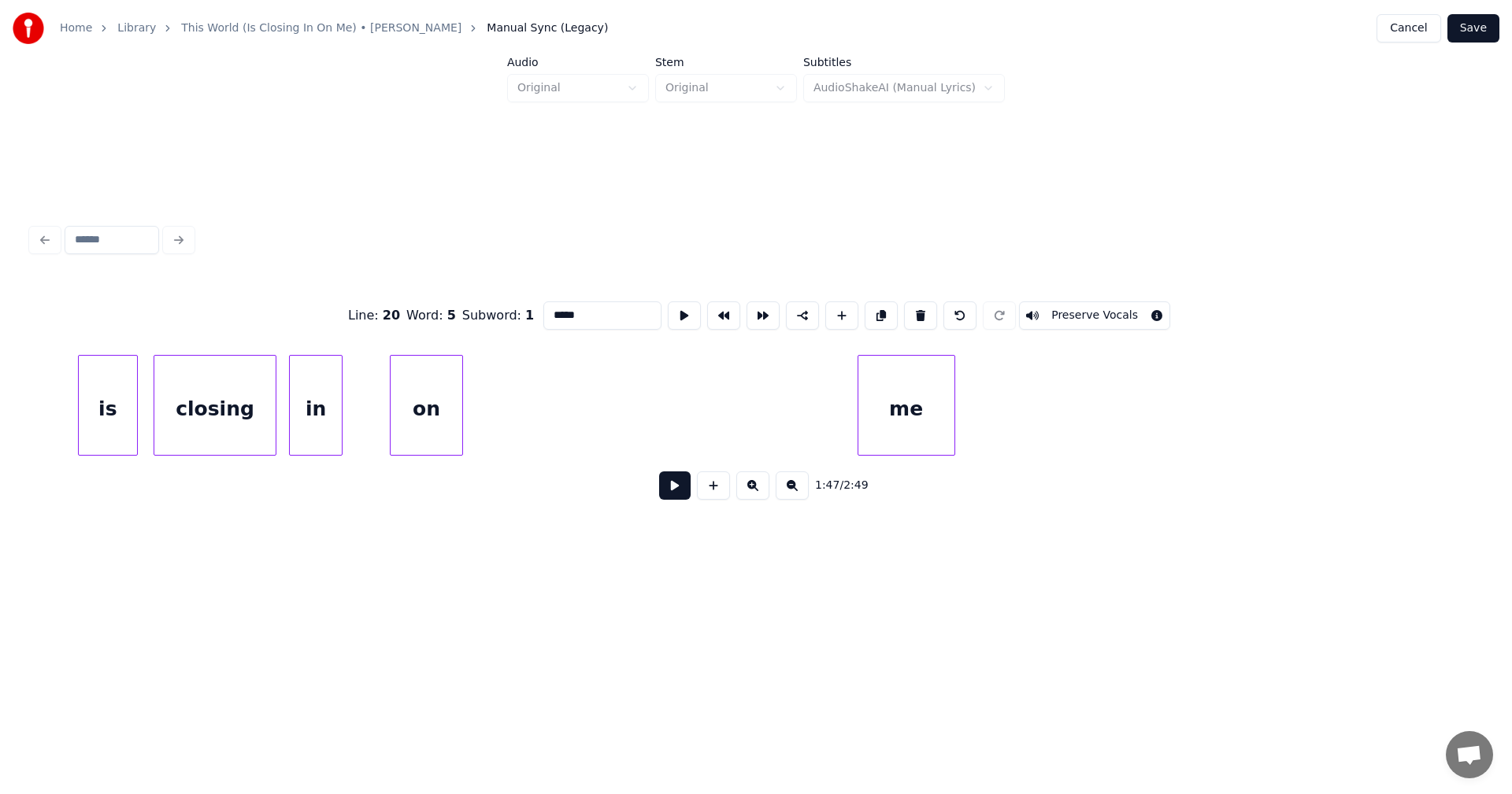
click at [926, 411] on div "me" at bounding box center [906, 410] width 96 height 107
click at [384, 399] on div "on" at bounding box center [399, 410] width 71 height 107
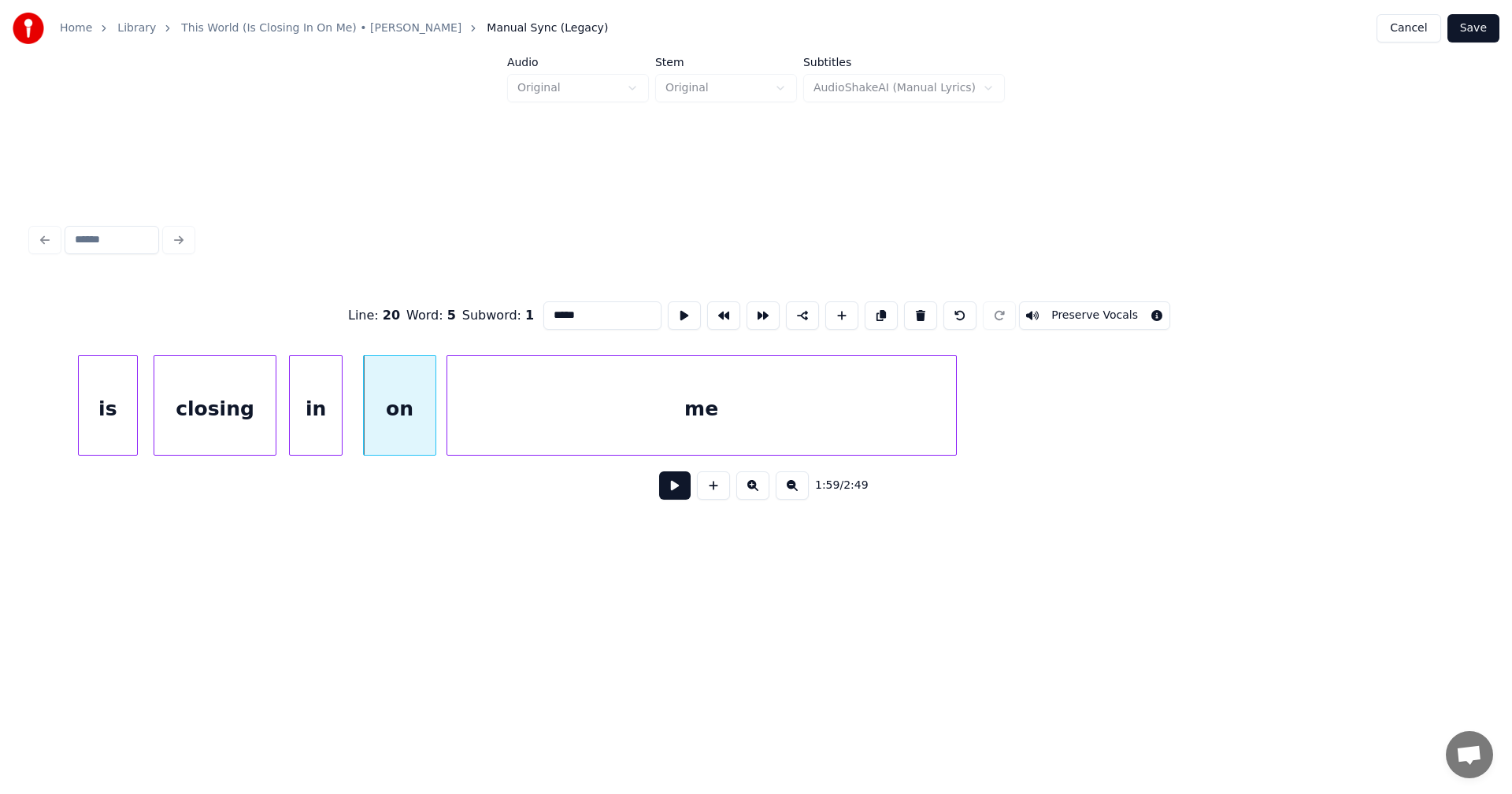
click at [448, 385] on div at bounding box center [449, 405] width 4 height 99
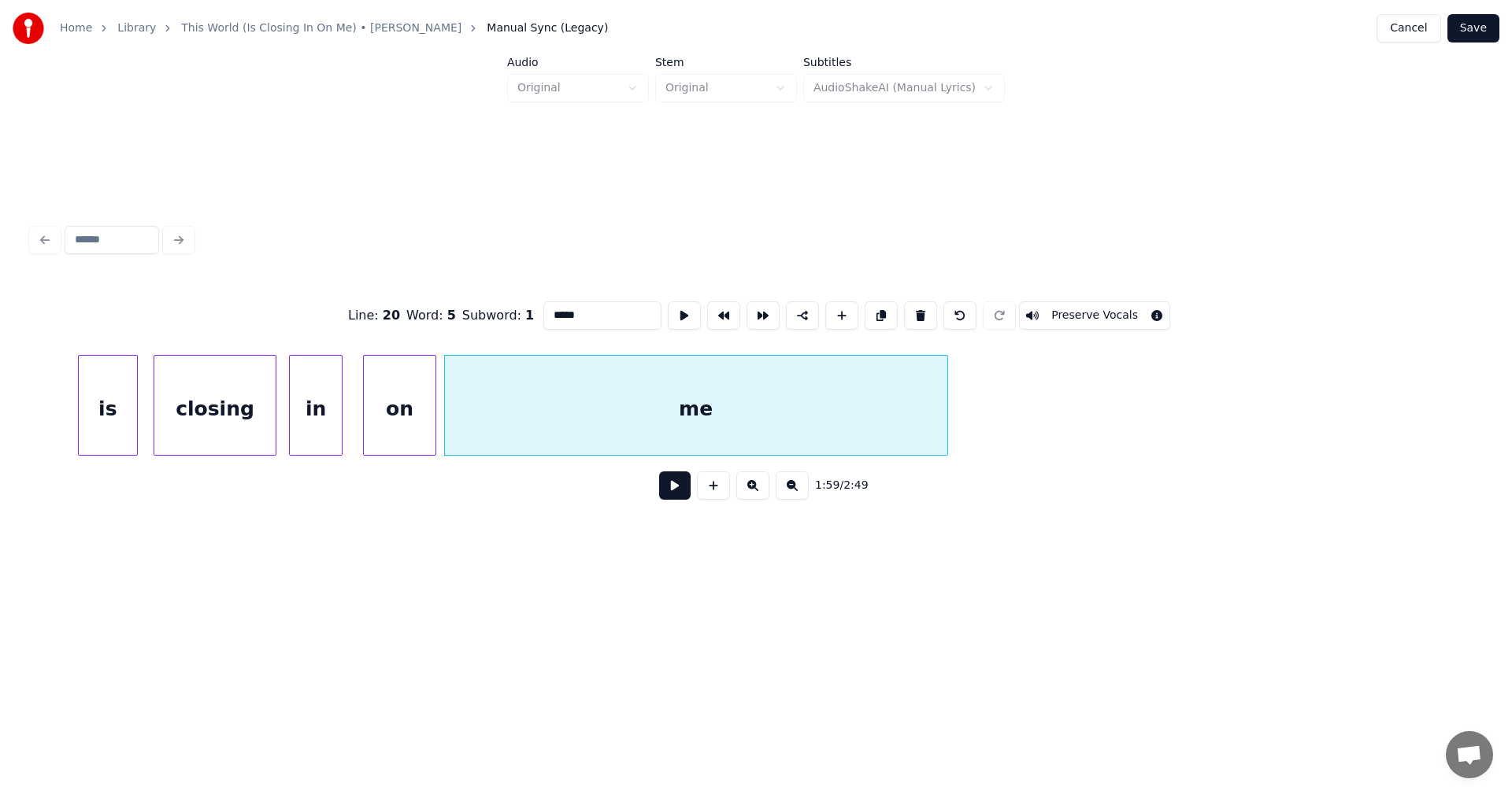
click at [946, 405] on div at bounding box center [944, 405] width 4 height 99
click at [354, 378] on div at bounding box center [351, 405] width 4 height 99
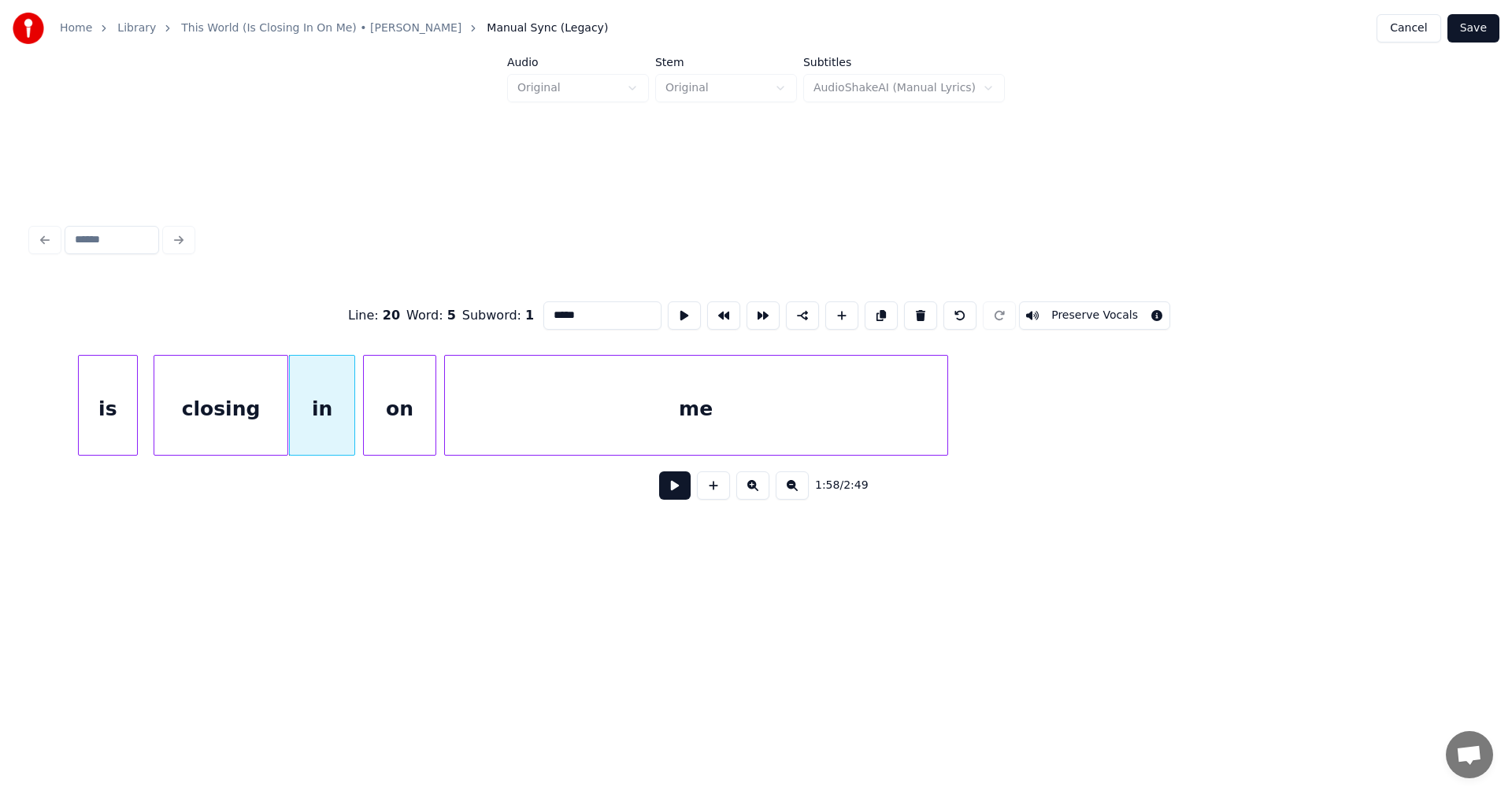
click at [285, 392] on div at bounding box center [285, 405] width 4 height 99
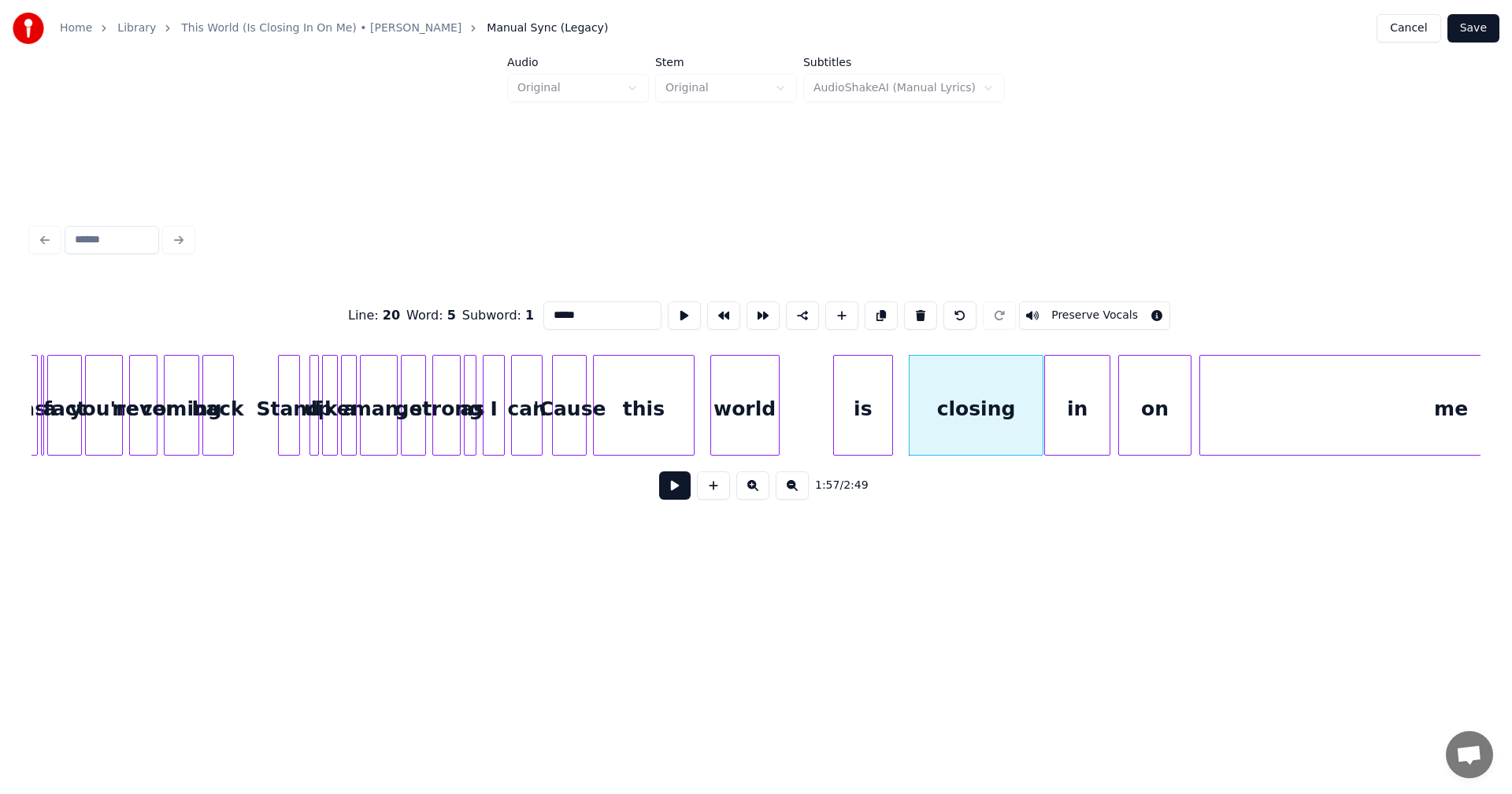
scroll to position [0, 17525]
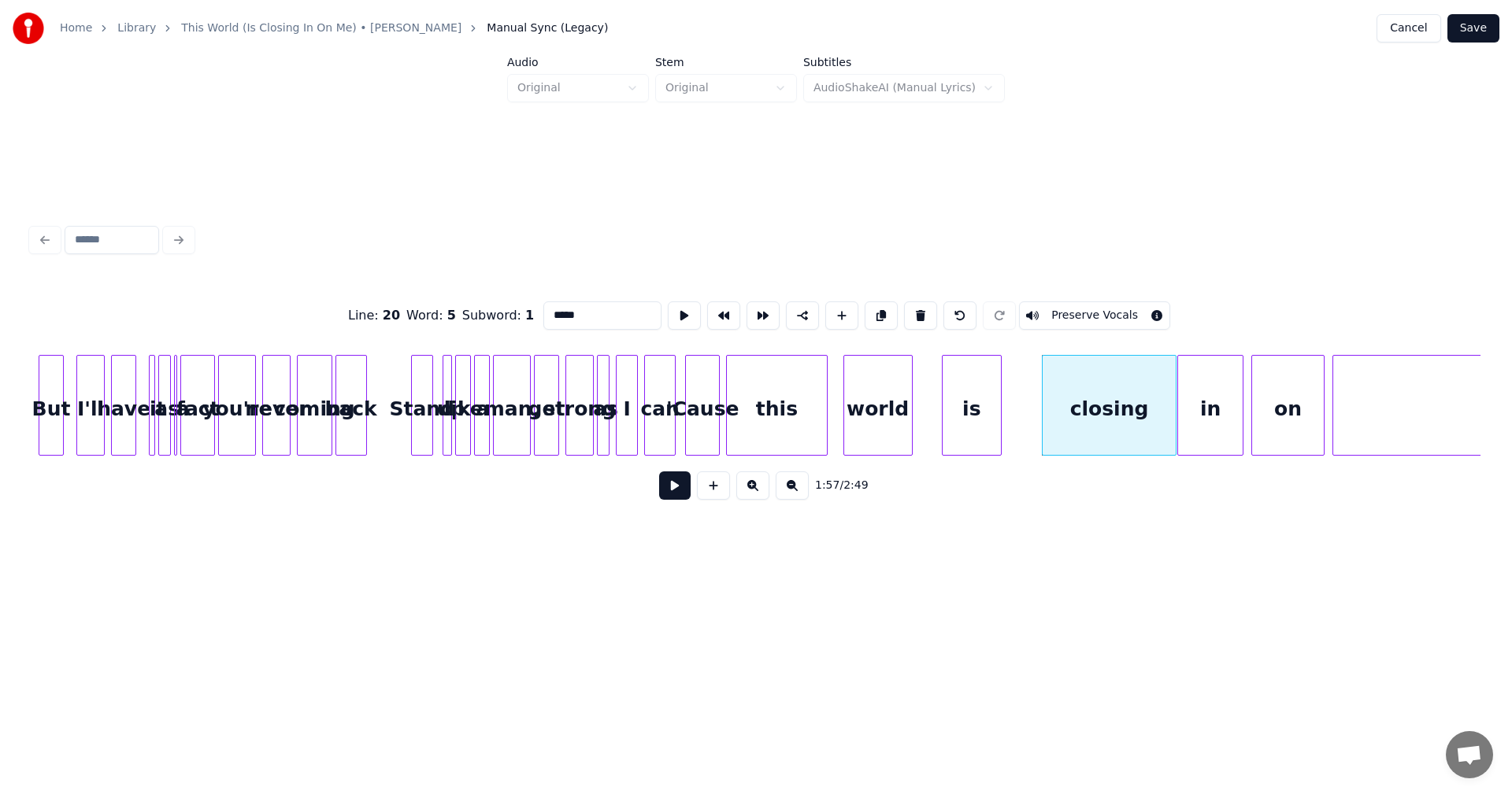
click at [975, 402] on div "is" at bounding box center [972, 410] width 59 height 107
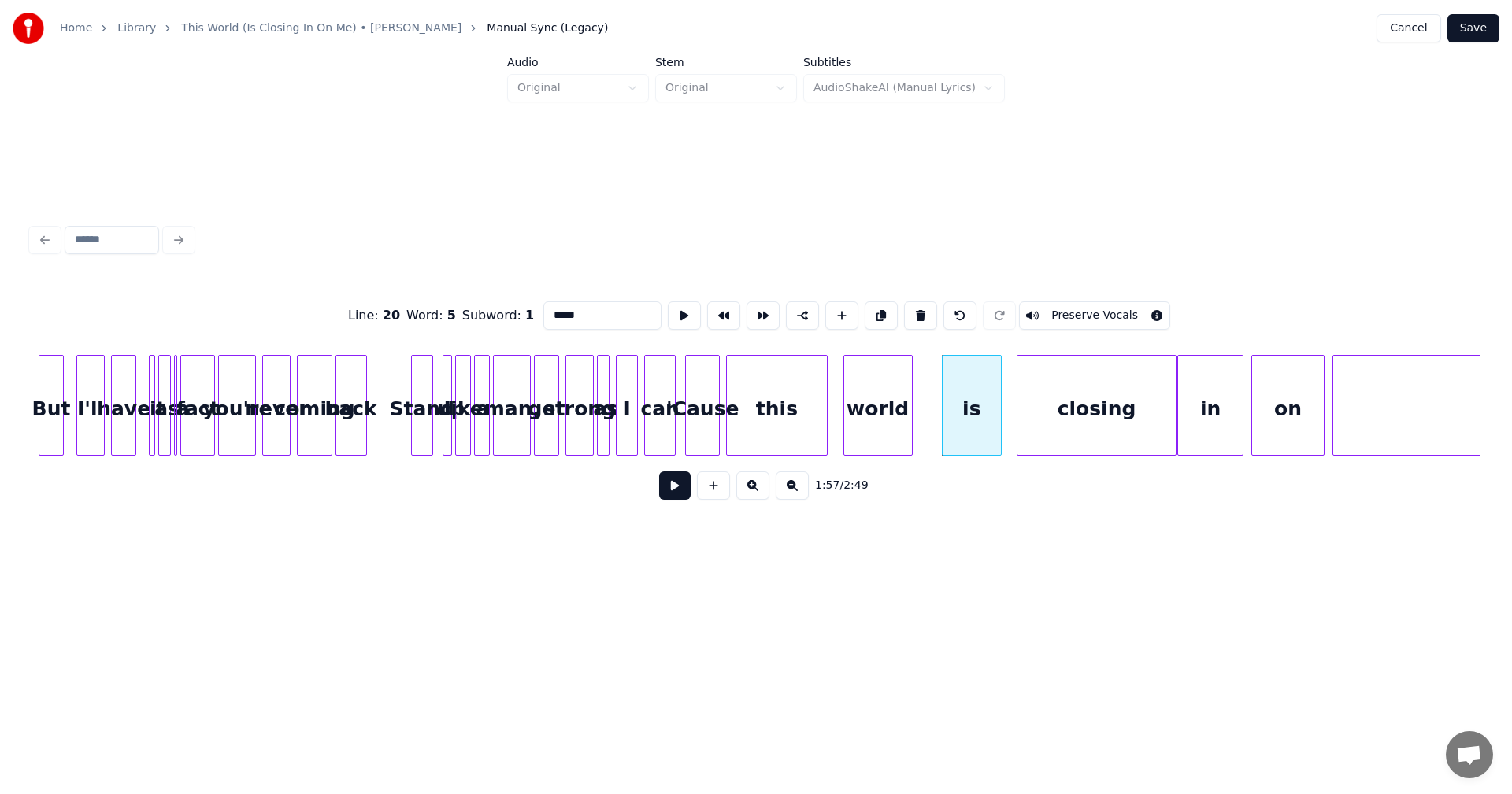
click at [1017, 395] on div at bounding box center [1019, 405] width 4 height 99
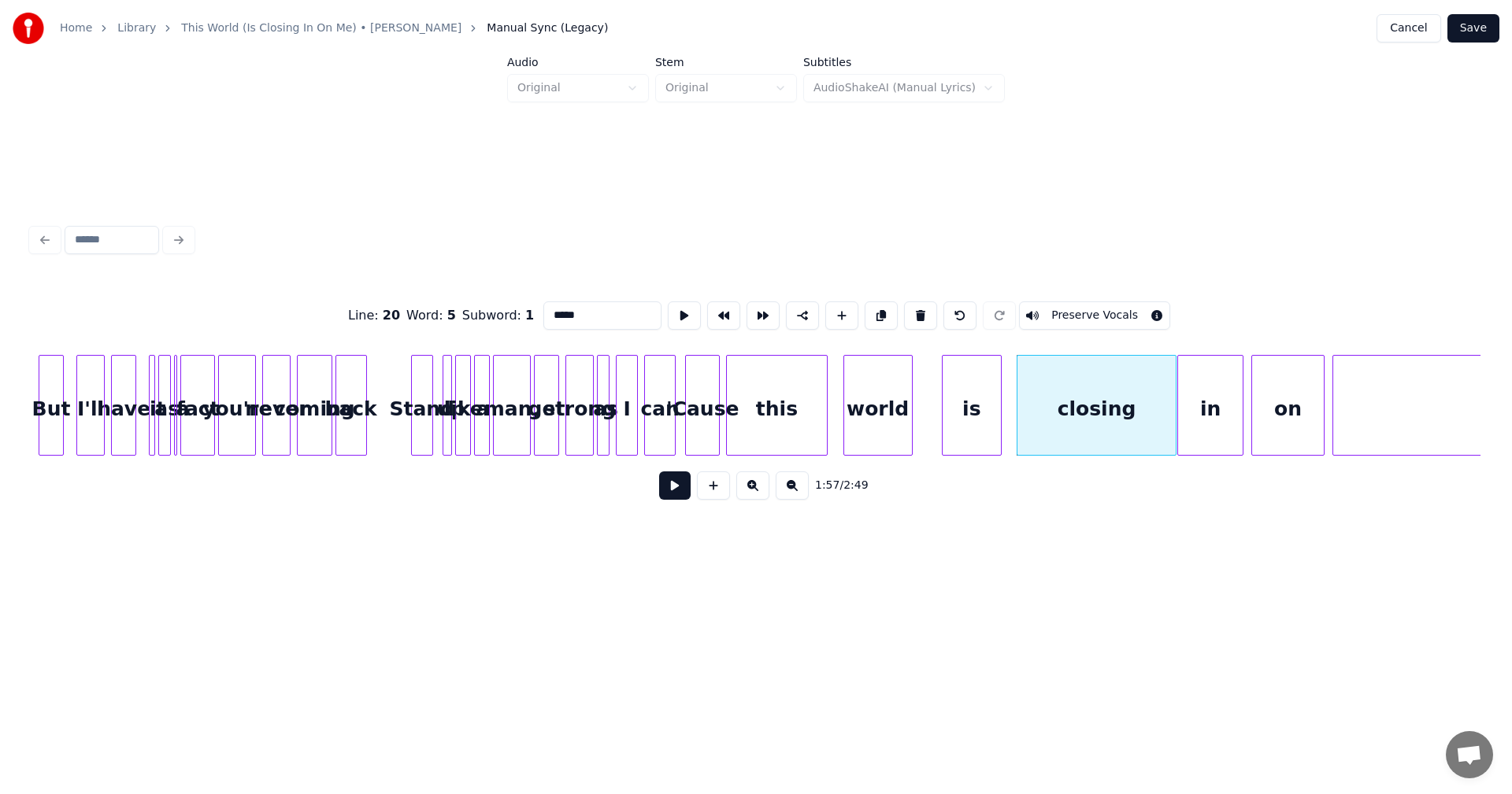
click at [1001, 407] on div "is" at bounding box center [971, 405] width 60 height 101
type input "**"
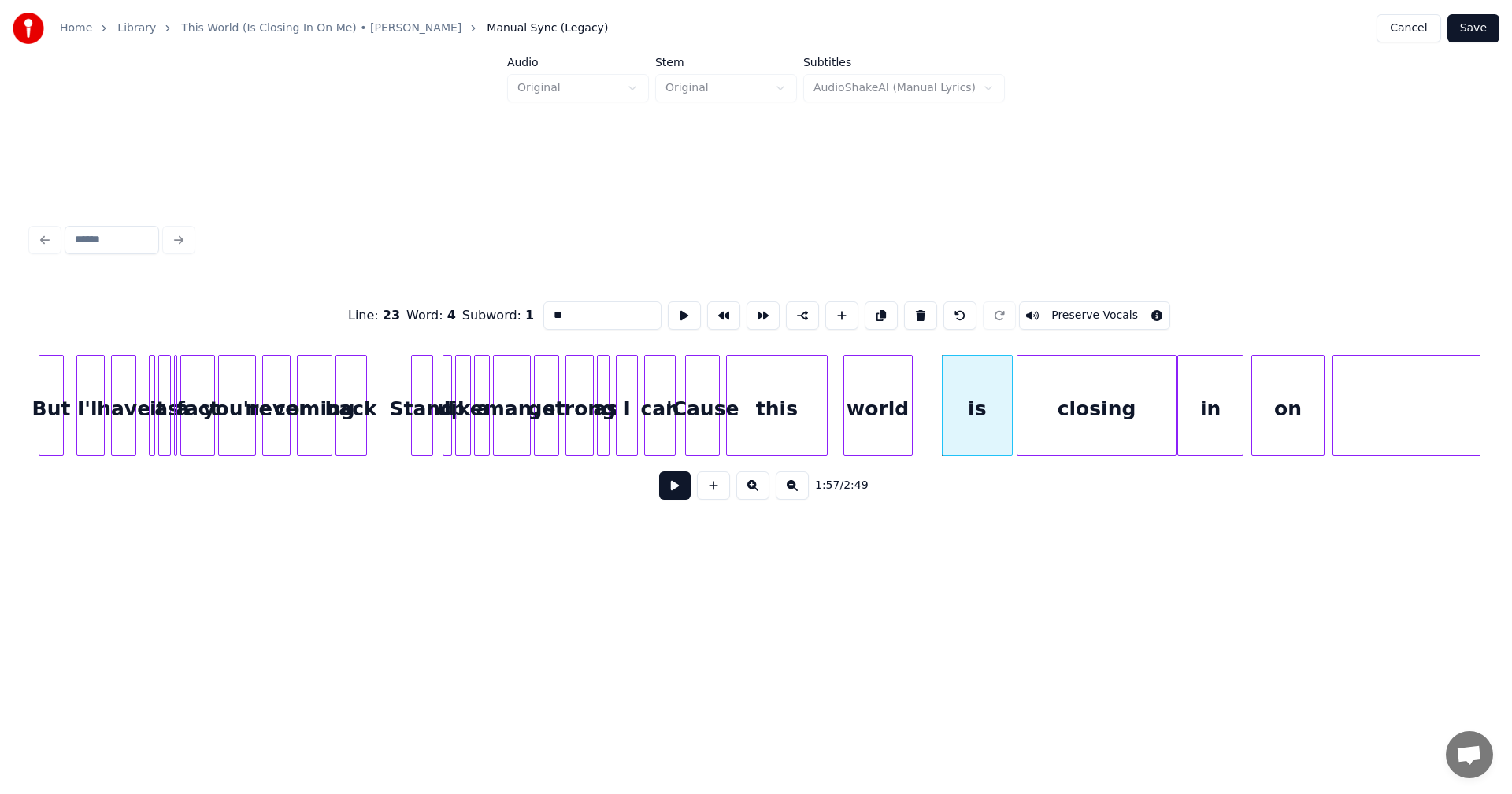
click at [1009, 403] on div at bounding box center [1009, 405] width 4 height 99
click at [802, 395] on div at bounding box center [801, 405] width 4 height 99
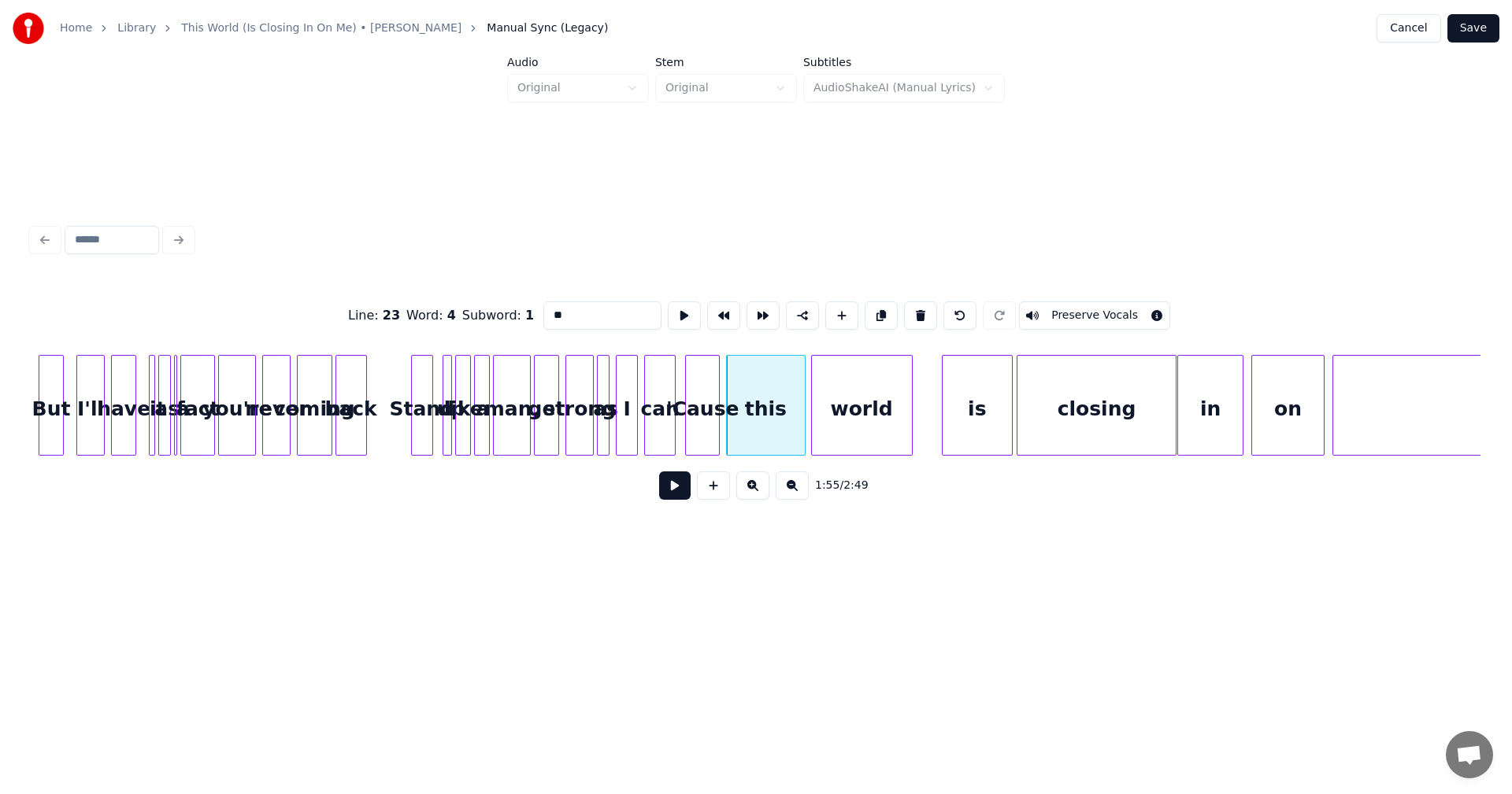
click at [815, 392] on div at bounding box center [813, 405] width 4 height 99
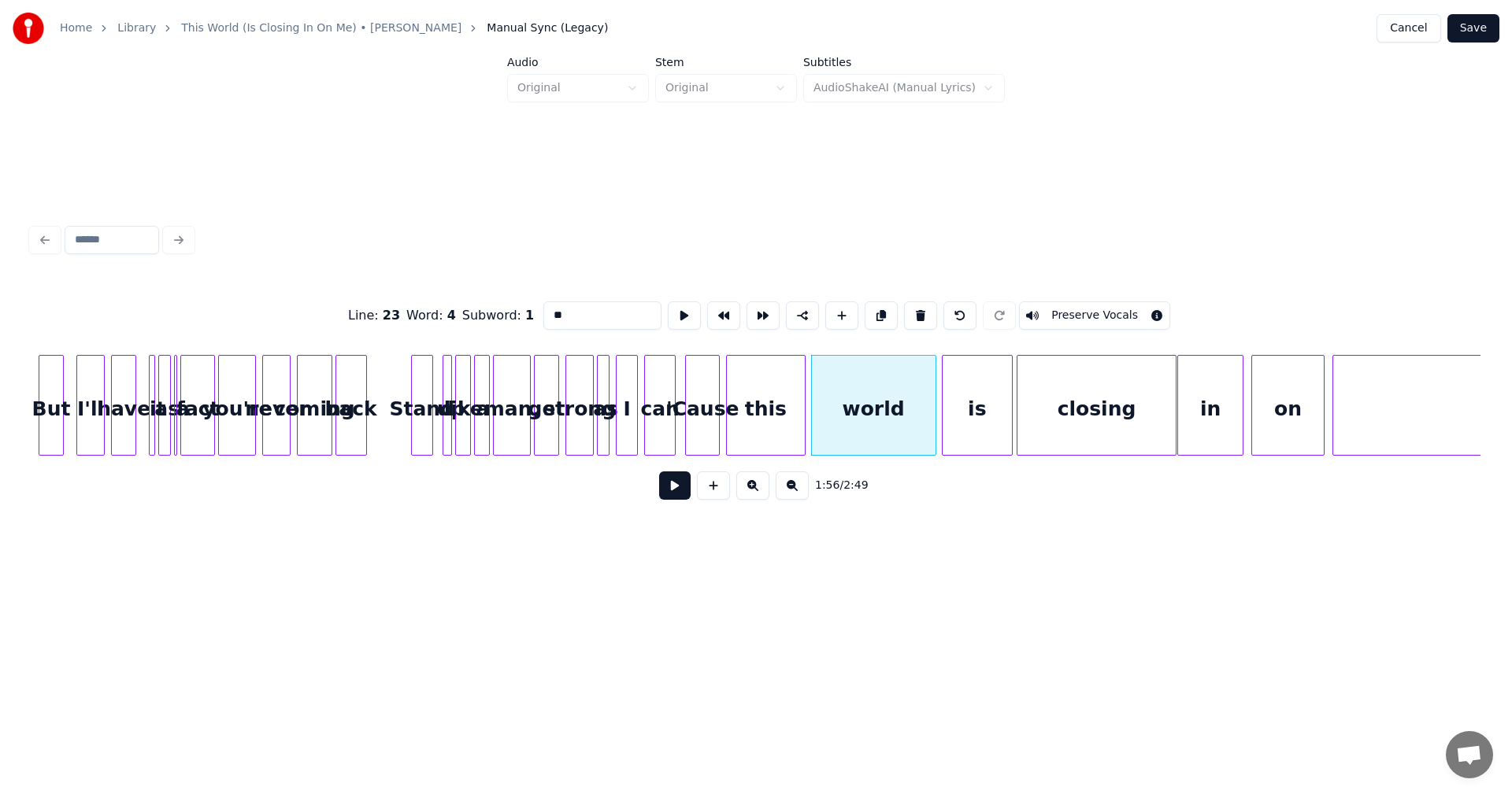
click at [935, 401] on div at bounding box center [932, 405] width 4 height 99
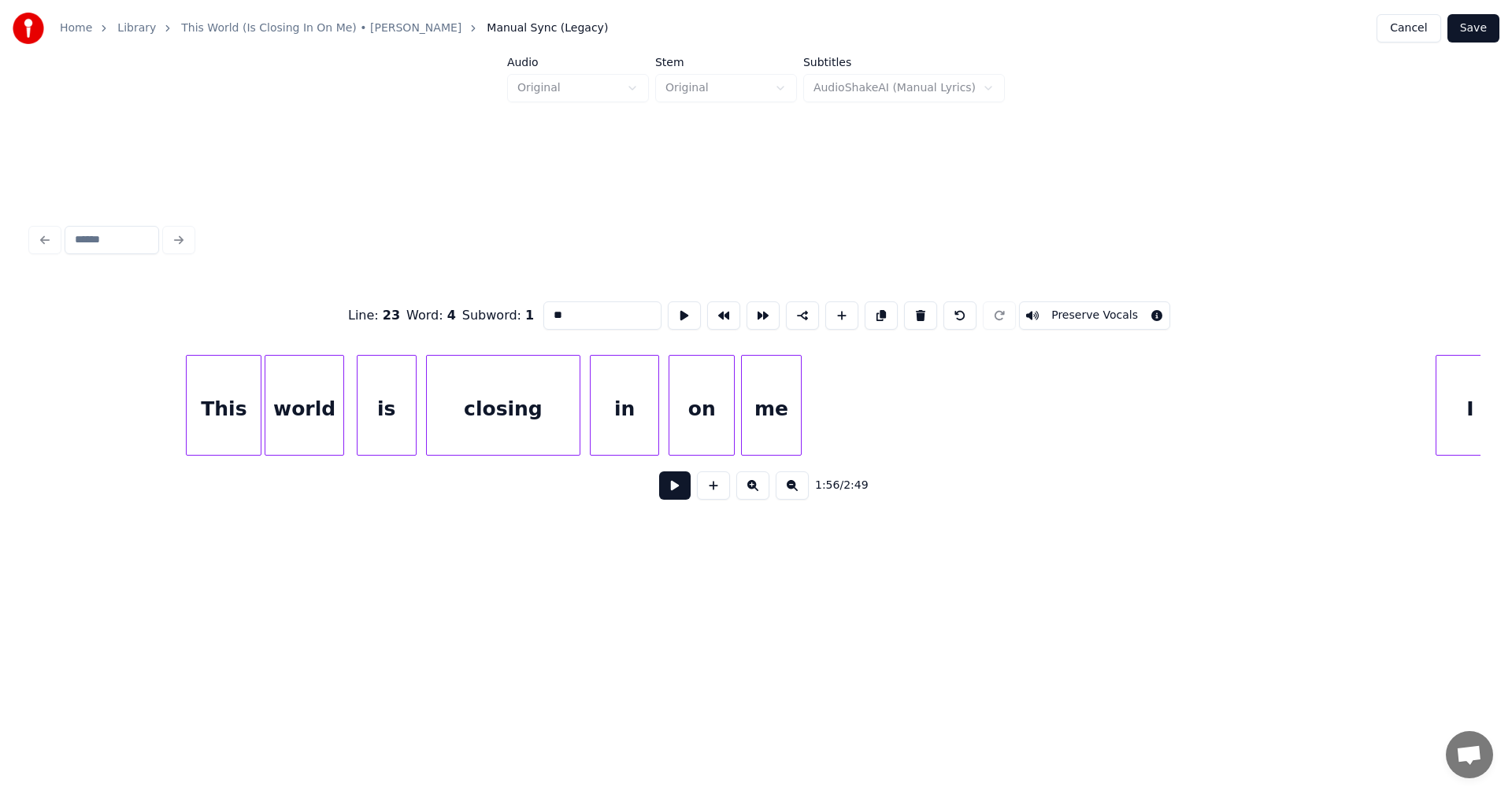
scroll to position [0, 20677]
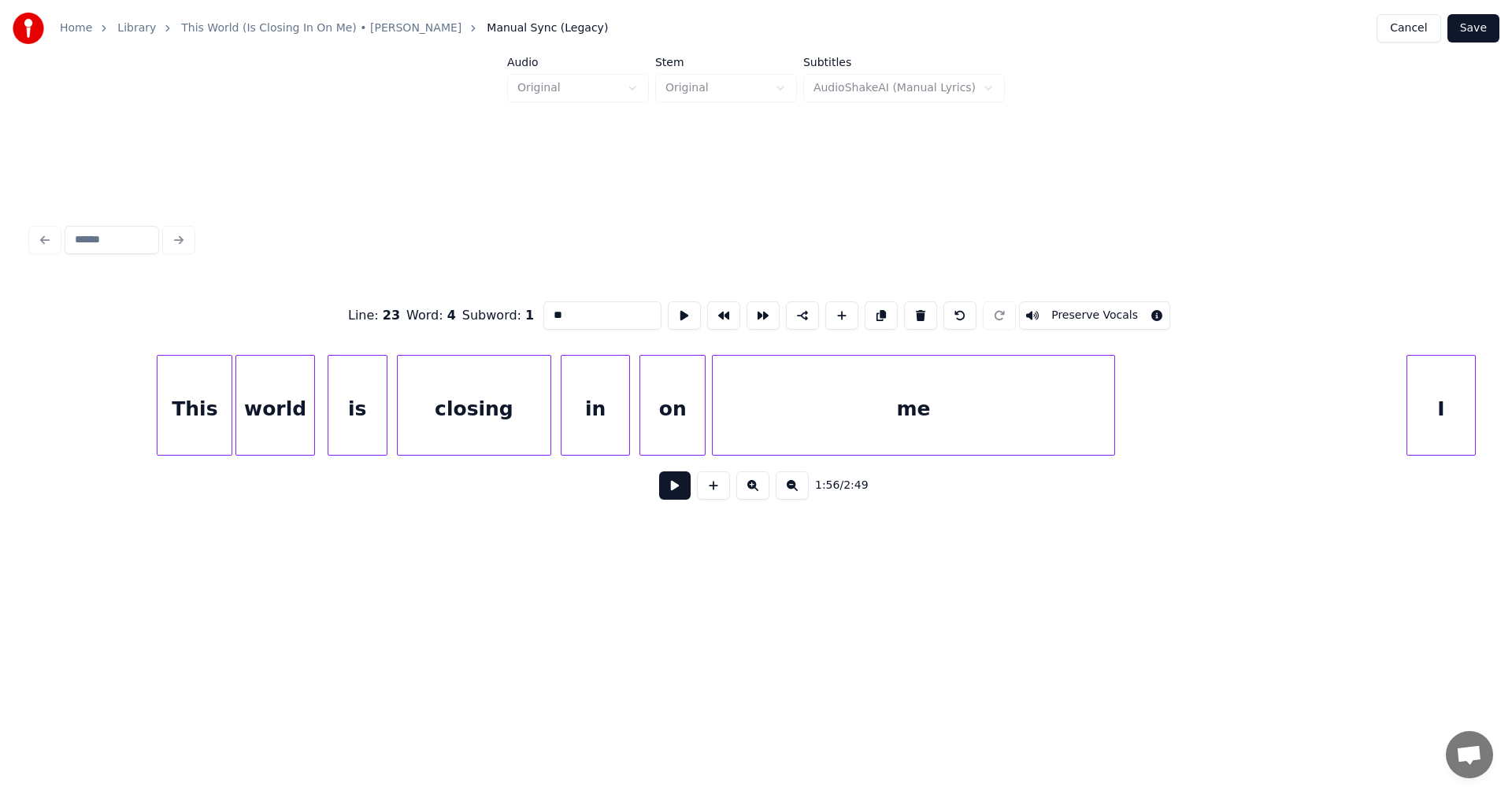
click at [1113, 434] on div at bounding box center [1111, 405] width 4 height 99
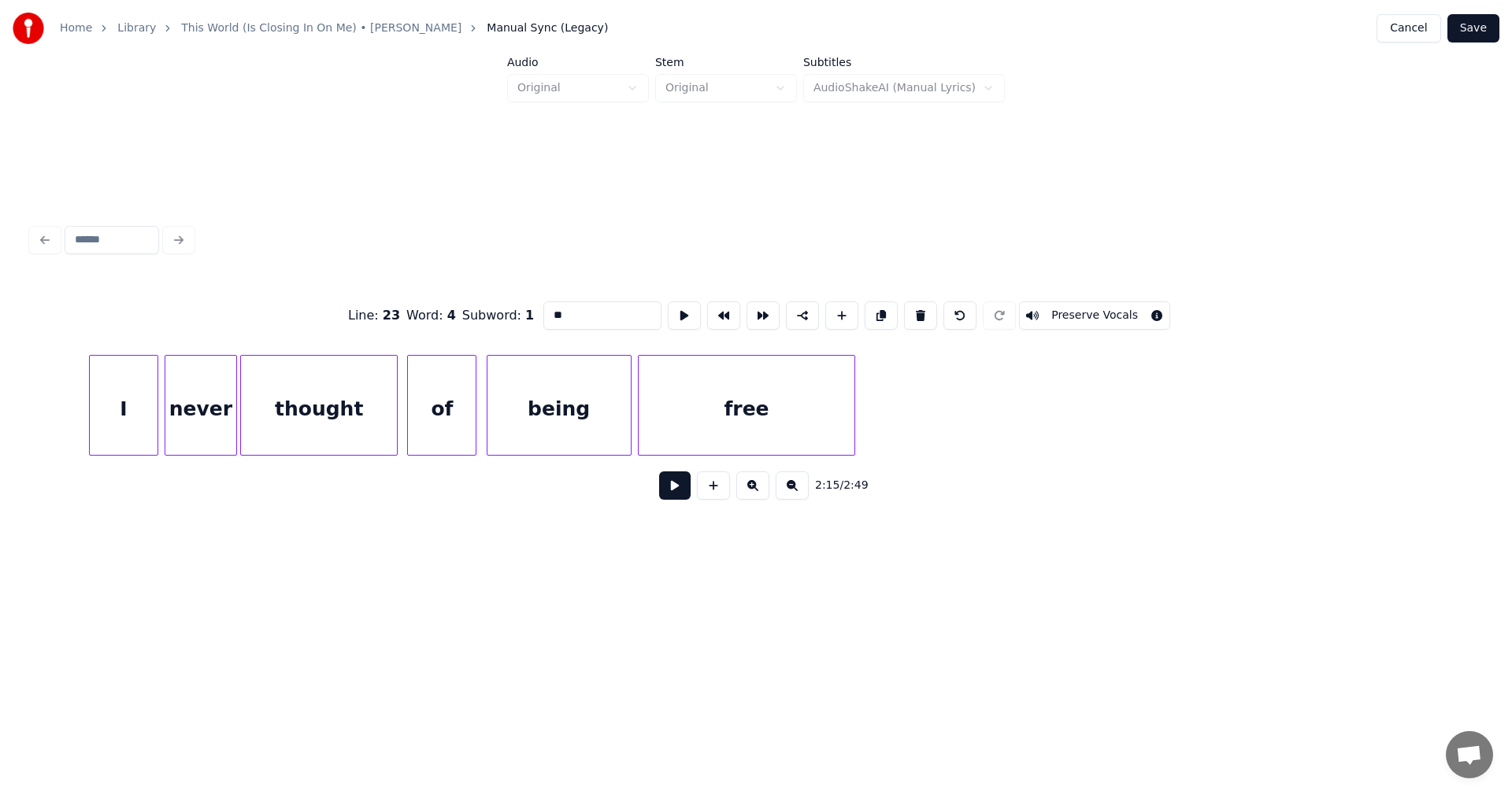
scroll to position [0, 21920]
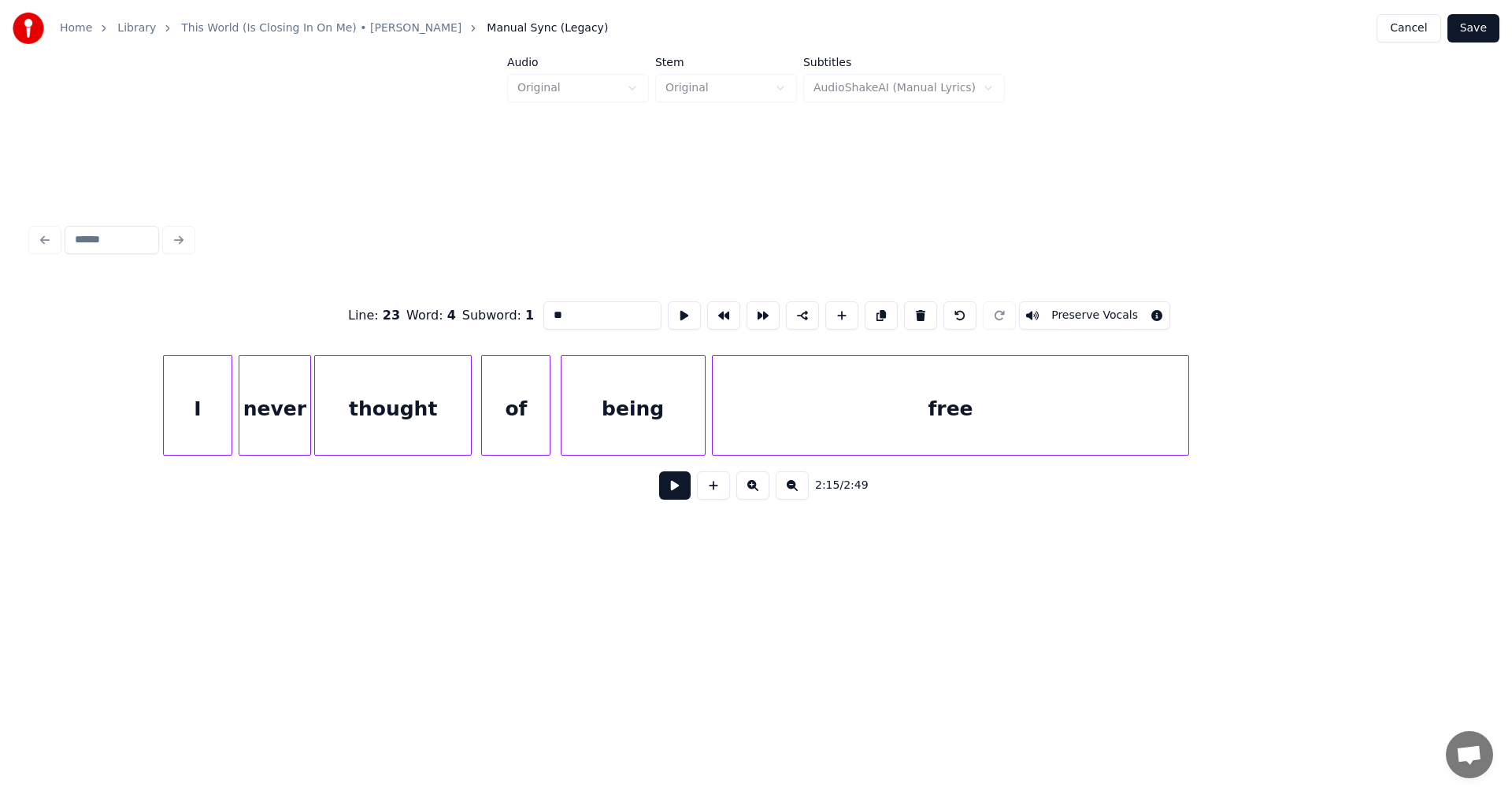
click at [1185, 391] on div at bounding box center [1185, 405] width 4 height 99
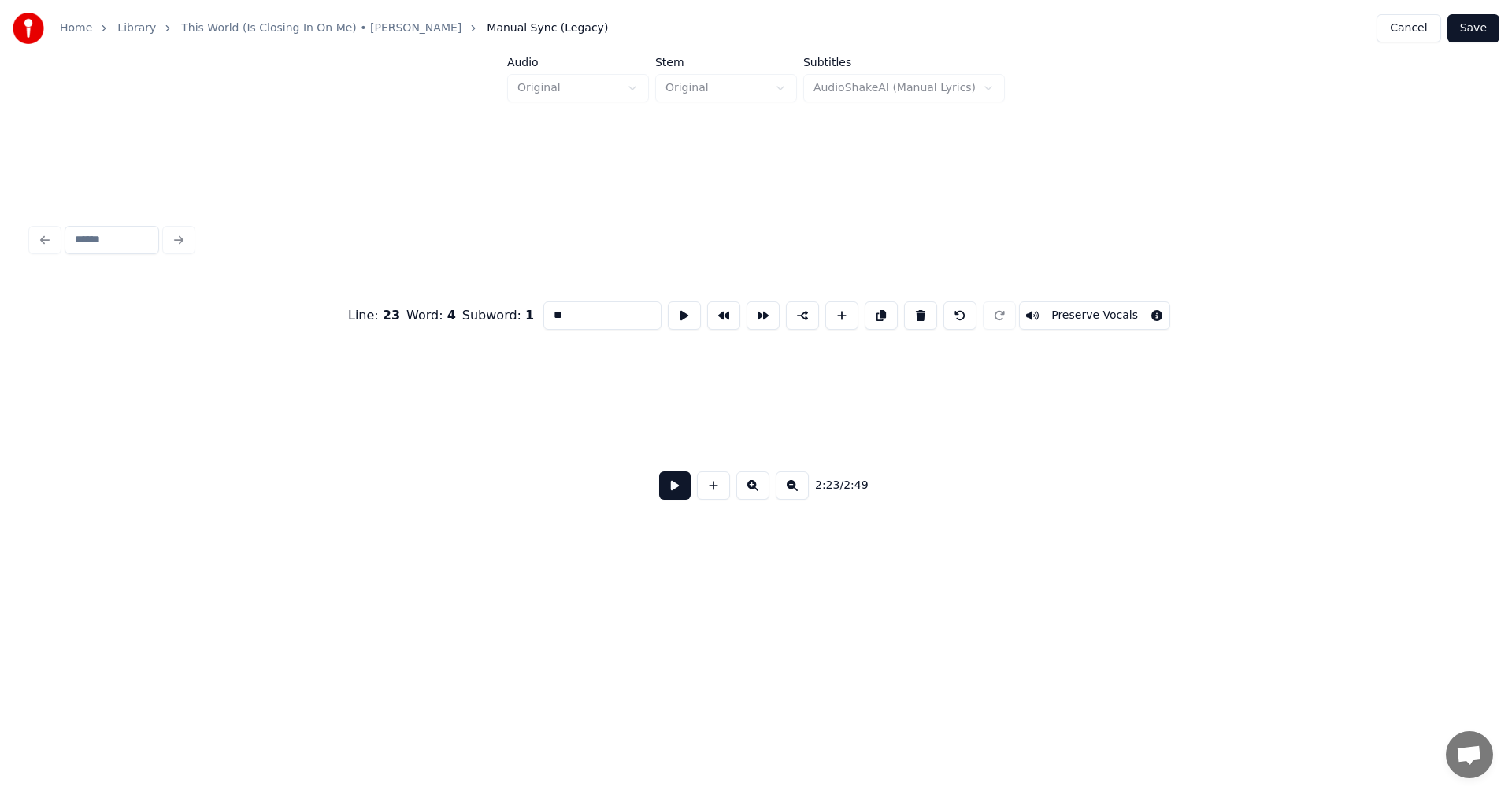
scroll to position [0, 25281]
click at [1472, 33] on button "Save" at bounding box center [1473, 28] width 52 height 28
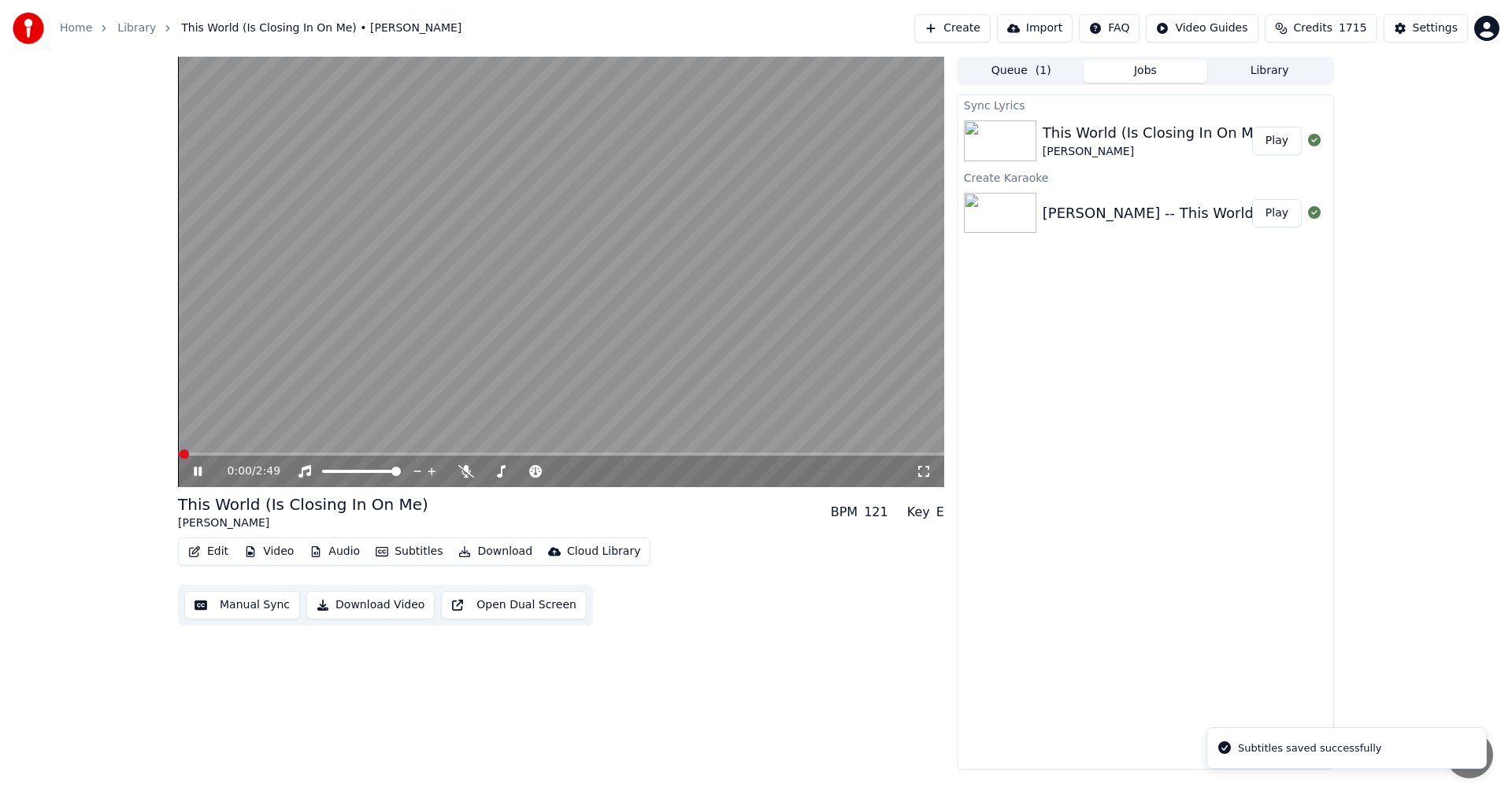
click at [925, 473] on icon at bounding box center [924, 472] width 16 height 13
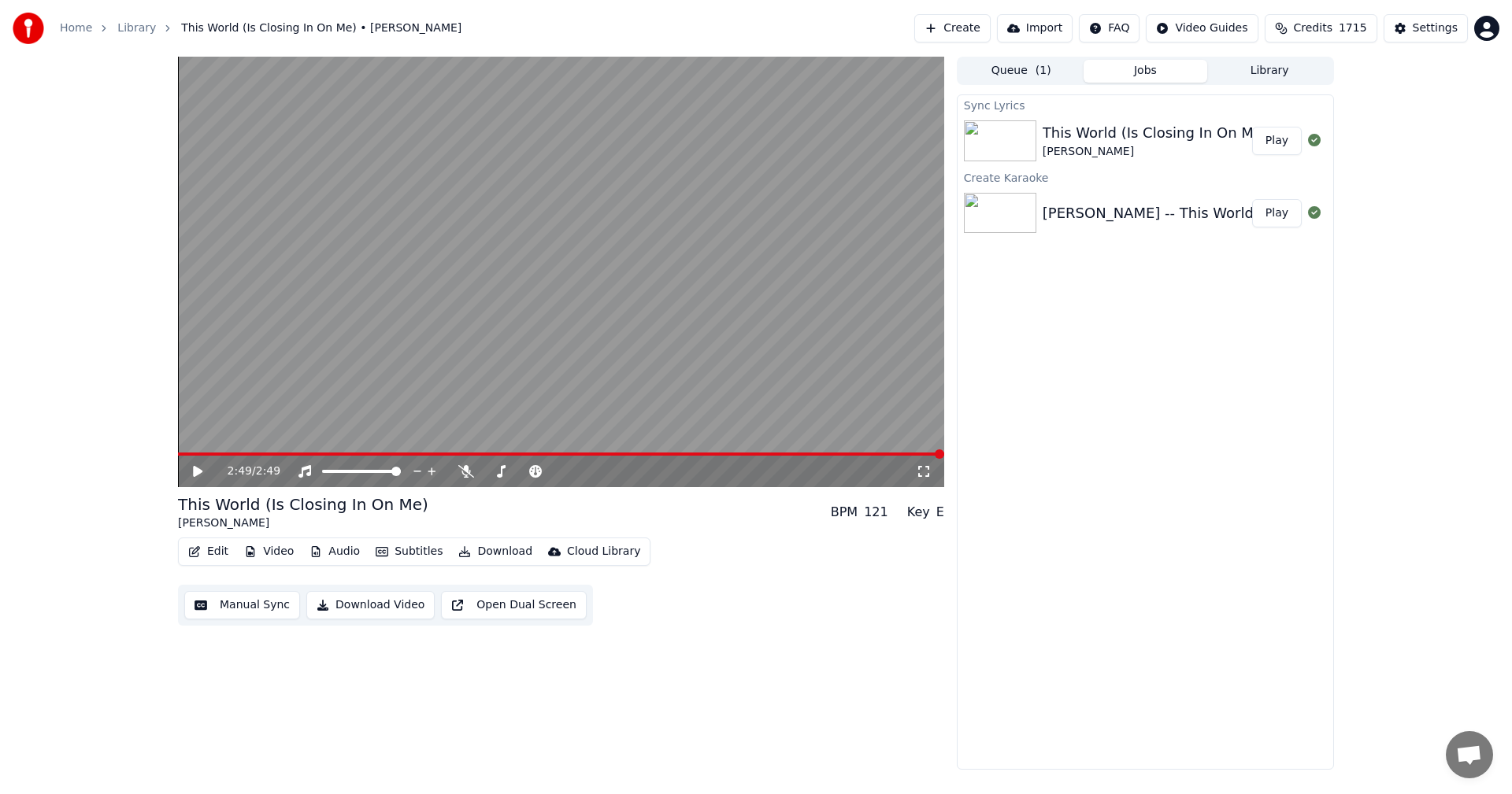
click at [1258, 77] on button "Library" at bounding box center [1269, 71] width 124 height 22
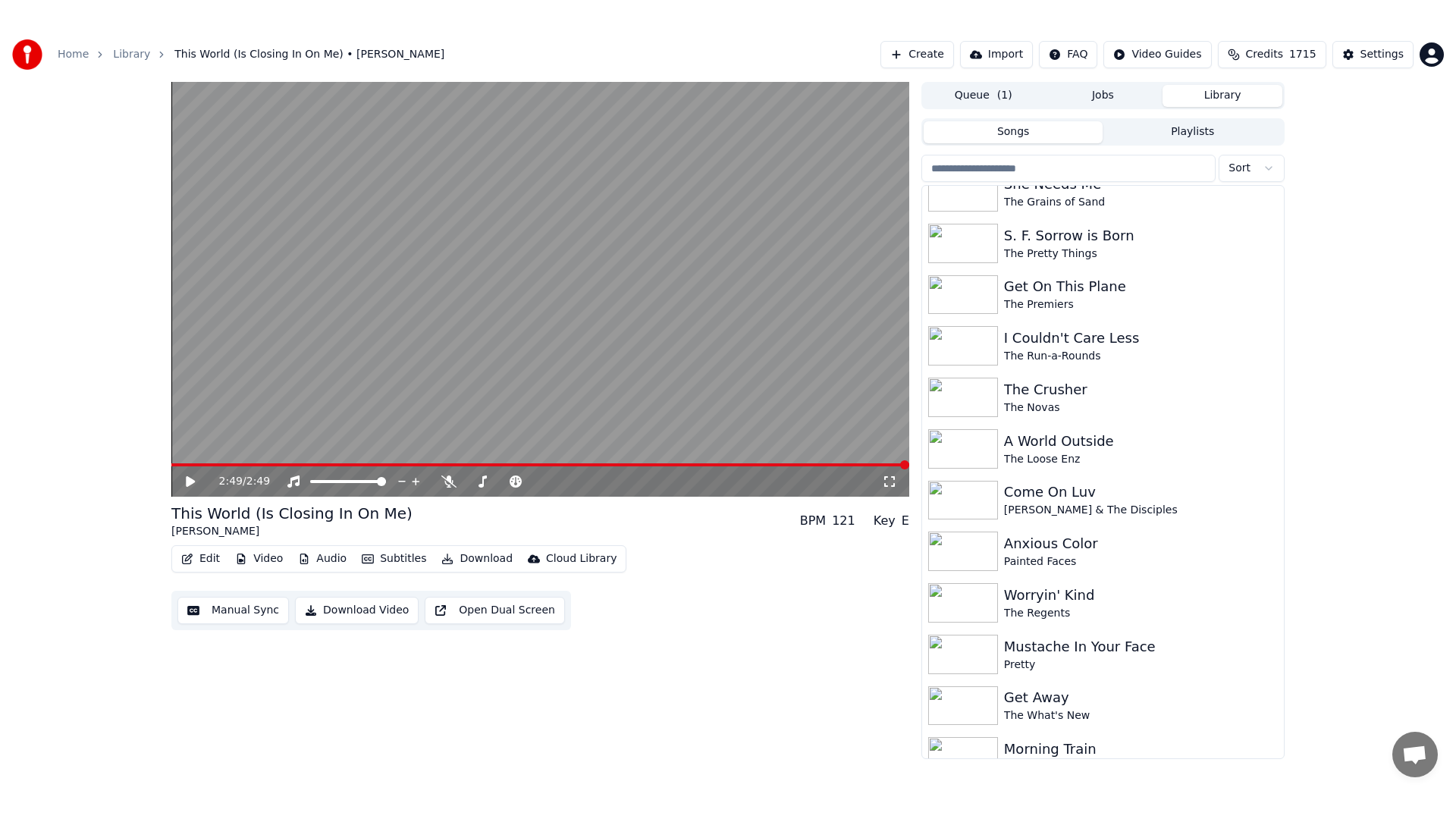
scroll to position [10202, 0]
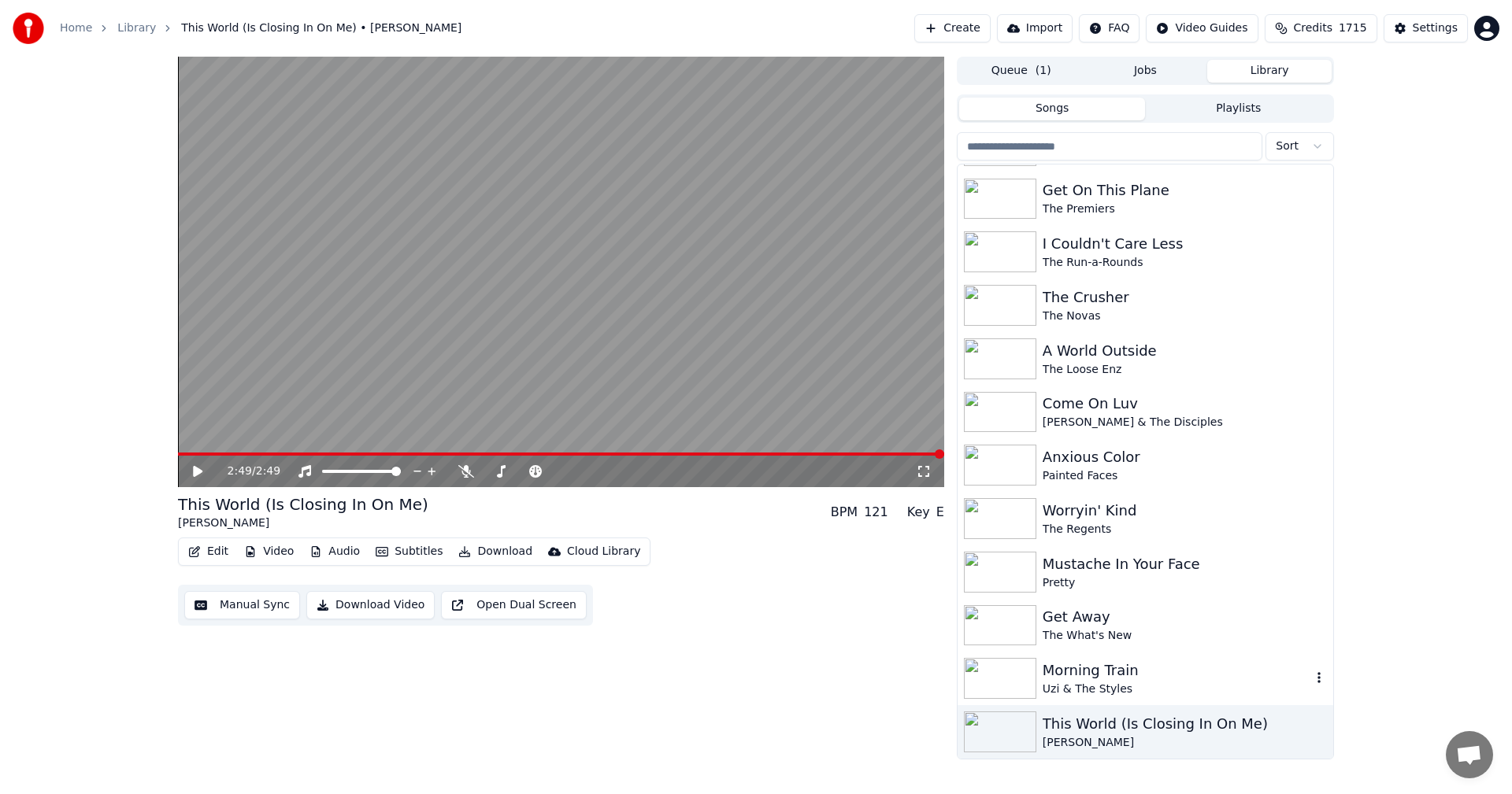
click at [1104, 691] on div "Uzi & The Styles" at bounding box center [1176, 690] width 268 height 16
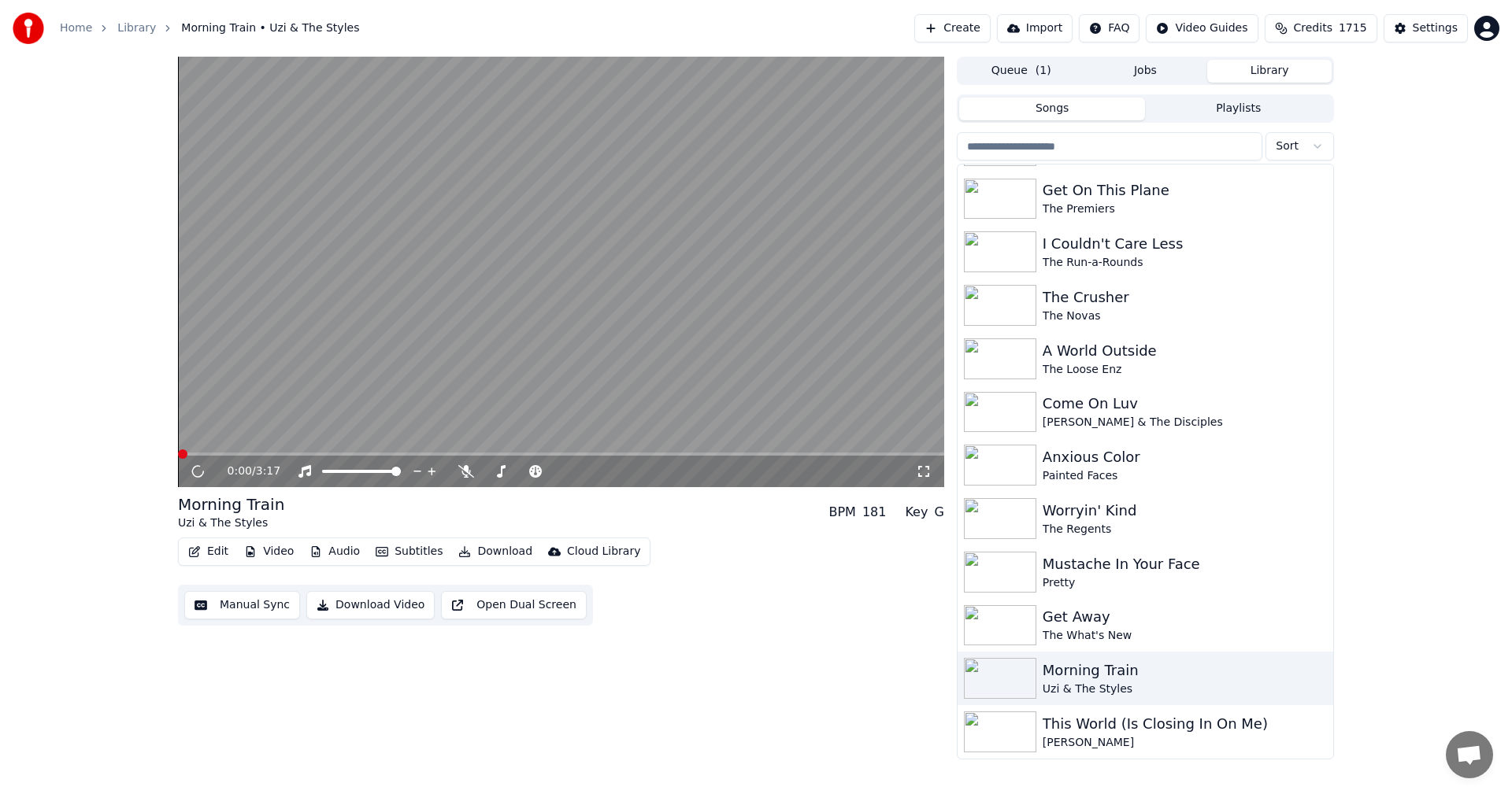
click at [925, 468] on icon at bounding box center [924, 472] width 16 height 13
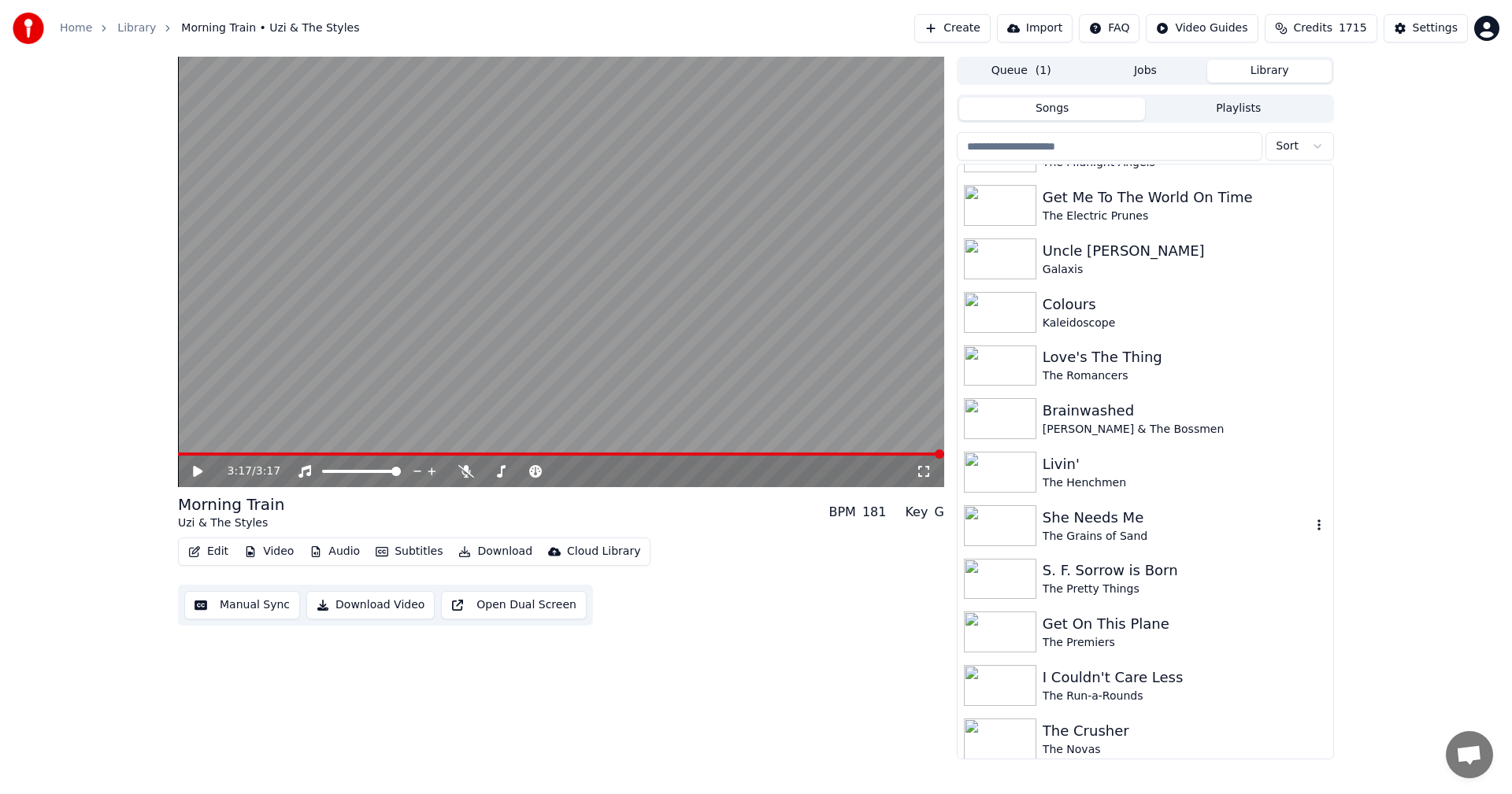
scroll to position [10116, 0]
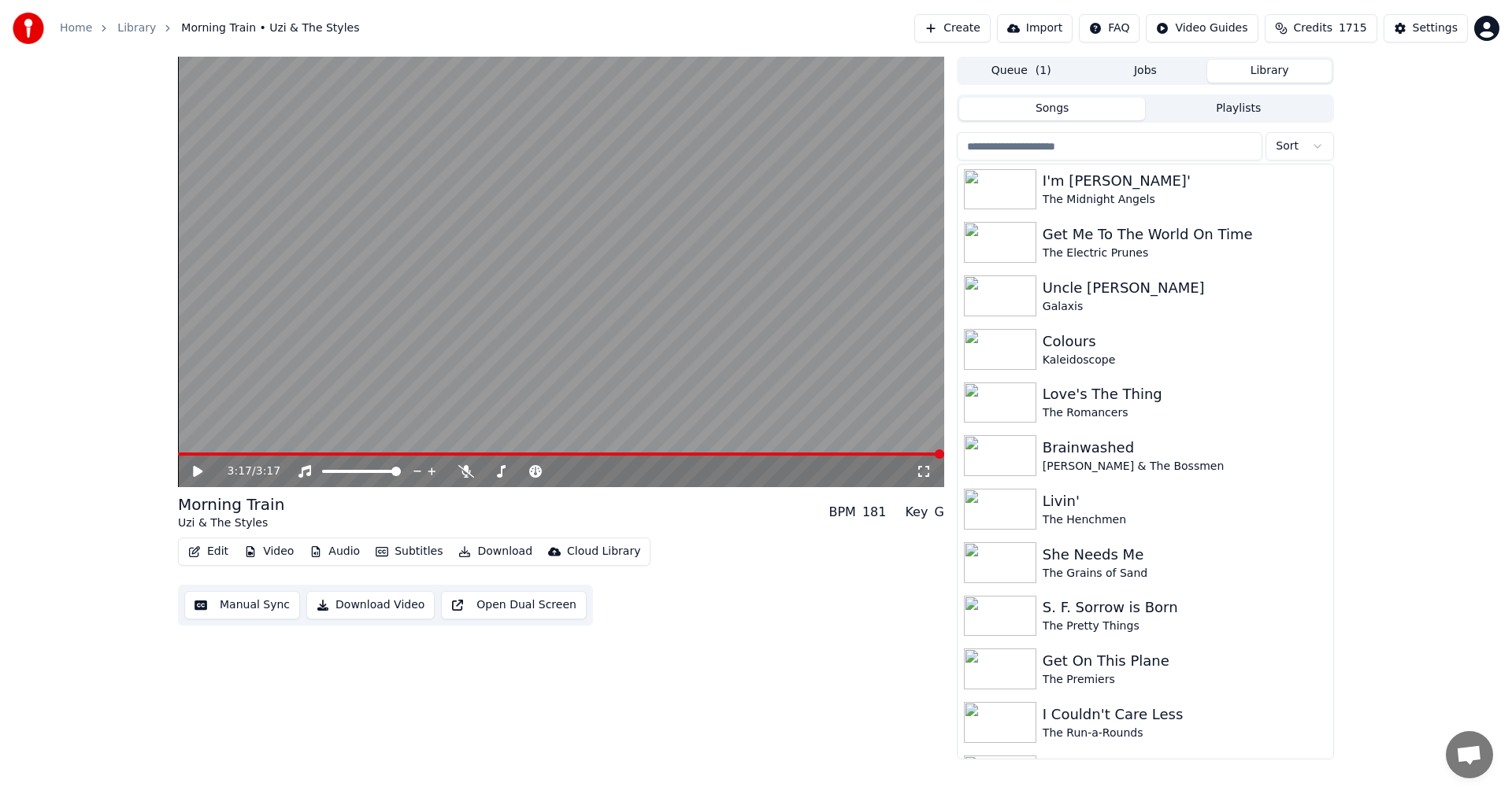
click at [1448, 301] on div "3:17 / 3:17 Morning Train Uzi & The Styles BPM 181 Key G Edit Video Audio Subti…" at bounding box center [756, 408] width 1512 height 703
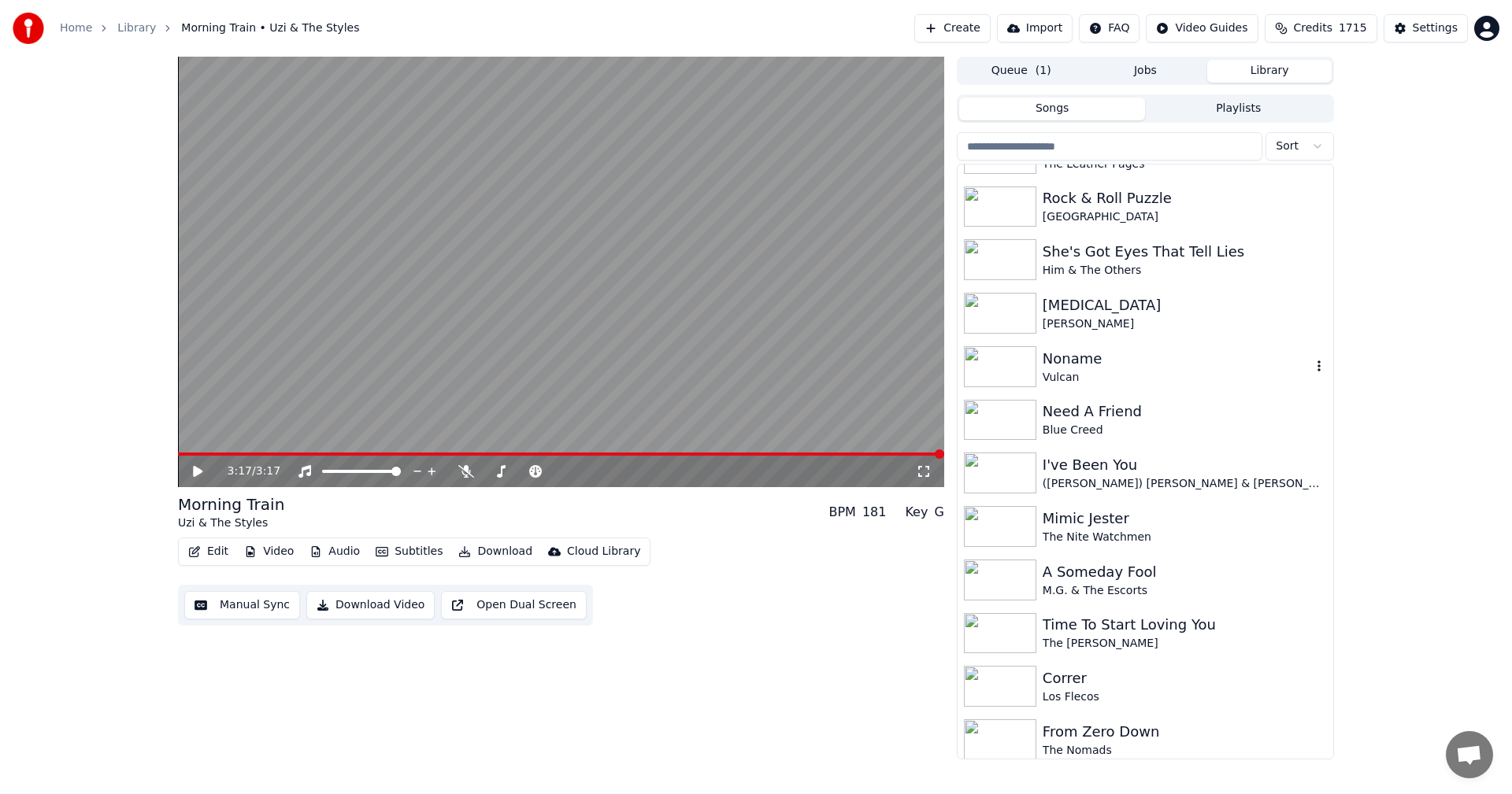
scroll to position [8936, 0]
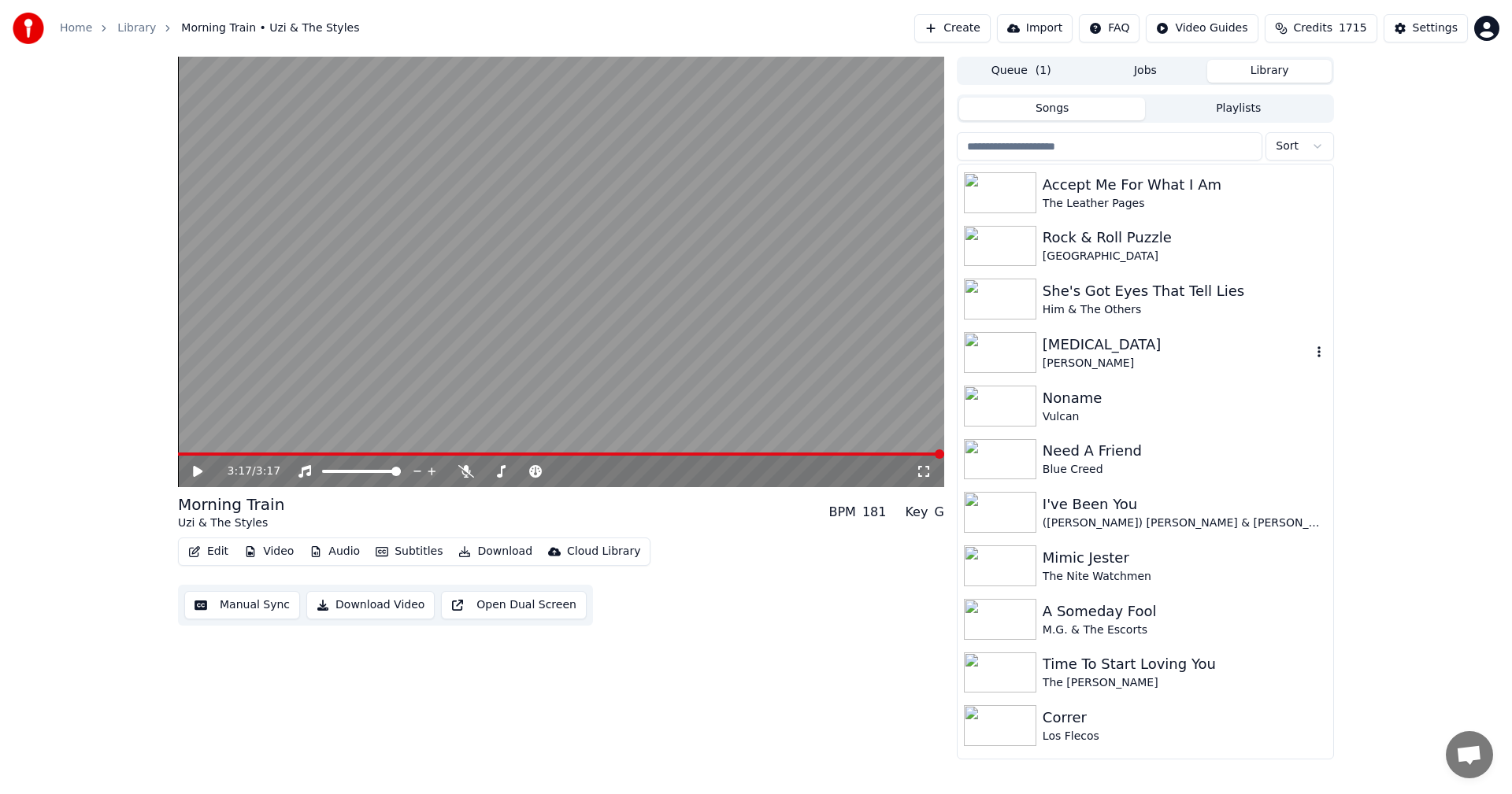
click at [1097, 346] on div "[MEDICAL_DATA]" at bounding box center [1176, 345] width 268 height 22
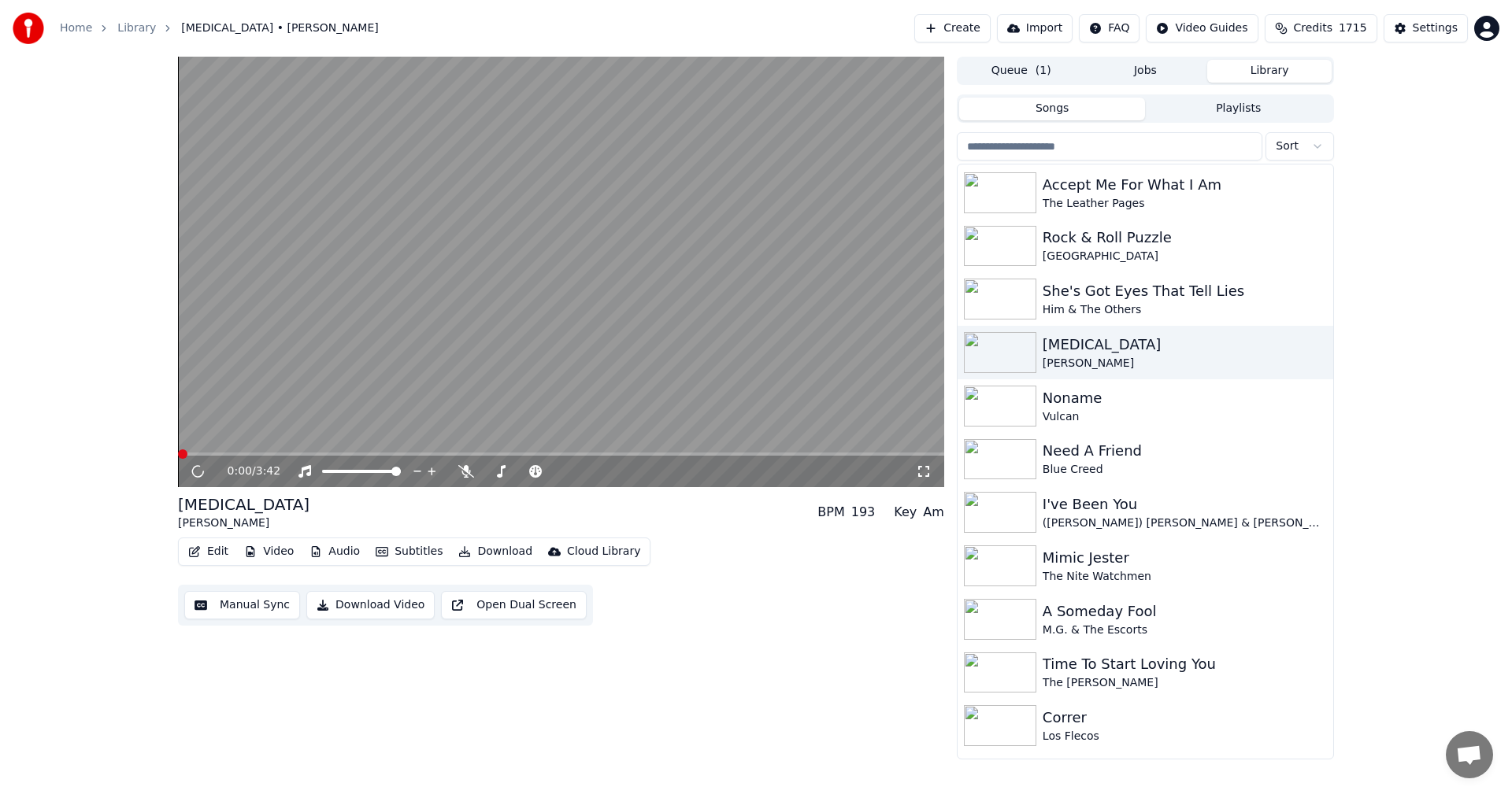
click at [919, 466] on icon at bounding box center [924, 472] width 16 height 13
